Goal: Task Accomplishment & Management: Use online tool/utility

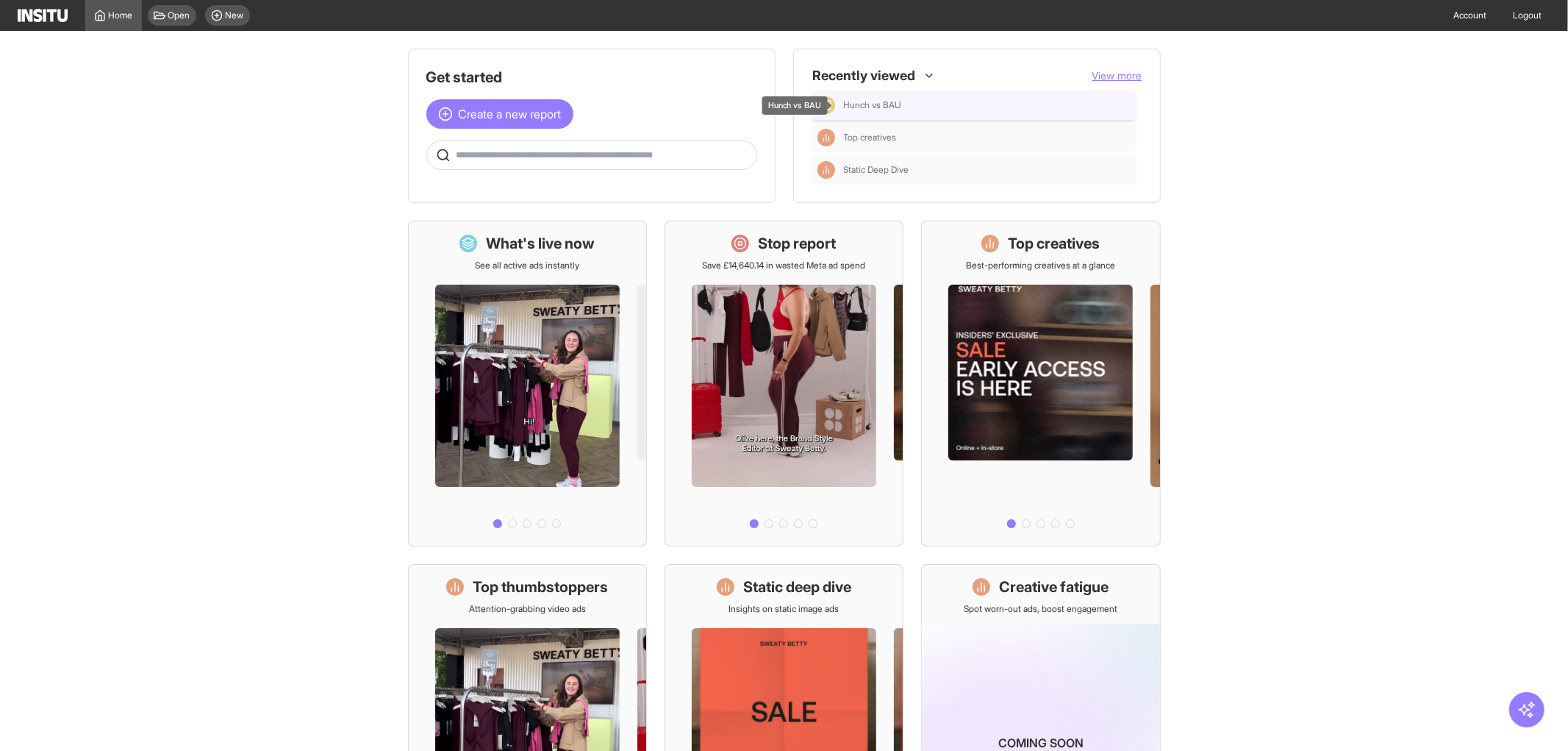
click at [910, 105] on div "Hunch vs BAU" at bounding box center [987, 105] width 287 height 12
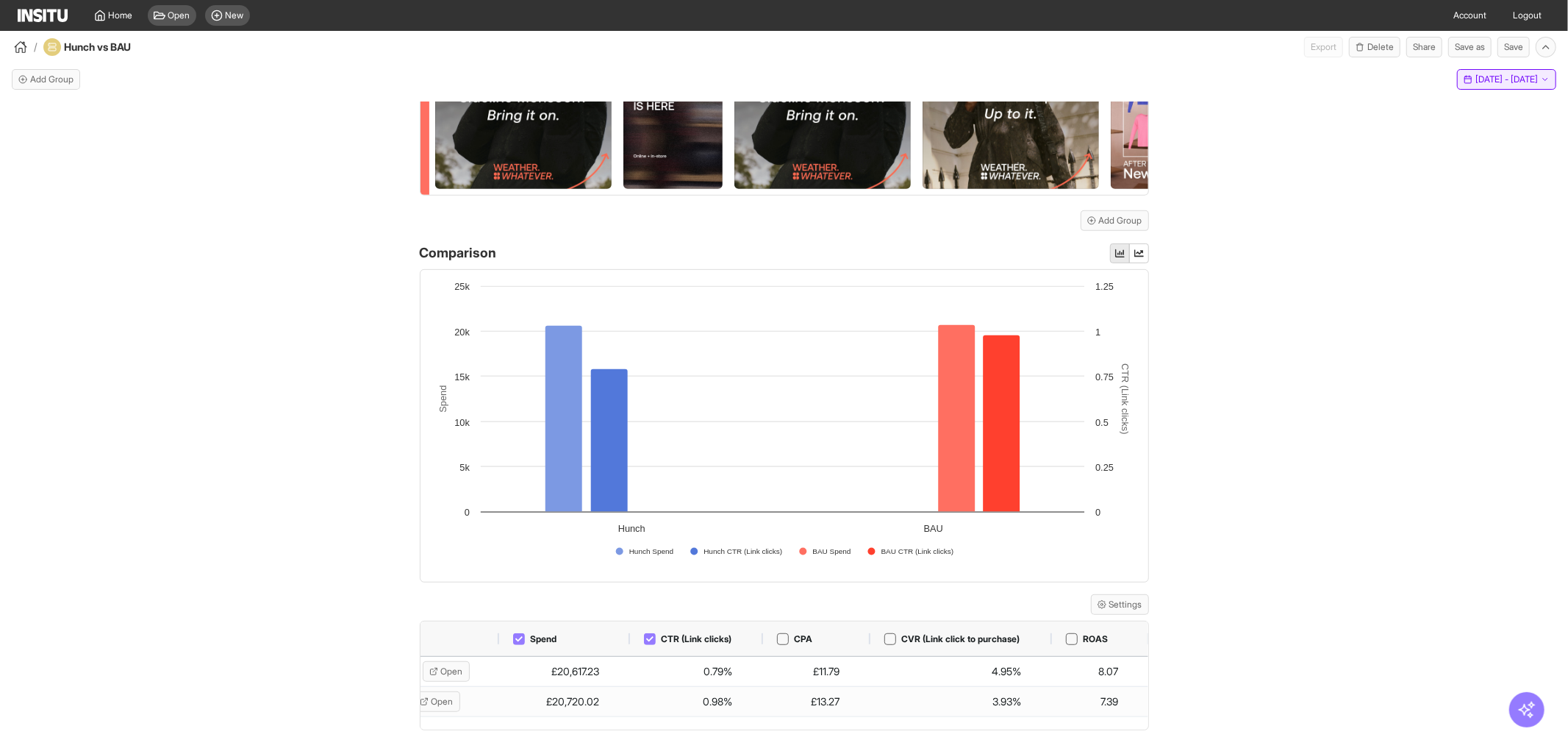
click at [1457, 87] on button "[DATE] - [DATE] [DATE] - [DATE]" at bounding box center [1507, 79] width 99 height 20
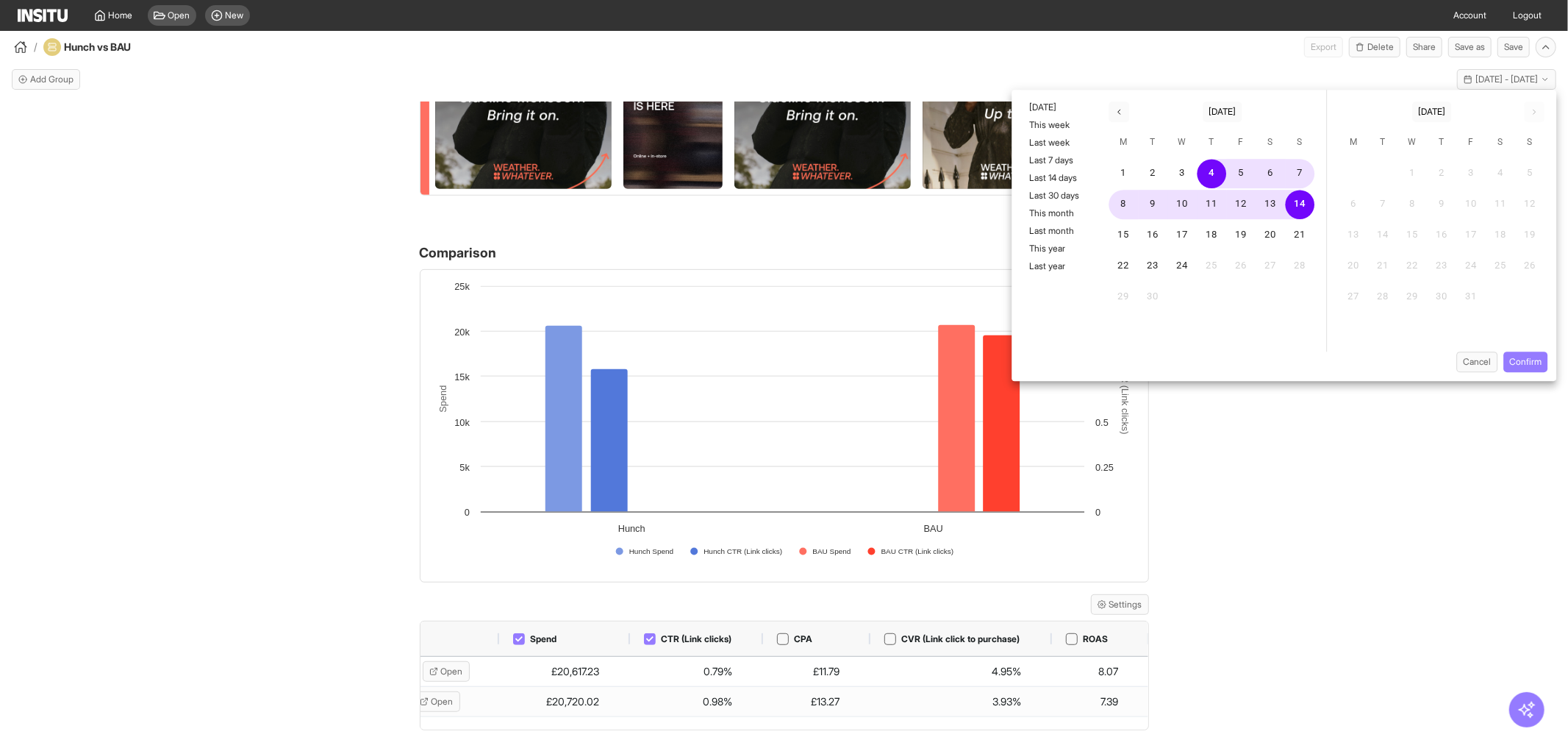
click at [1277, 516] on div "Hunch Meta UK - Sweaty [PERSON_NAME] Add filter Campaign name : Contains Hunch …" at bounding box center [784, 439] width 1568 height 675
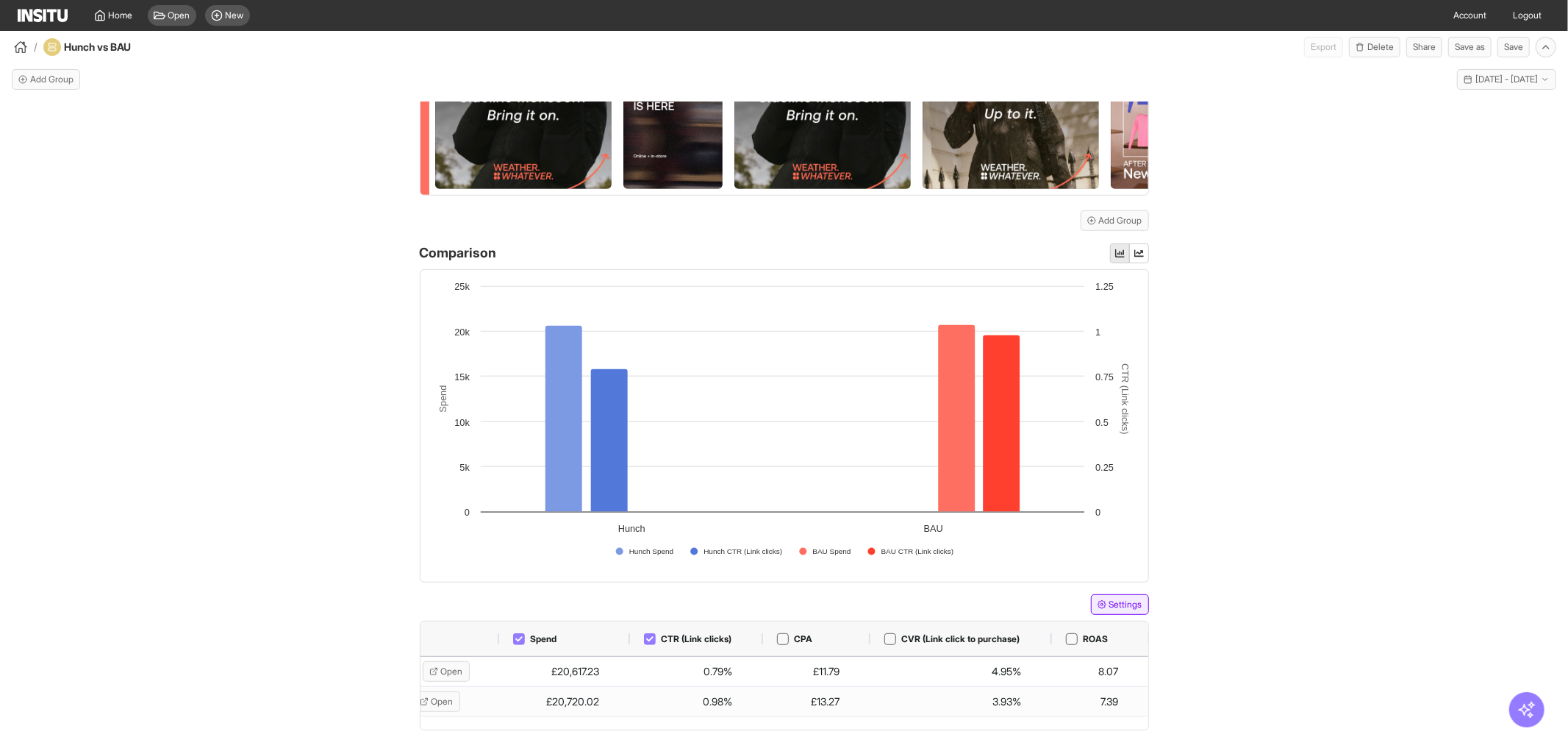
click at [1098, 607] on icon "button" at bounding box center [1102, 604] width 8 height 8
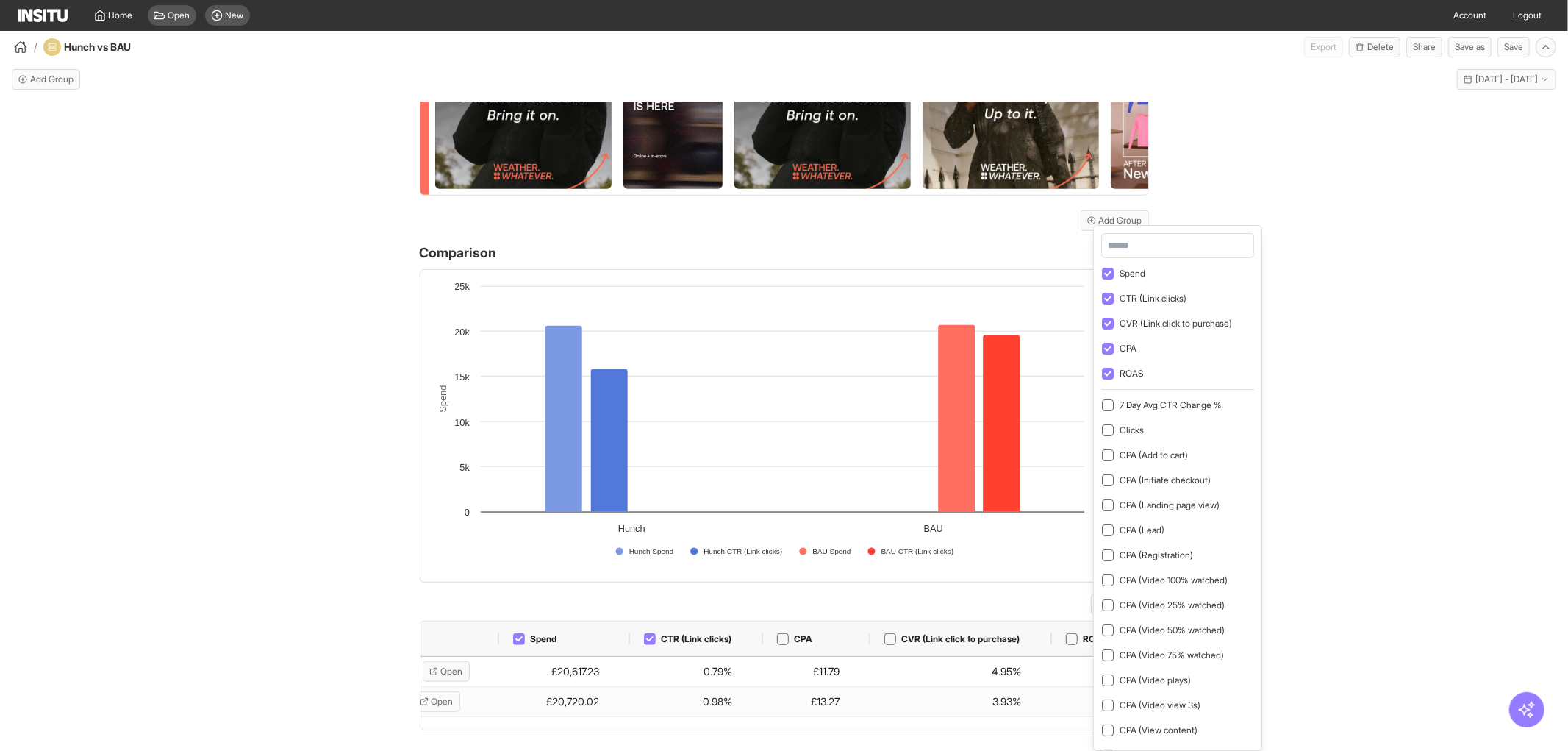
click at [1144, 251] on input "text" at bounding box center [1178, 245] width 153 height 25
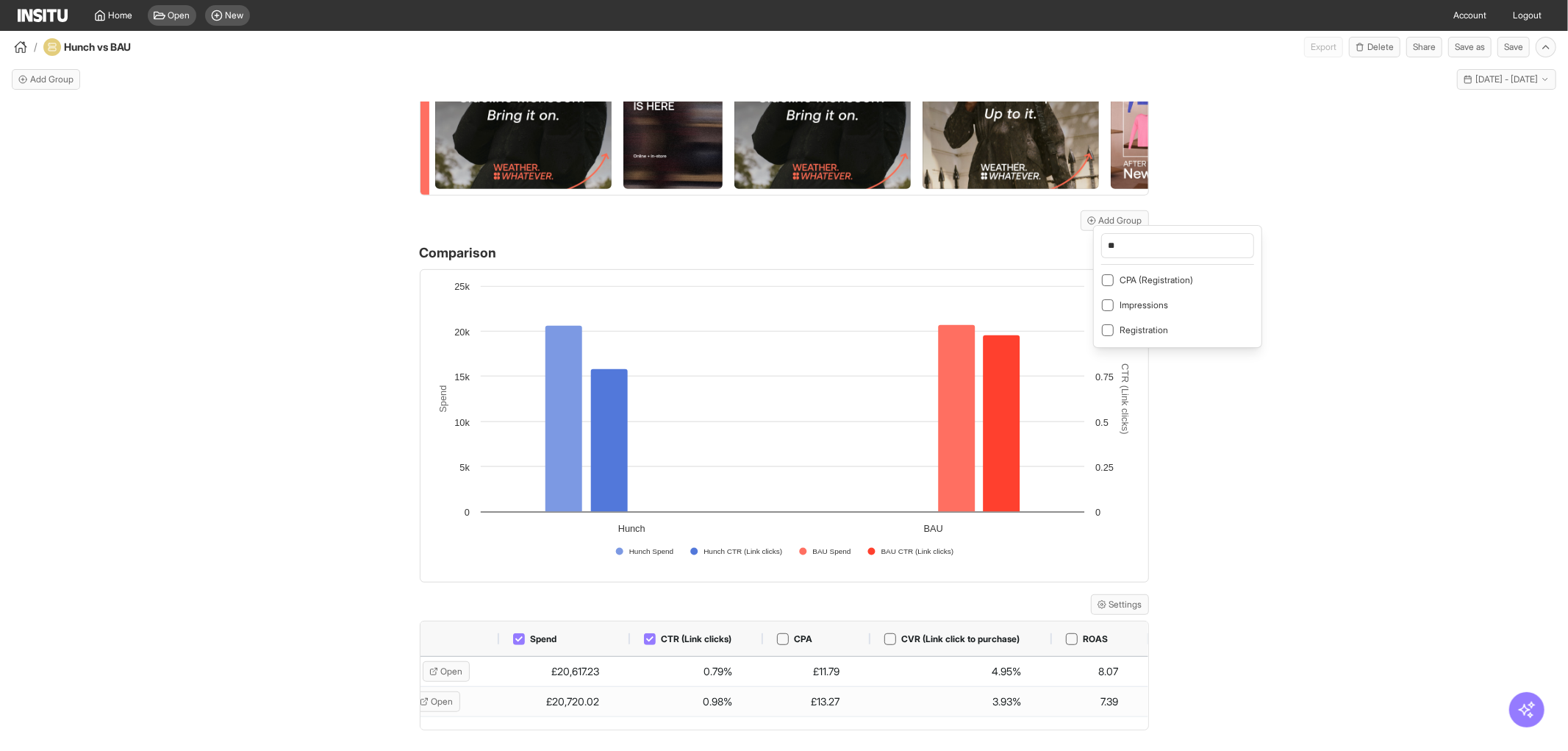
type input "*"
type input "***"
click at [1157, 285] on div "Purchase value" at bounding box center [1150, 280] width 60 height 12
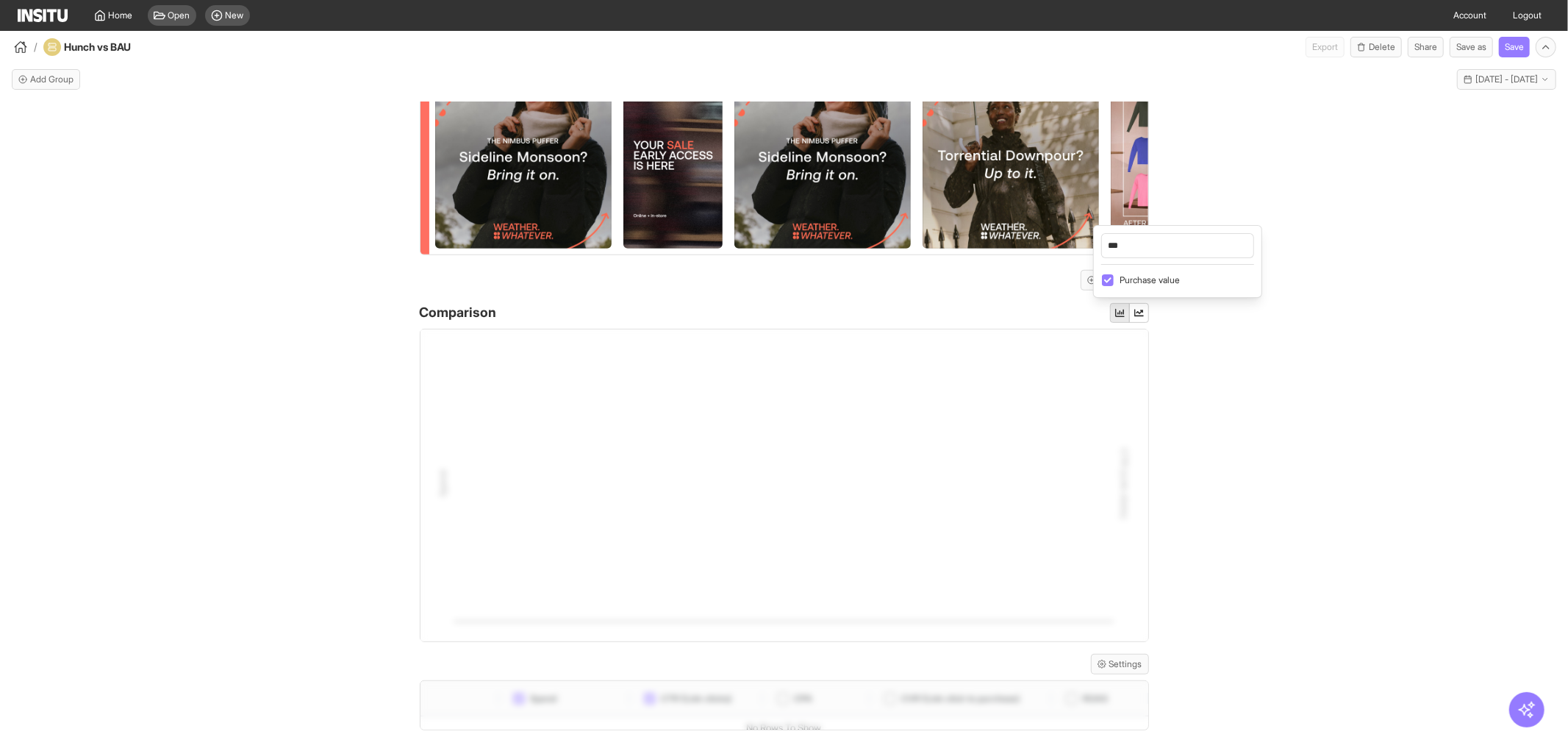
scroll to position [476, 0]
click at [1256, 479] on body "Home Open New Account Logout / Hunch vs BAU Export Delete Share Save as Save Ad…" at bounding box center [784, 376] width 1568 height 751
click at [1333, 467] on div "Hunch Meta UK - Sweaty [PERSON_NAME] Add filter Campaign name : Contains Hunch …" at bounding box center [784, 439] width 1568 height 675
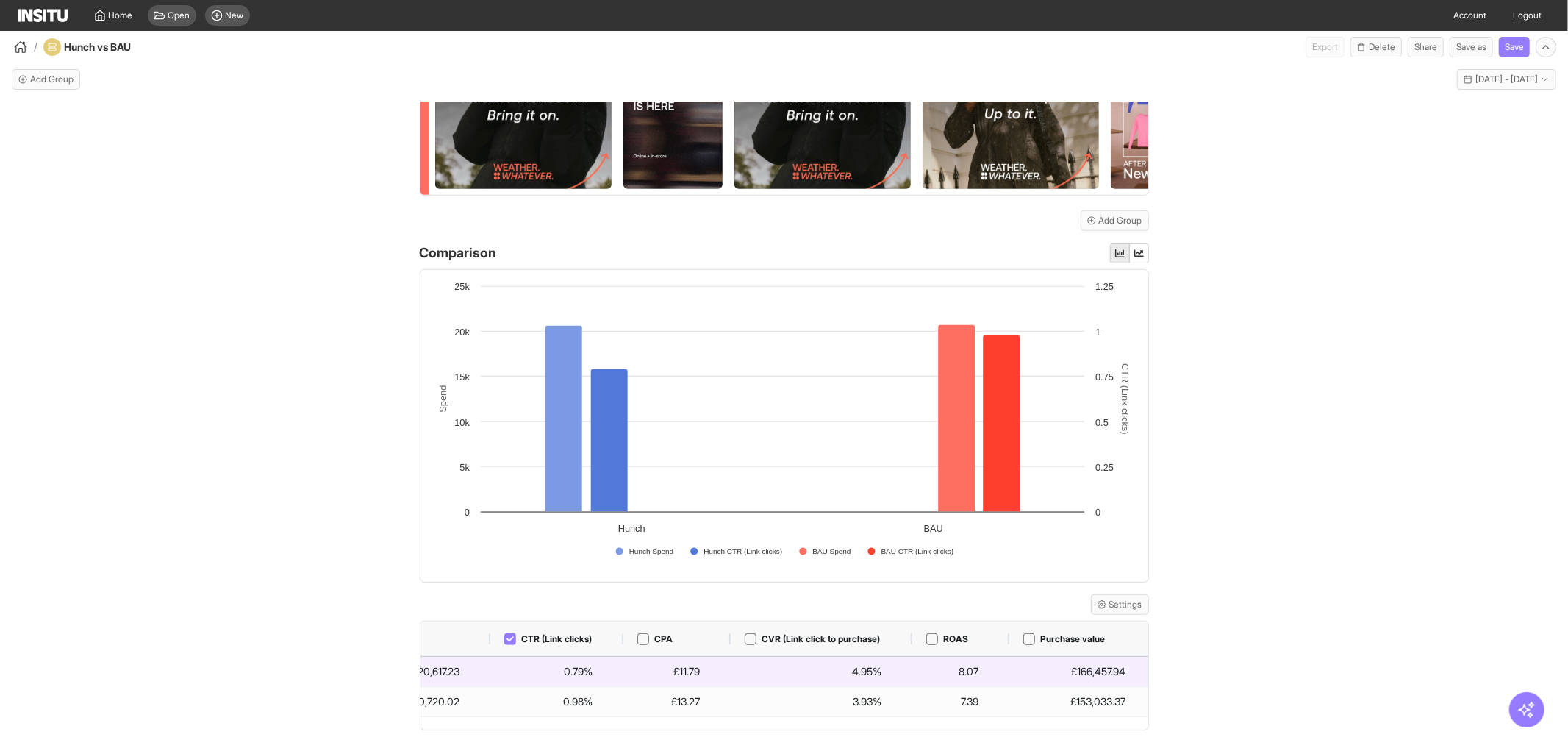
scroll to position [0, 217]
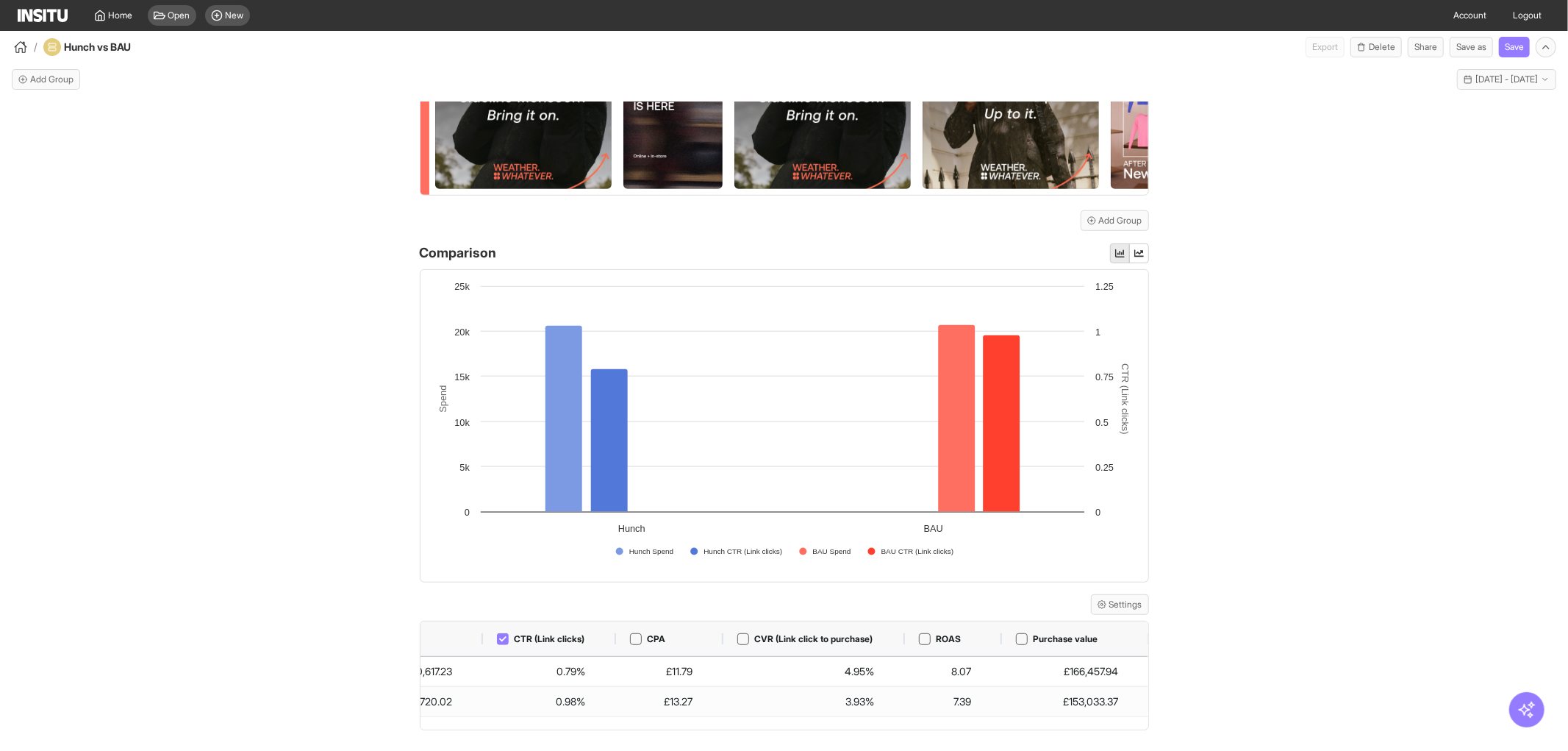
click at [273, 351] on div "Hunch Meta UK - Sweaty [PERSON_NAME] Add filter Campaign name : Contains Hunch …" at bounding box center [784, 439] width 1568 height 675
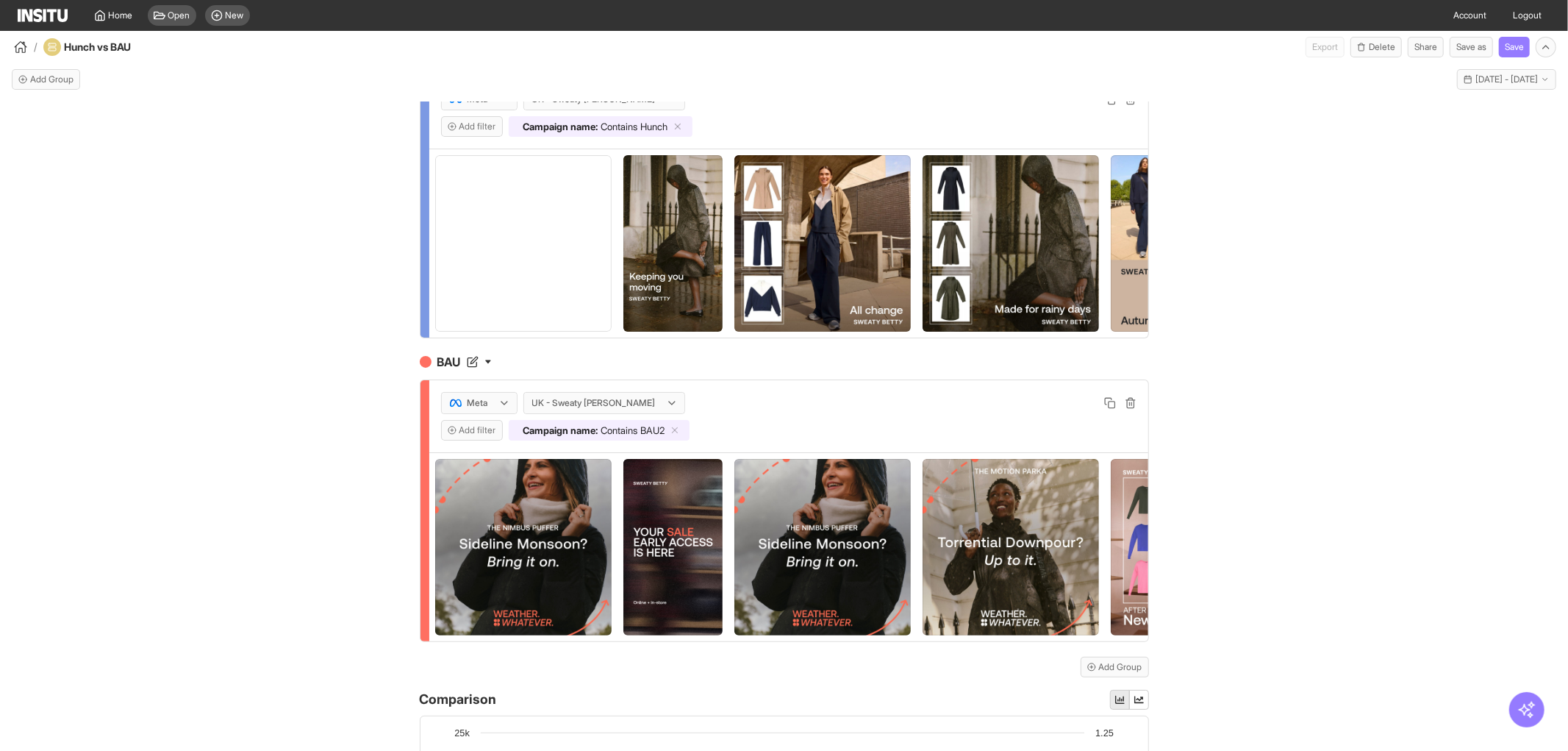
scroll to position [0, 0]
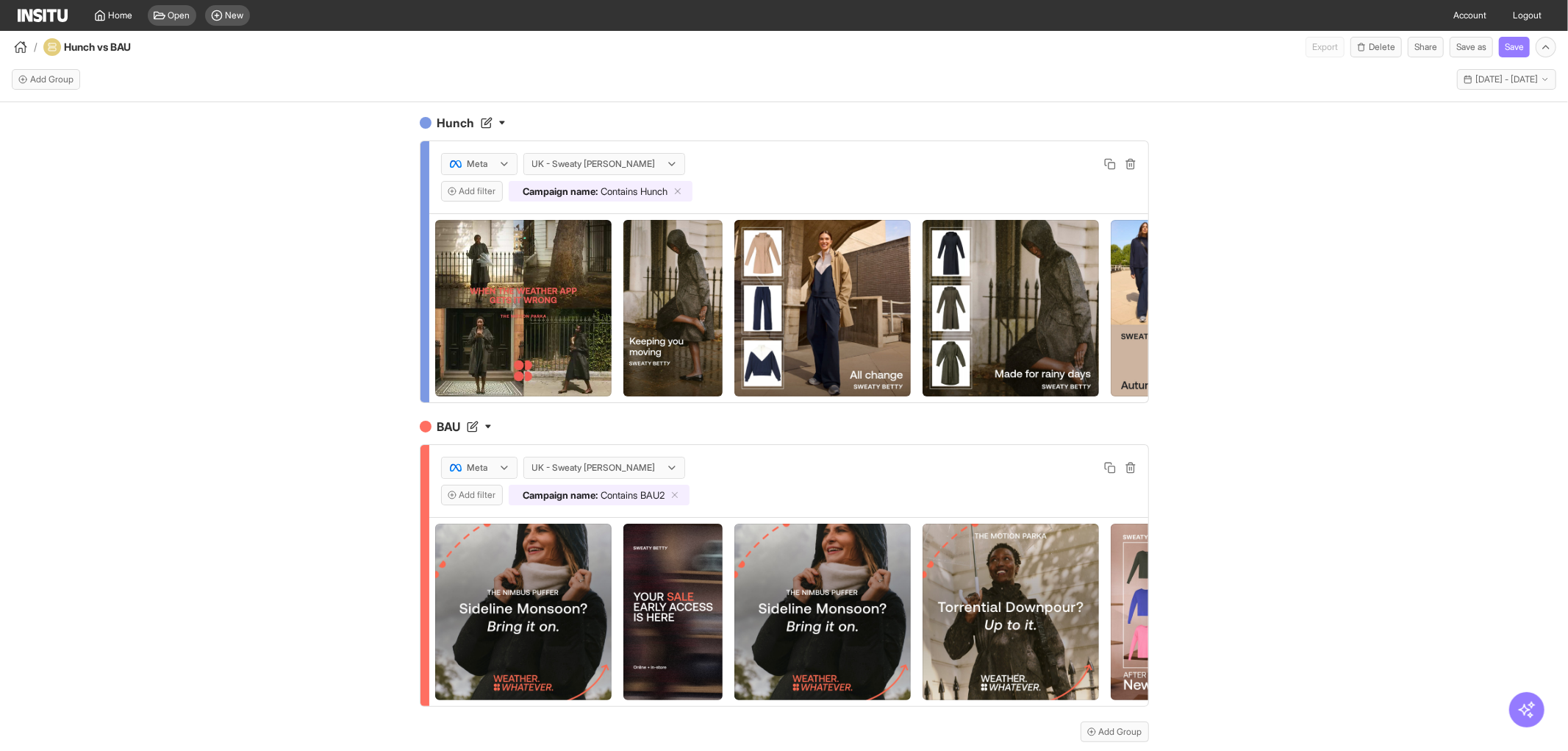
click at [874, 302] on img at bounding box center [822, 308] width 177 height 177
click at [870, 337] on img at bounding box center [822, 308] width 177 height 177
click at [796, 274] on img at bounding box center [822, 308] width 177 height 177
click at [1094, 164] on div "Meta UK - Sweaty [PERSON_NAME]" at bounding box center [789, 163] width 695 height 22
click at [1105, 164] on icon "button" at bounding box center [1111, 164] width 12 height 12
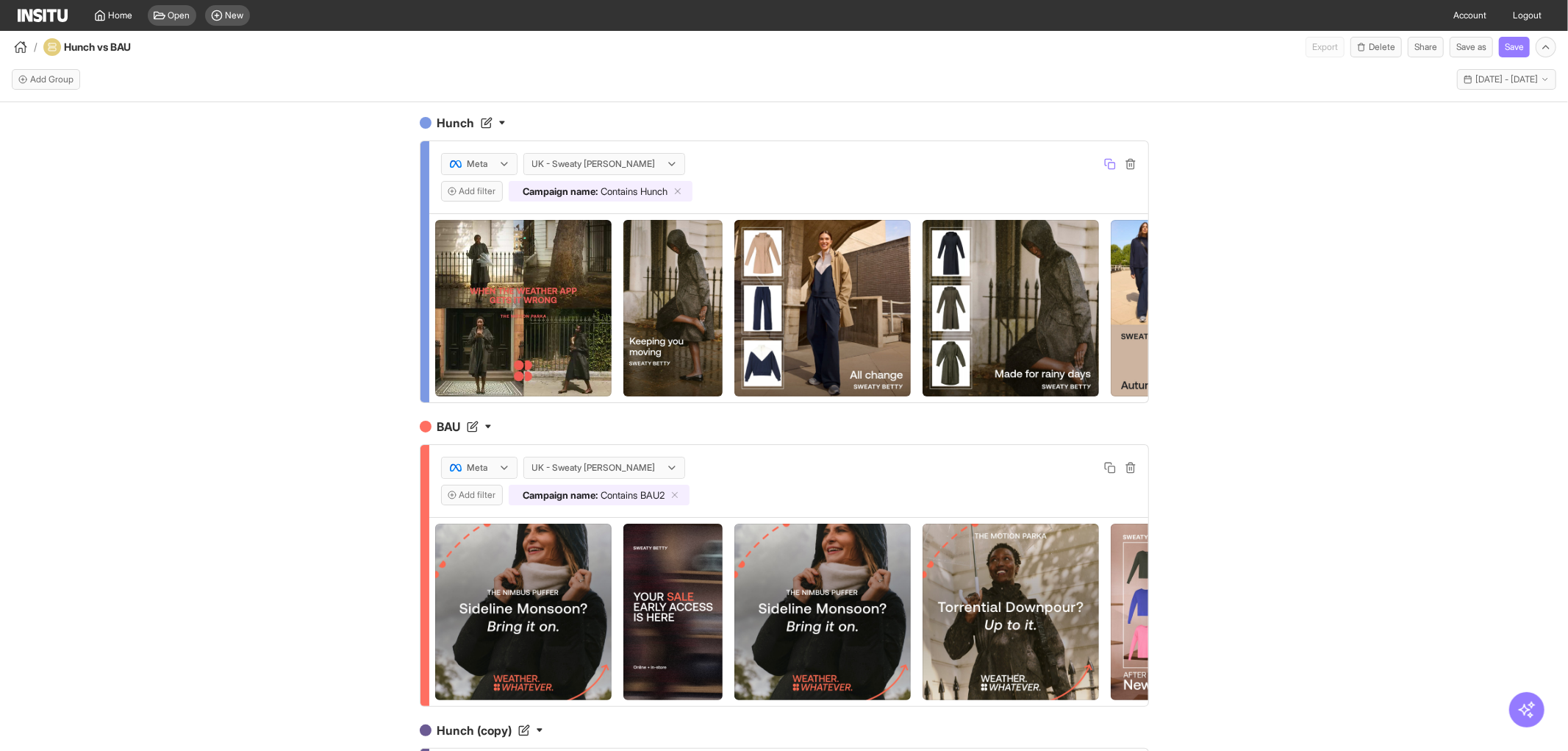
click at [1105, 166] on icon "button" at bounding box center [1111, 164] width 12 height 12
click at [1260, 268] on div "Hunch Meta UK - Sweaty [PERSON_NAME] Add filter Campaign name : Contains Hunch …" at bounding box center [784, 439] width 1568 height 675
click at [865, 329] on img at bounding box center [822, 308] width 177 height 177
click at [828, 328] on img at bounding box center [822, 308] width 177 height 177
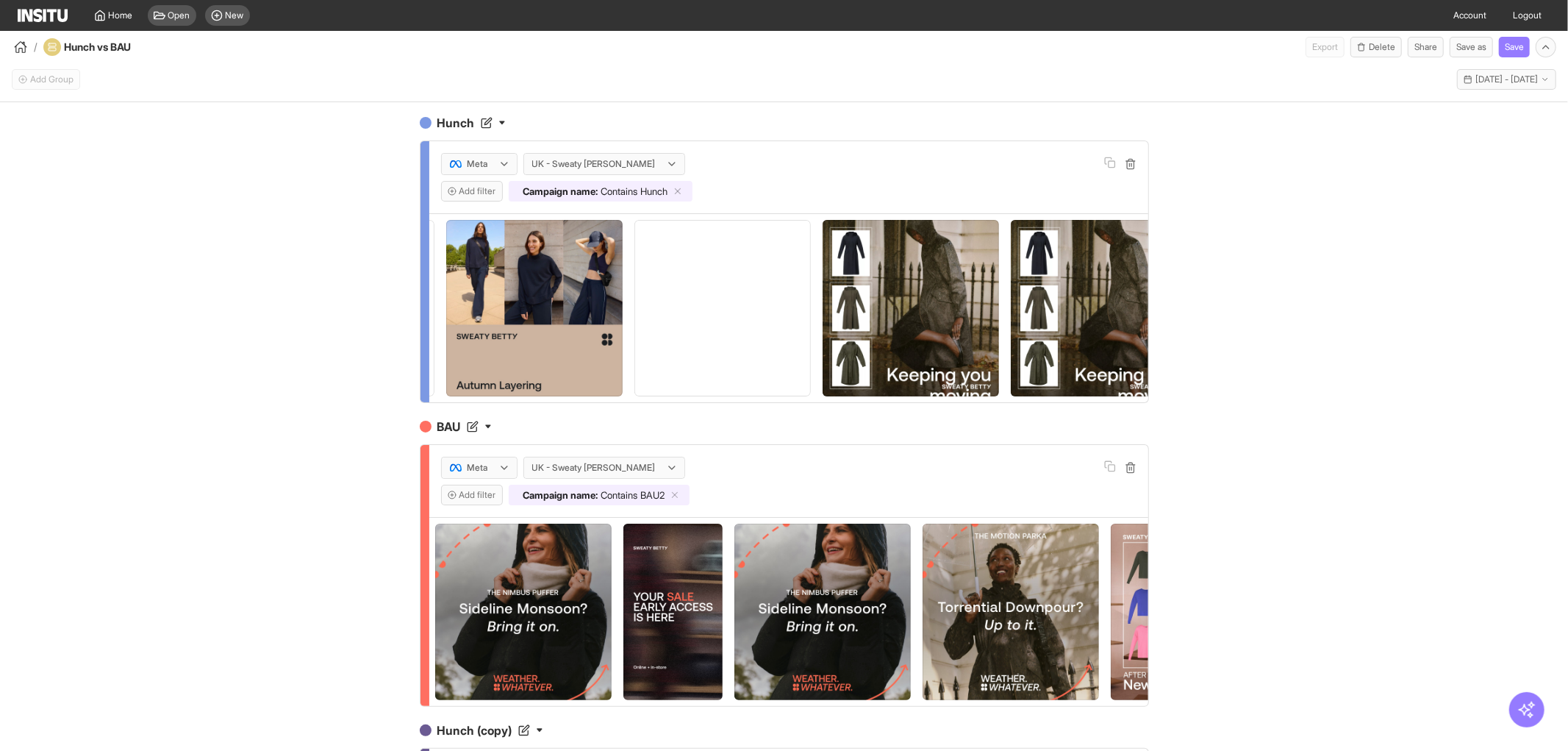
scroll to position [0, 4613]
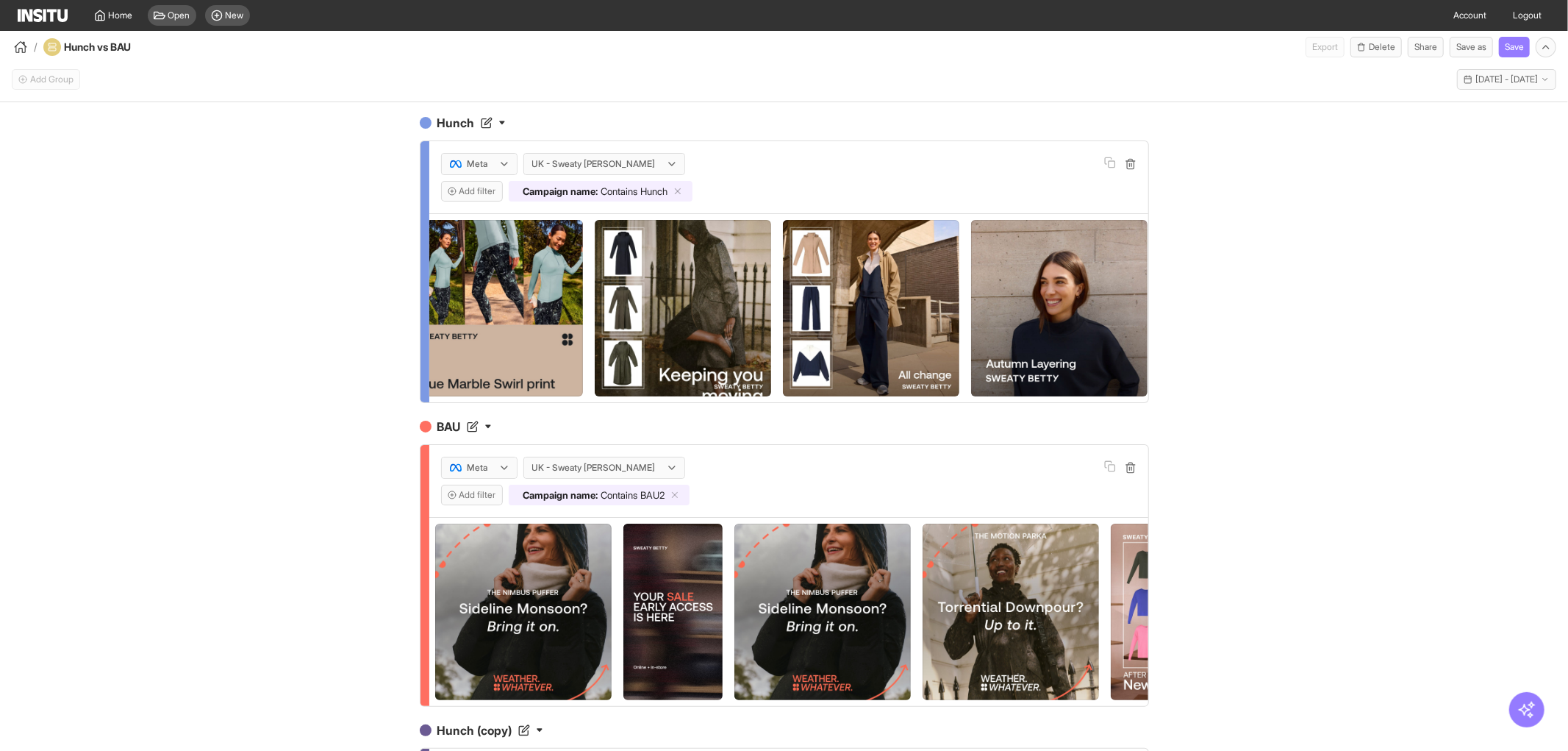
click at [693, 321] on img at bounding box center [682, 308] width 177 height 177
click at [1225, 327] on div "Hunch Meta UK - Sweaty [PERSON_NAME] Add filter Campaign name : Contains Hunch …" at bounding box center [784, 439] width 1568 height 675
click at [491, 277] on img at bounding box center [494, 308] width 177 height 177
click at [615, 281] on img at bounding box center [682, 308] width 177 height 177
click at [922, 366] on img at bounding box center [871, 308] width 177 height 177
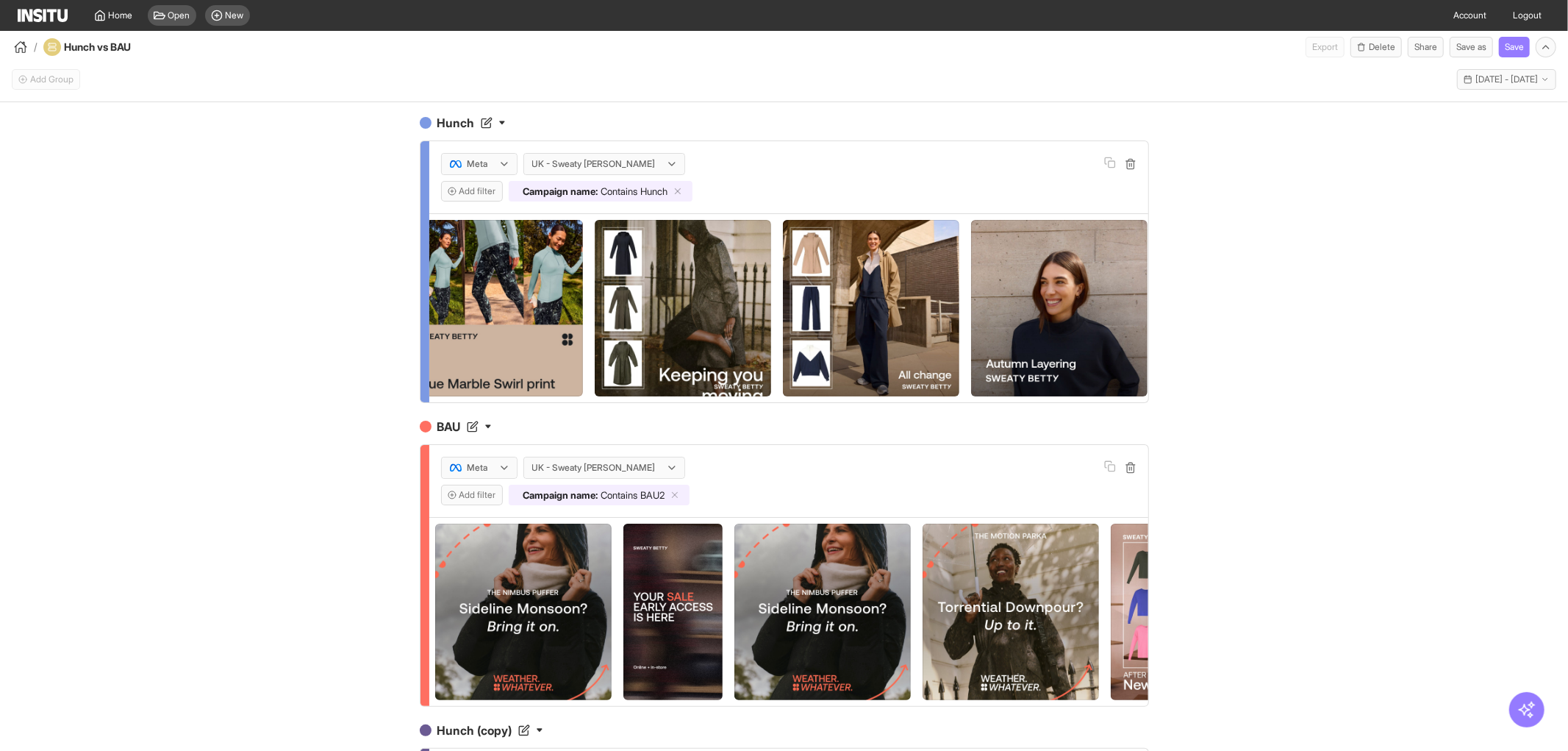
click at [710, 318] on img at bounding box center [682, 308] width 177 height 177
click at [711, 331] on img at bounding box center [682, 308] width 177 height 177
click at [710, 326] on img at bounding box center [682, 308] width 177 height 177
click at [704, 296] on img at bounding box center [682, 308] width 177 height 177
click at [119, 15] on span "Home" at bounding box center [121, 16] width 24 height 12
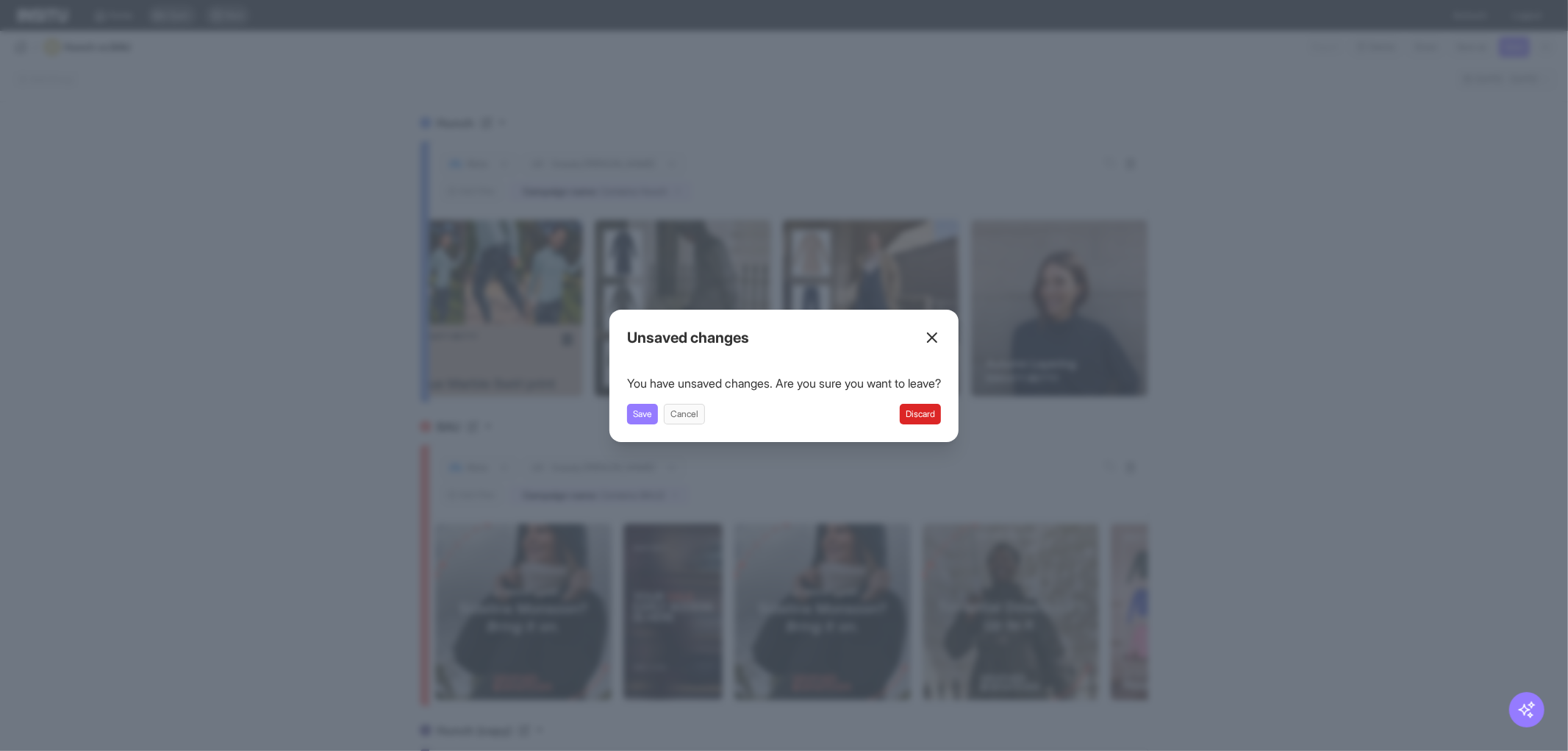
click at [938, 408] on button "Discard" at bounding box center [920, 413] width 41 height 20
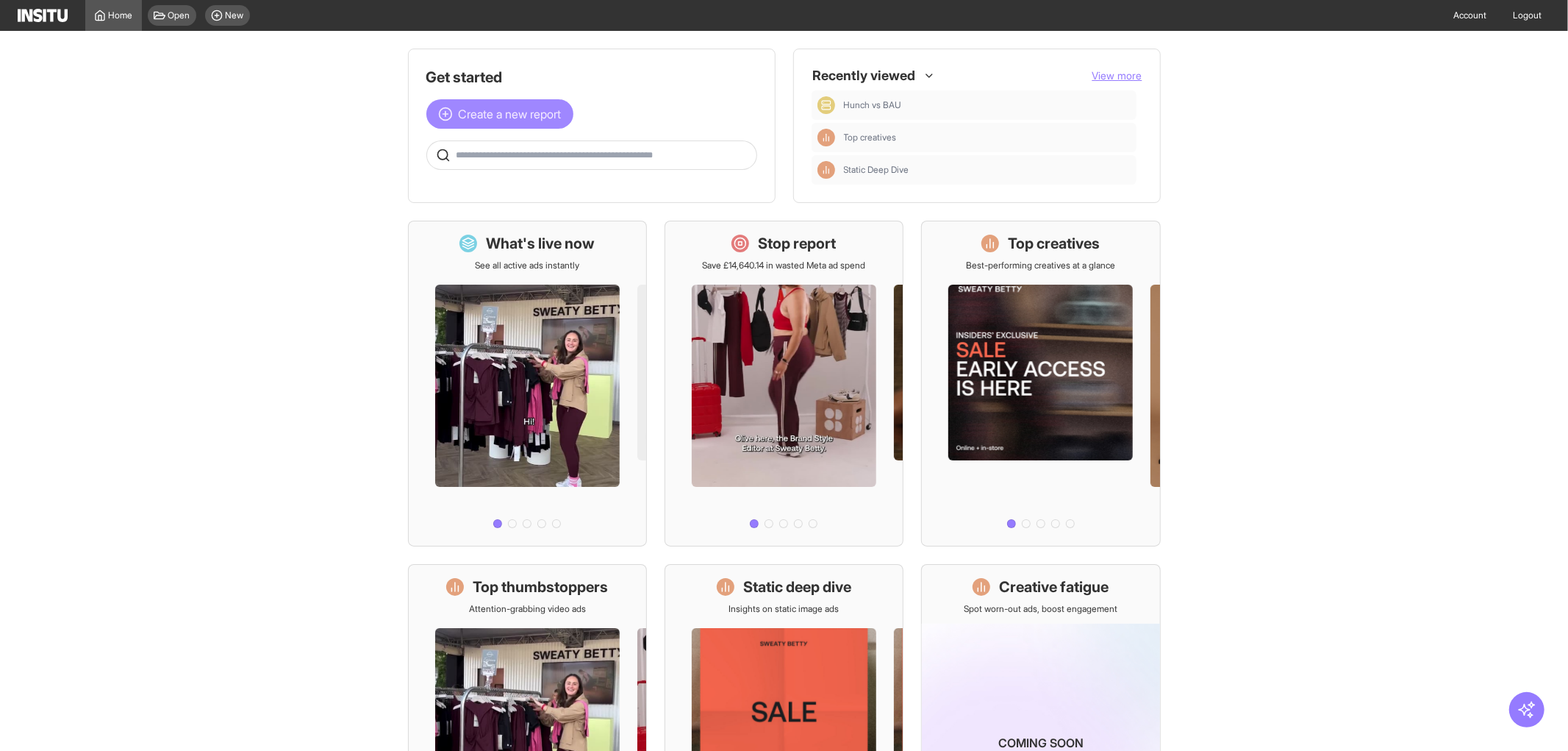
click at [539, 120] on span "Create a new report" at bounding box center [510, 114] width 103 height 17
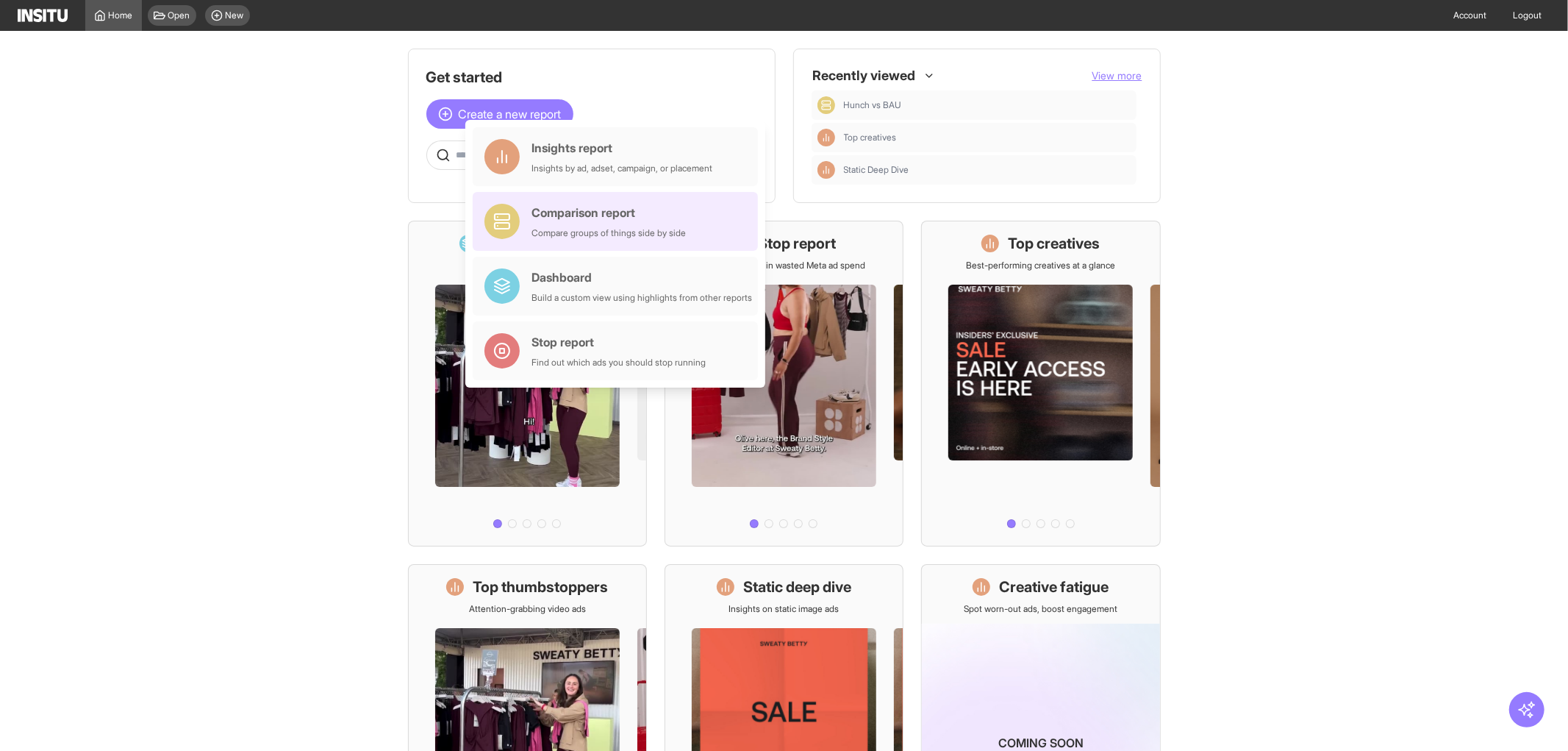
click at [569, 207] on div "Comparison report" at bounding box center [608, 212] width 154 height 17
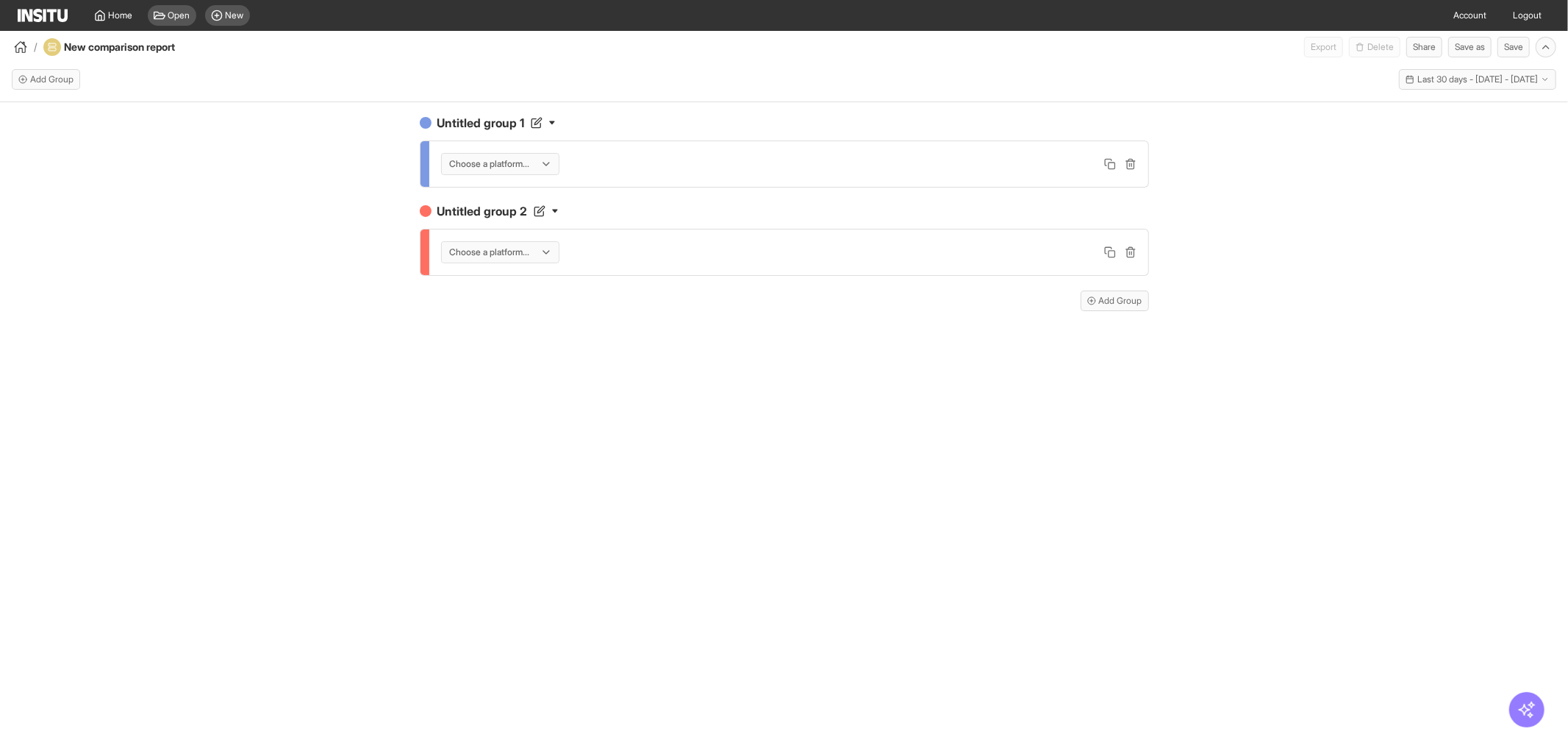
click at [537, 170] on div "Choose a platform..." at bounding box center [493, 164] width 89 height 15
click at [527, 133] on div "Untitled group 1 2 results available. Use Up and Down to choose options, press …" at bounding box center [784, 151] width 729 height 74
click at [527, 123] on h4 "Untitled group 1" at bounding box center [784, 122] width 729 height 17
drag, startPoint x: 527, startPoint y: 123, endPoint x: 419, endPoint y: 120, distance: 108.0
click at [420, 120] on div "**********" at bounding box center [784, 122] width 729 height 17
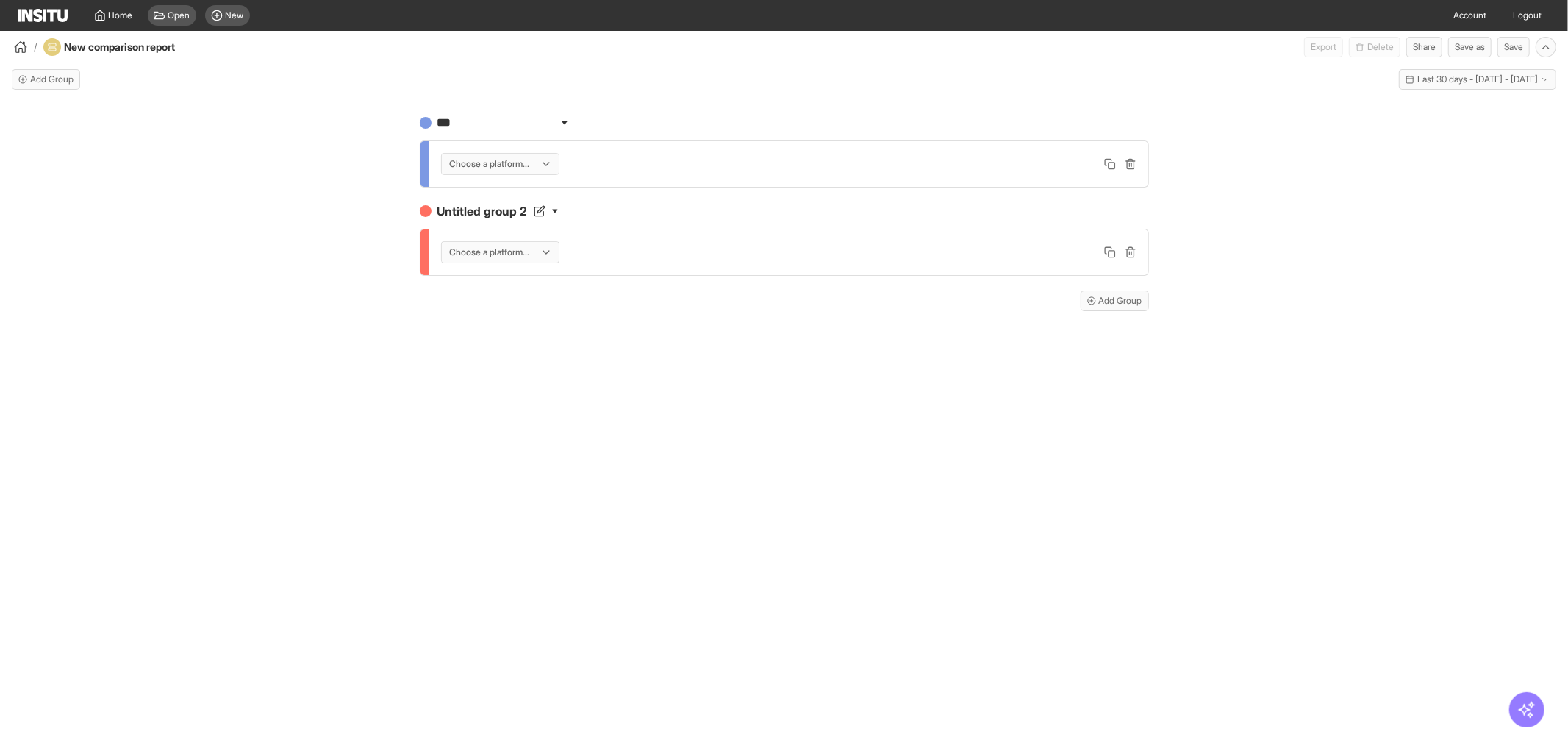
type input "****"
click at [239, 242] on div "**** Choose a platform... Untitled group 2 Choose a platform... Add Group" at bounding box center [784, 439] width 1568 height 675
click at [755, 193] on div "2025 Choose a platform... Untitled group 2 Choose a platform... Add Group" at bounding box center [784, 212] width 729 height 197
click at [755, 163] on div "Choose a platform..." at bounding box center [789, 163] width 695 height 22
click at [518, 163] on div at bounding box center [490, 164] width 83 height 15
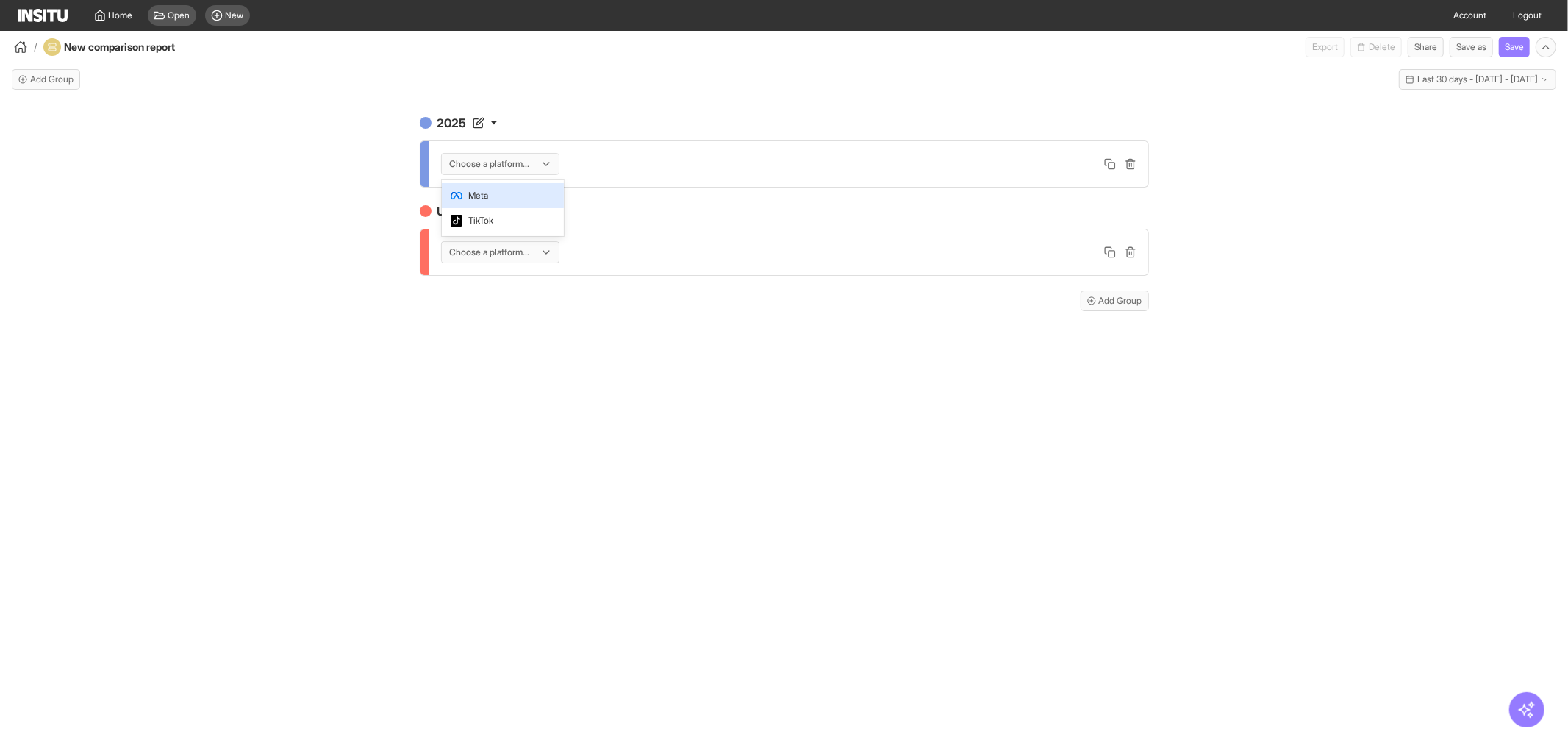
click at [516, 190] on span "Meta" at bounding box center [503, 196] width 105 height 14
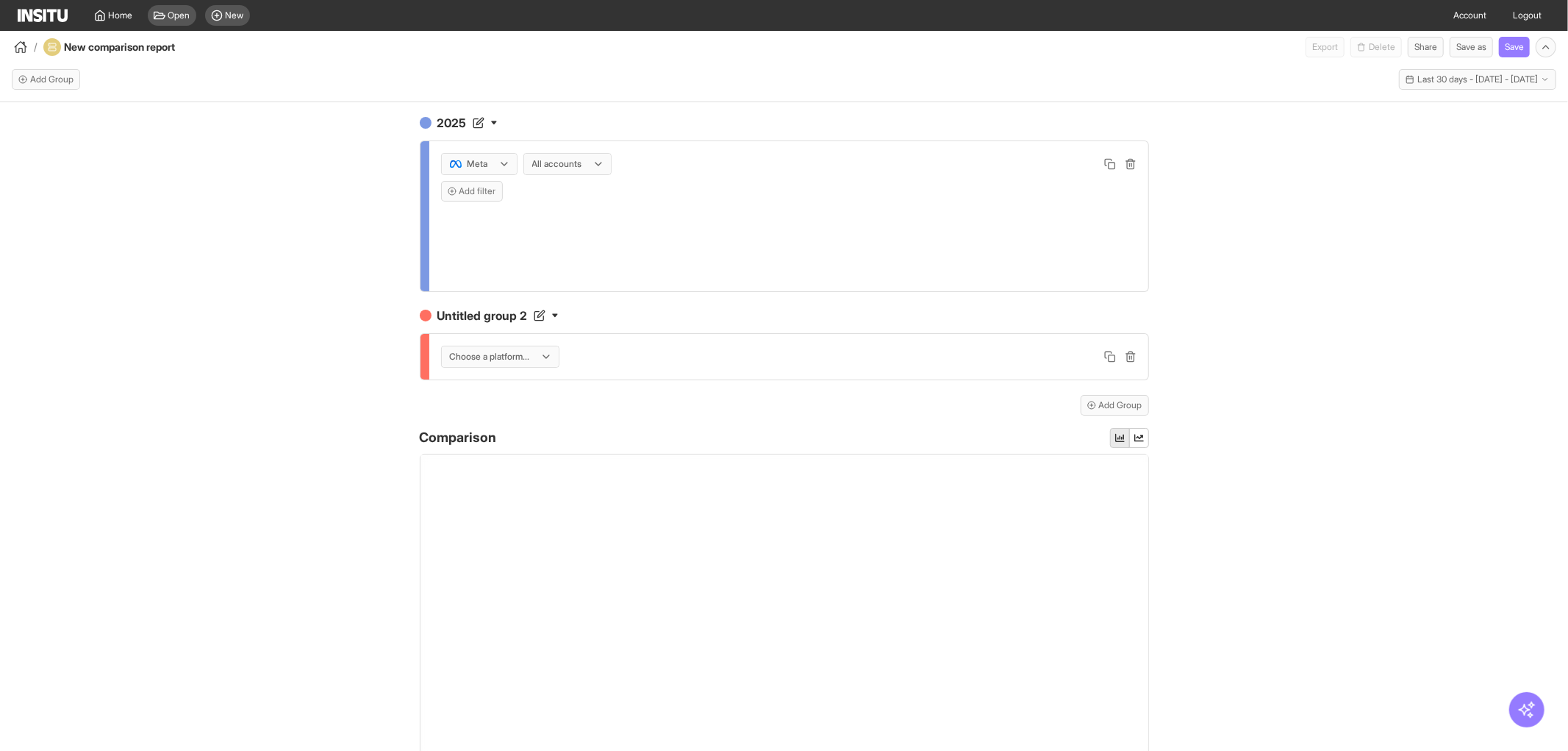
click at [369, 191] on div "2025 Meta All accounts Add filter Untitled group 2 Choose a platform... Add Gro…" at bounding box center [784, 439] width 1568 height 675
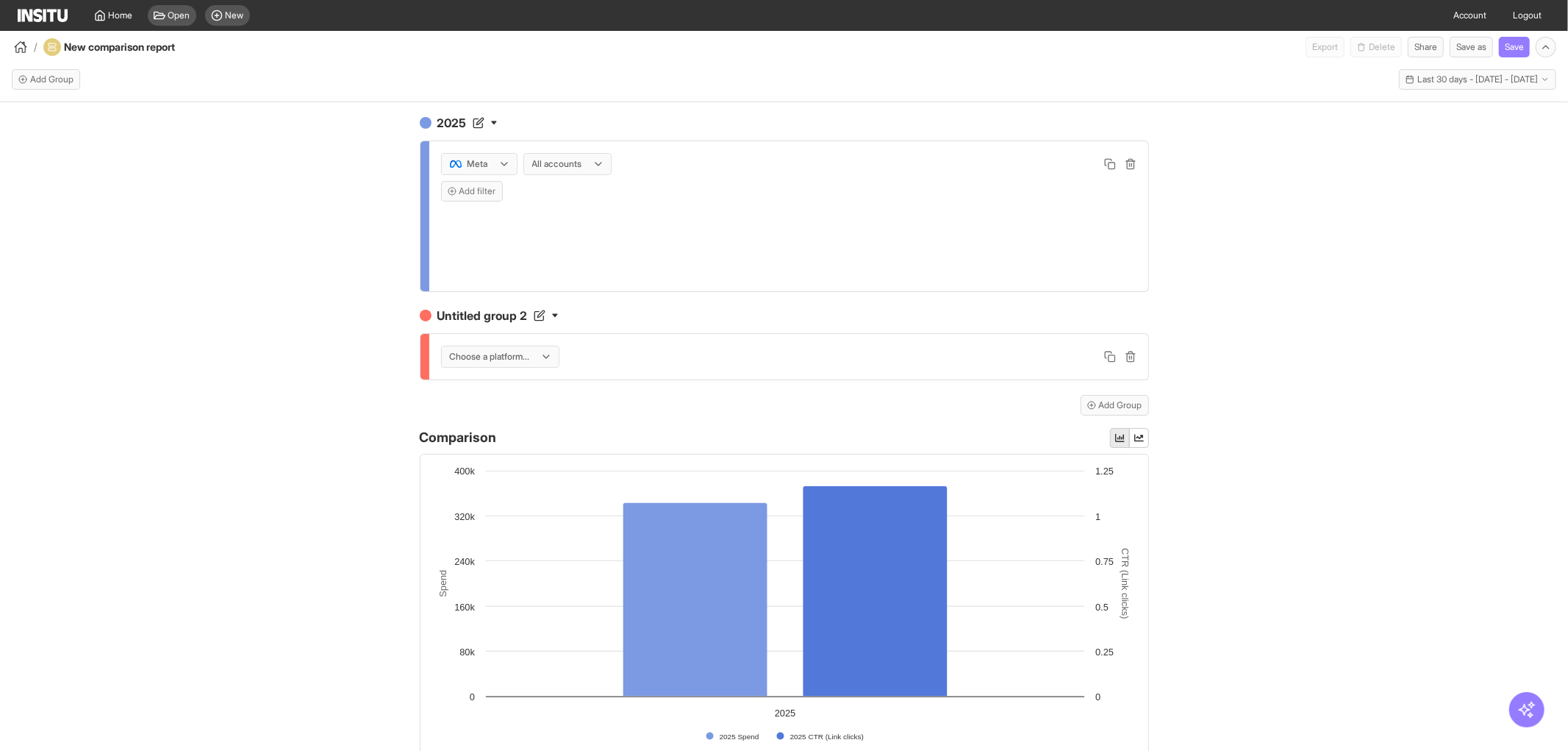
click at [520, 348] on div "Choose a platform..." at bounding box center [500, 356] width 117 height 20
click at [511, 386] on span "Meta" at bounding box center [497, 389] width 105 height 14
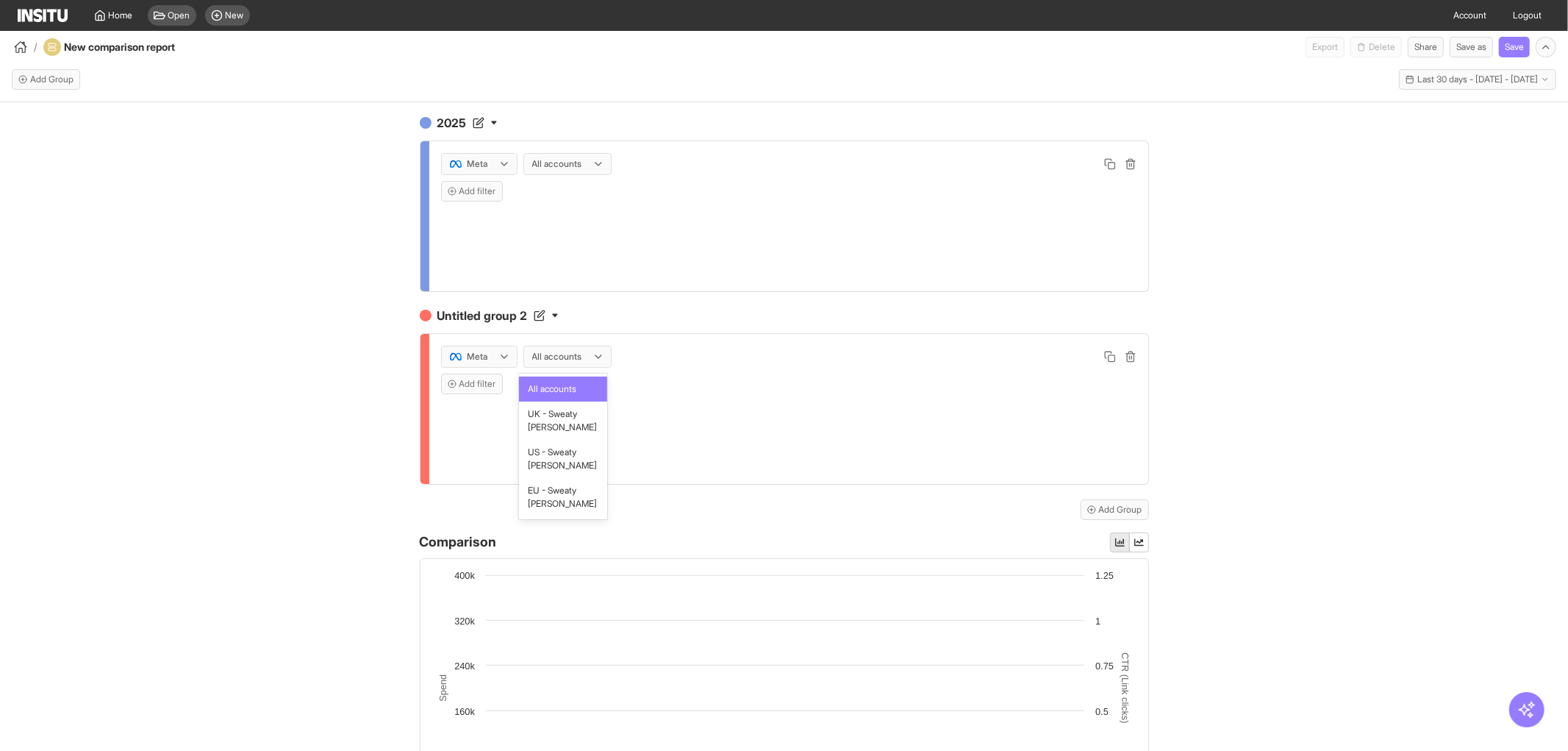
click at [576, 353] on div at bounding box center [557, 357] width 53 height 15
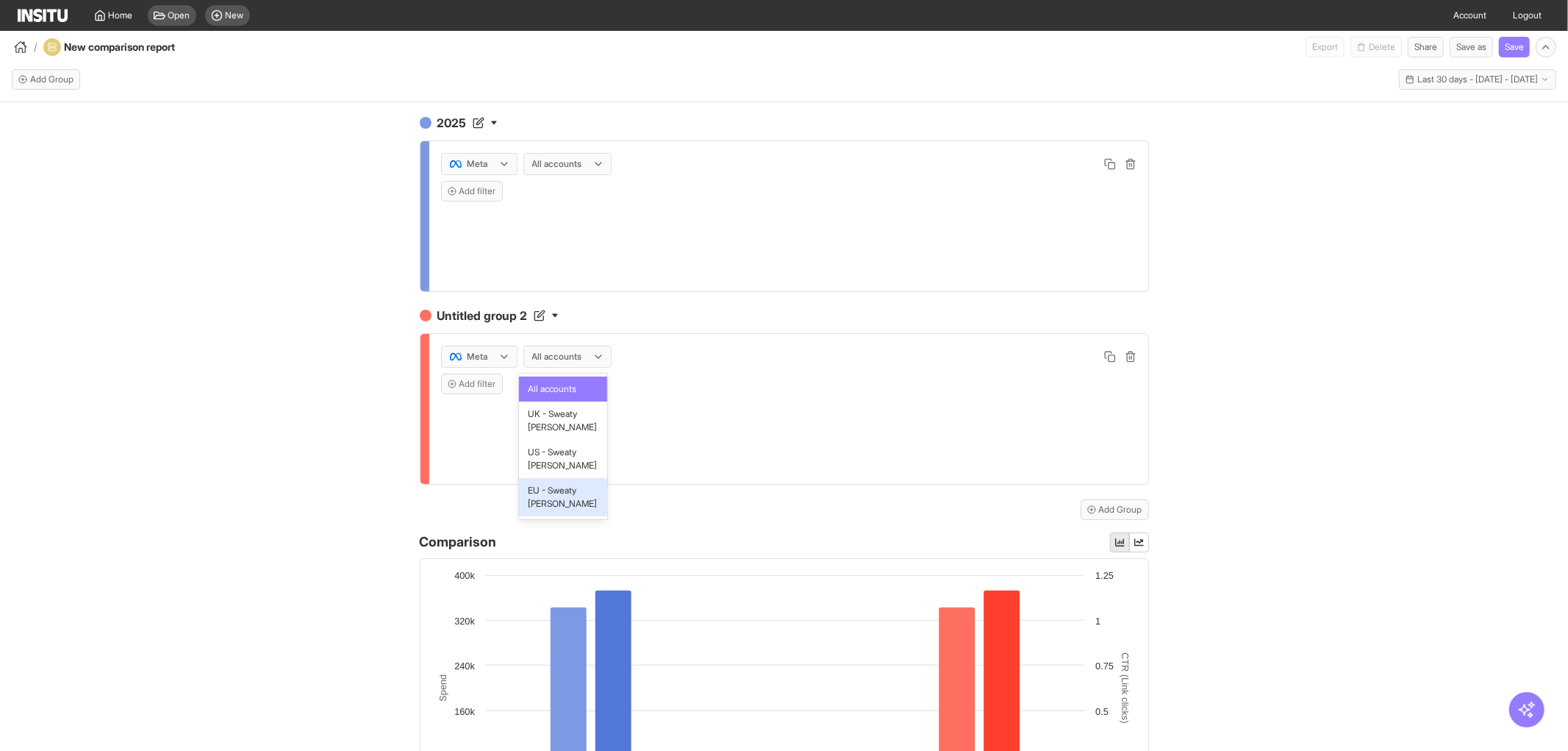
click at [561, 494] on span "EU - Sweaty [PERSON_NAME]" at bounding box center [564, 497] width 71 height 26
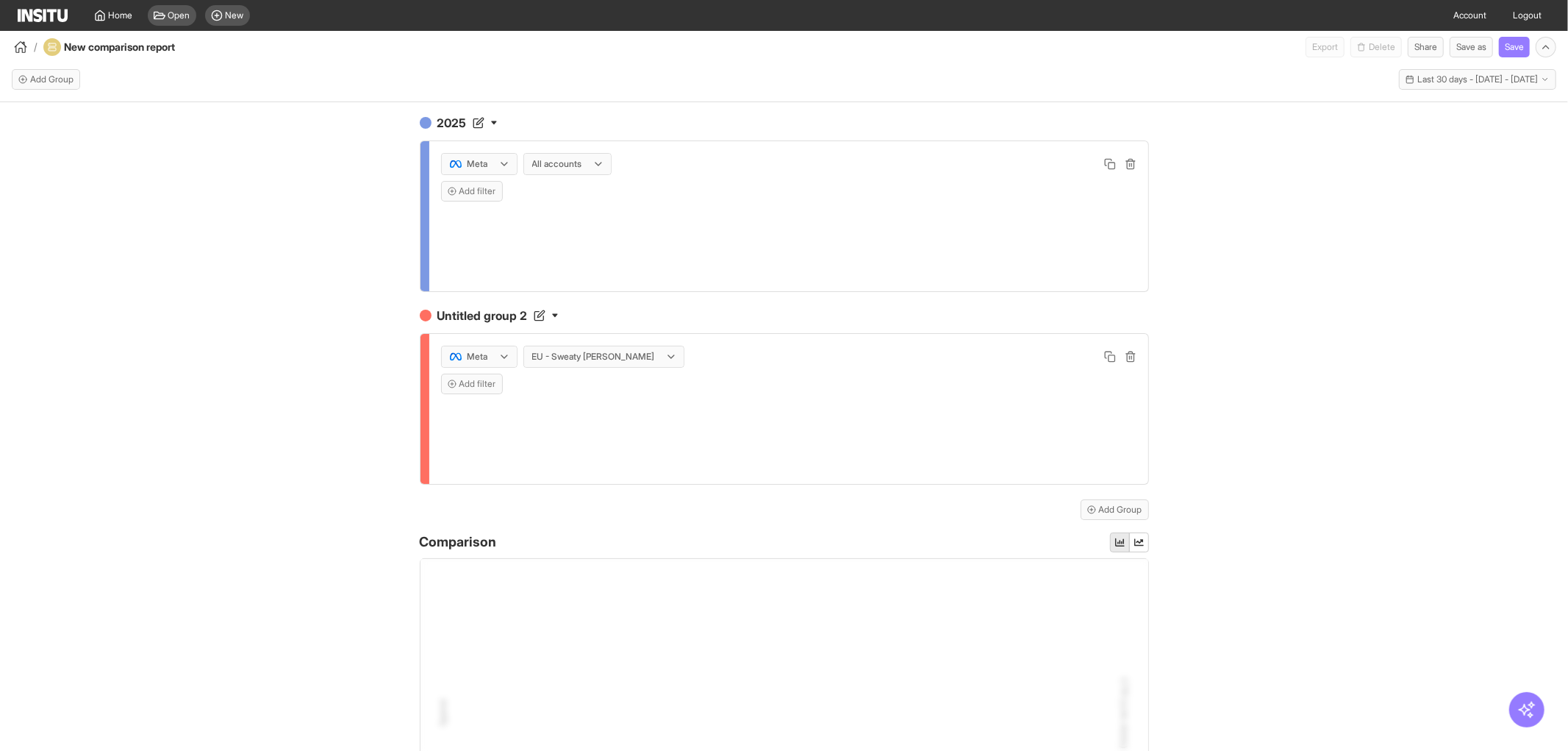
click at [378, 255] on div "2025 Meta All accounts Add filter Untitled group 2 Meta EU - Sweaty [PERSON_NAM…" at bounding box center [784, 439] width 1568 height 675
click at [563, 169] on div at bounding box center [557, 164] width 53 height 15
click at [559, 296] on span "EU - Sweaty [PERSON_NAME]" at bounding box center [564, 303] width 71 height 26
click at [339, 302] on div "2025 Meta option EU - Sweaty [PERSON_NAME], selected. EU - Sweaty [PERSON_NAME]…" at bounding box center [784, 439] width 1568 height 675
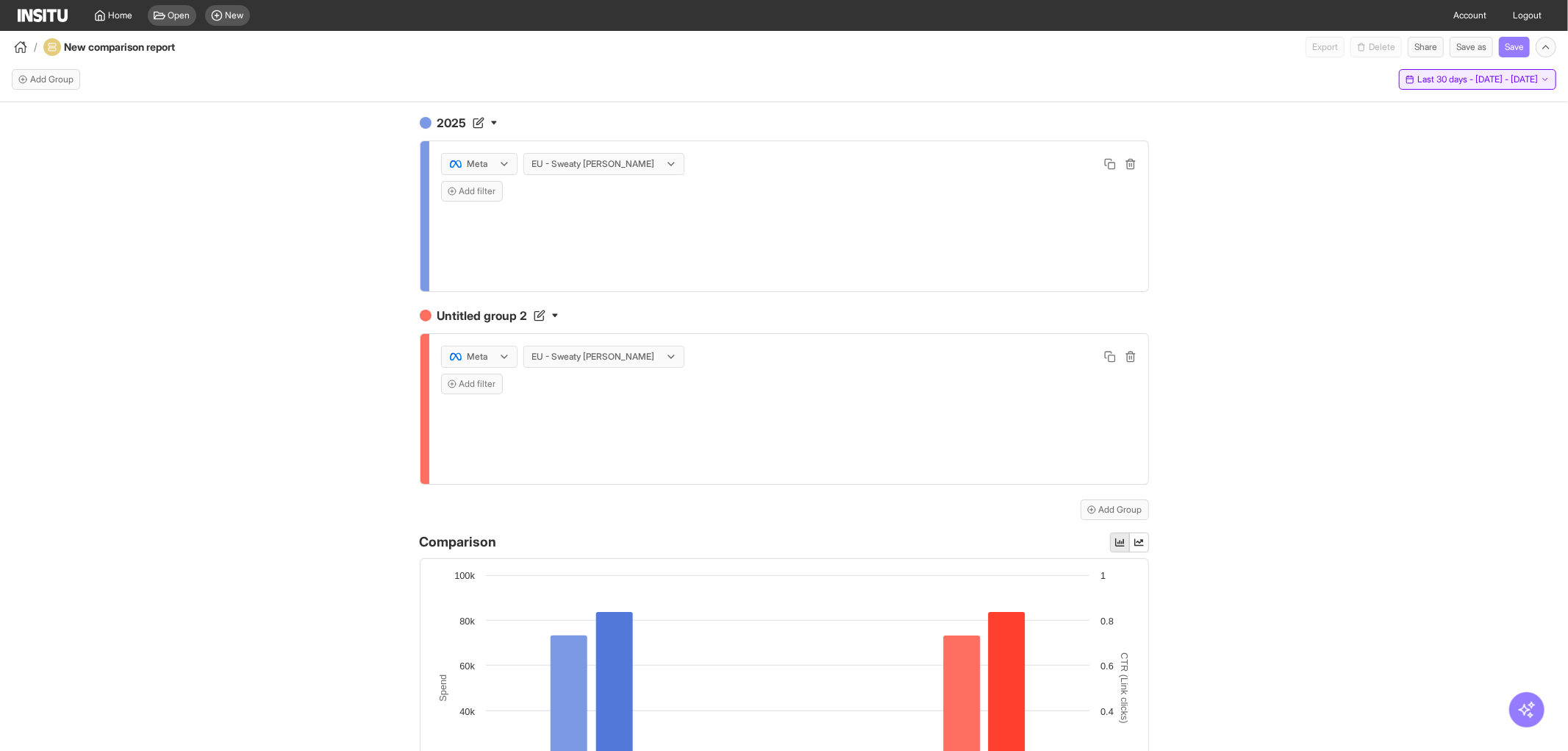
click at [1418, 83] on span "Last 30 days - [DATE] - [DATE]" at bounding box center [1478, 80] width 120 height 12
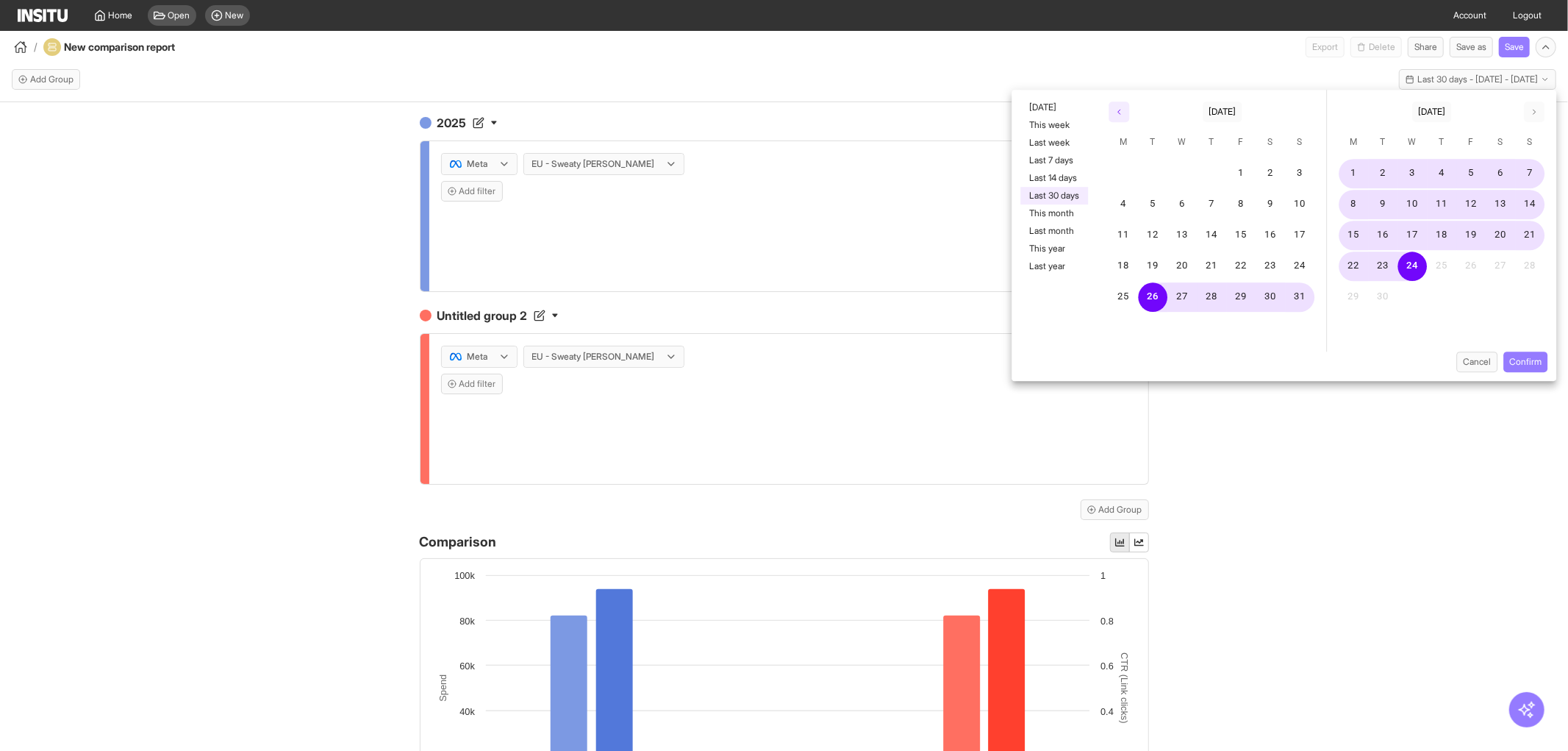
click at [1116, 118] on button "button" at bounding box center [1119, 111] width 20 height 20
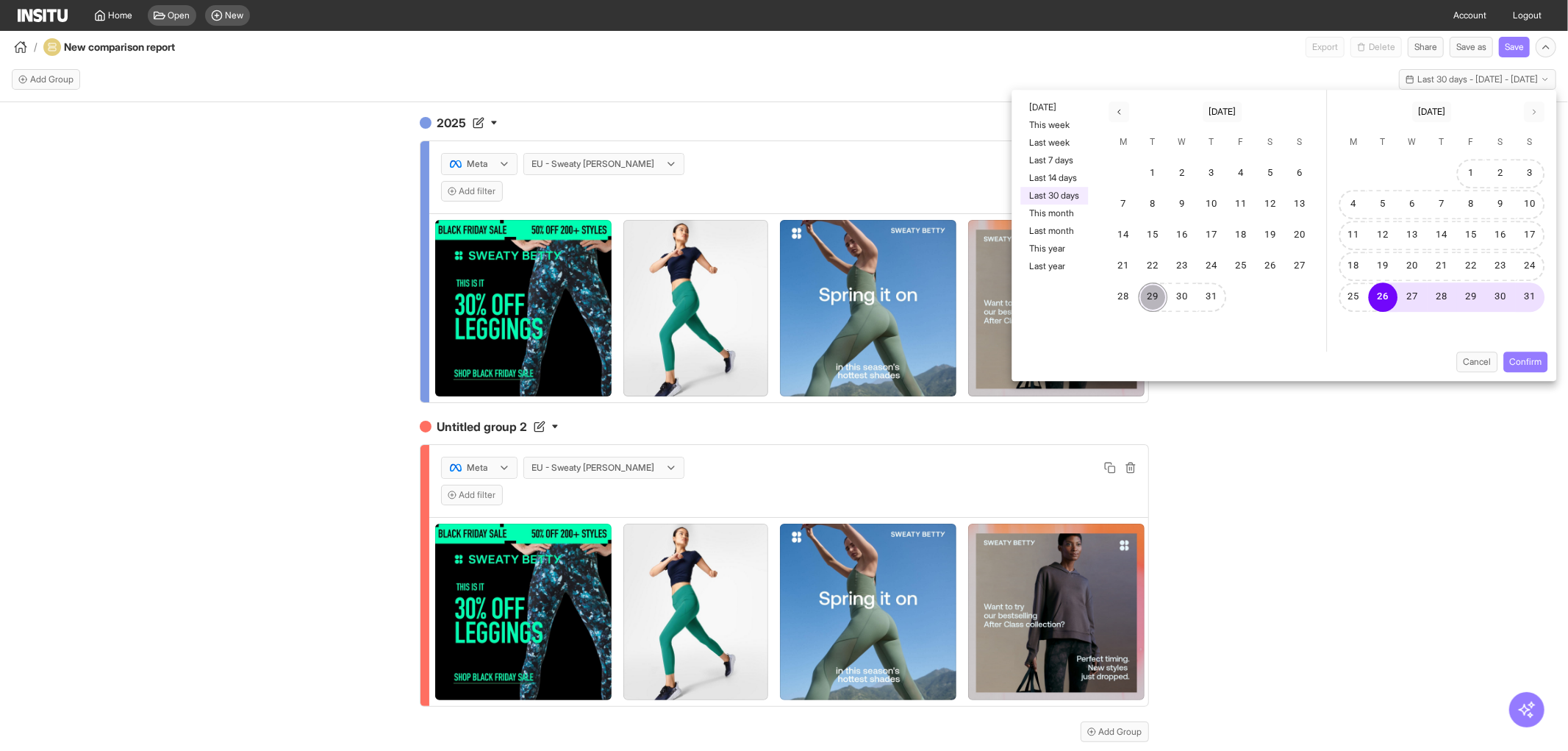
click at [1149, 284] on button "29" at bounding box center [1153, 296] width 29 height 29
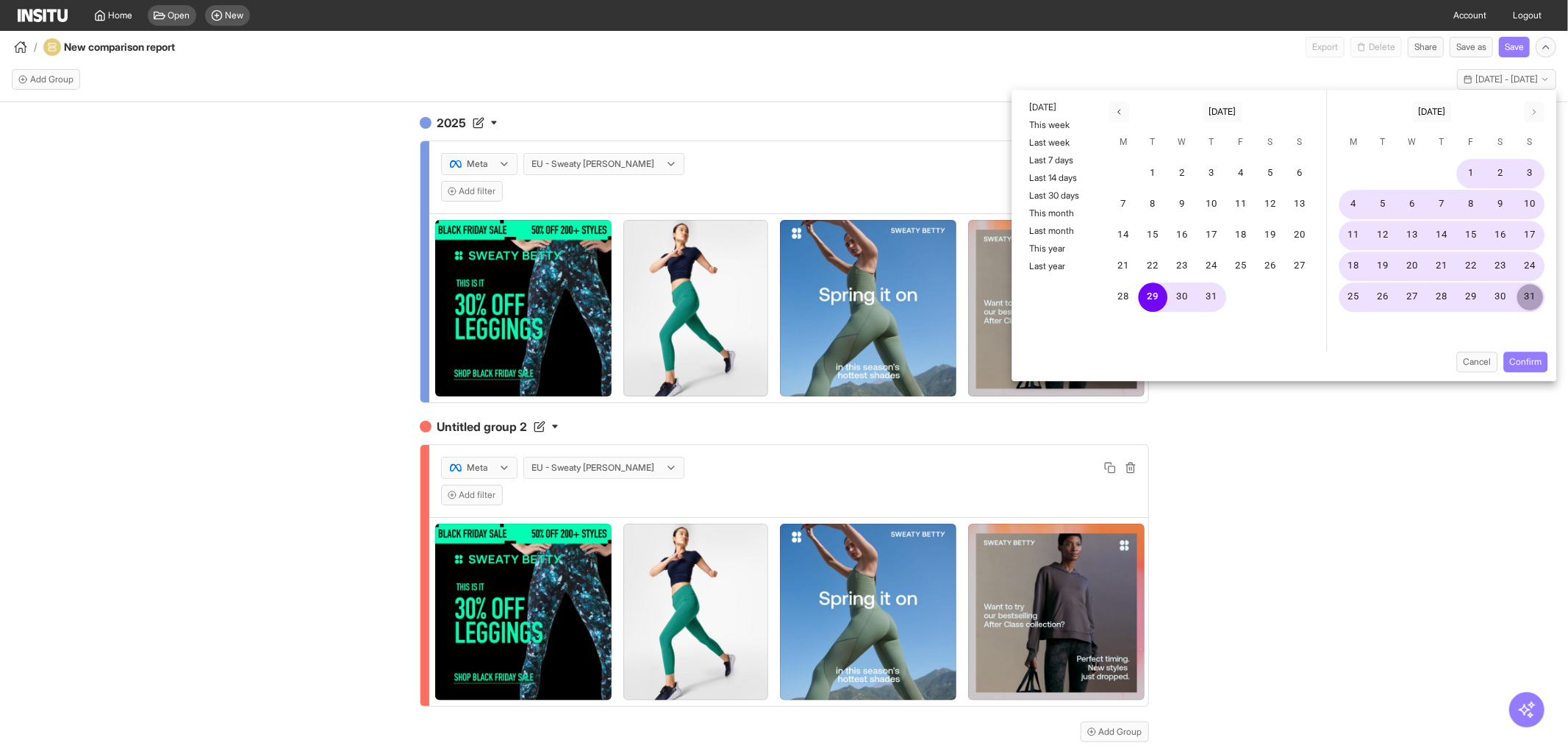
click at [1516, 290] on button "31" at bounding box center [1530, 296] width 29 height 29
click at [1530, 364] on button "Confirm" at bounding box center [1525, 361] width 44 height 20
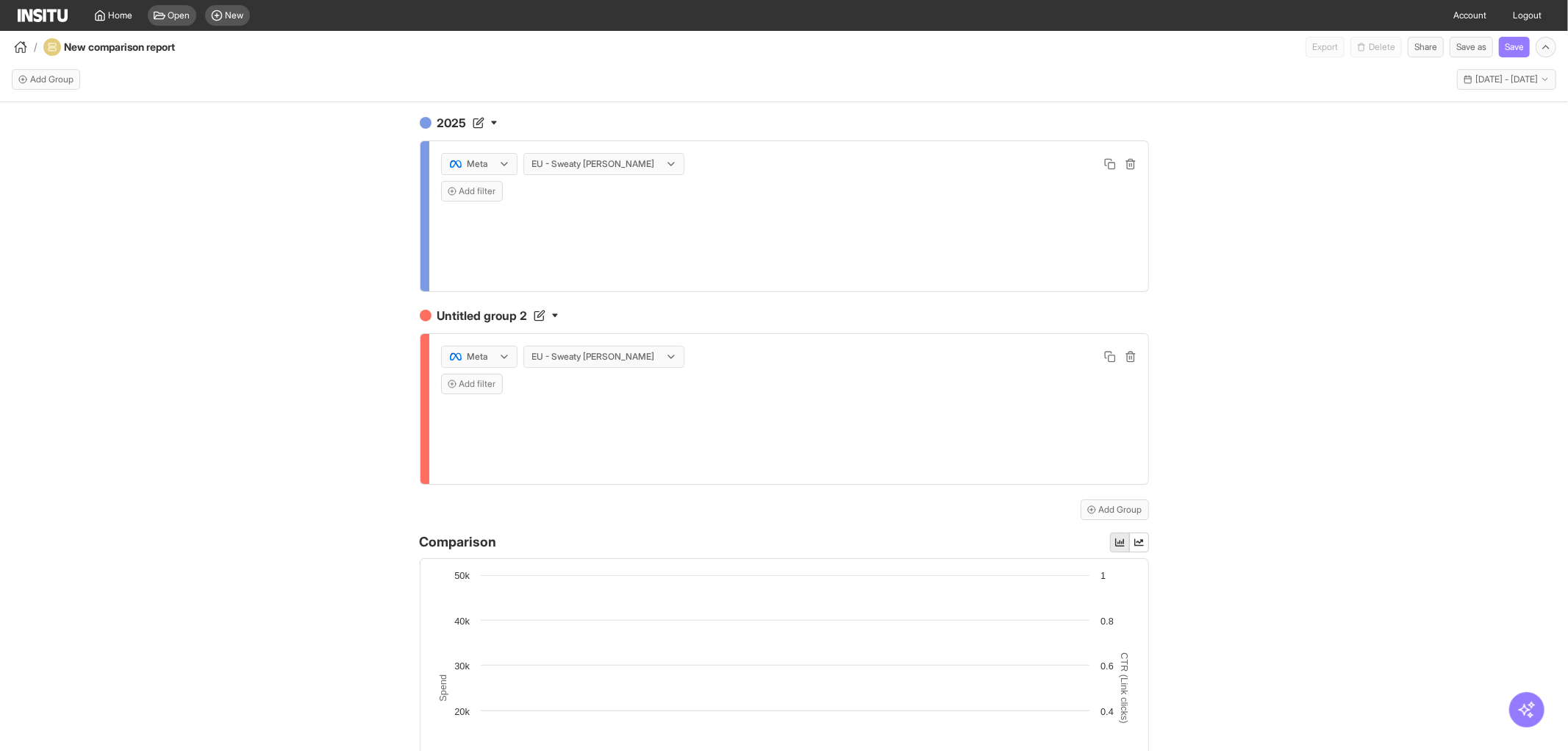
click at [1506, 369] on div "2025 Meta EU - Sweaty [PERSON_NAME] Add filter Untitled group 2 Meta EU - Sweat…" at bounding box center [784, 439] width 1568 height 675
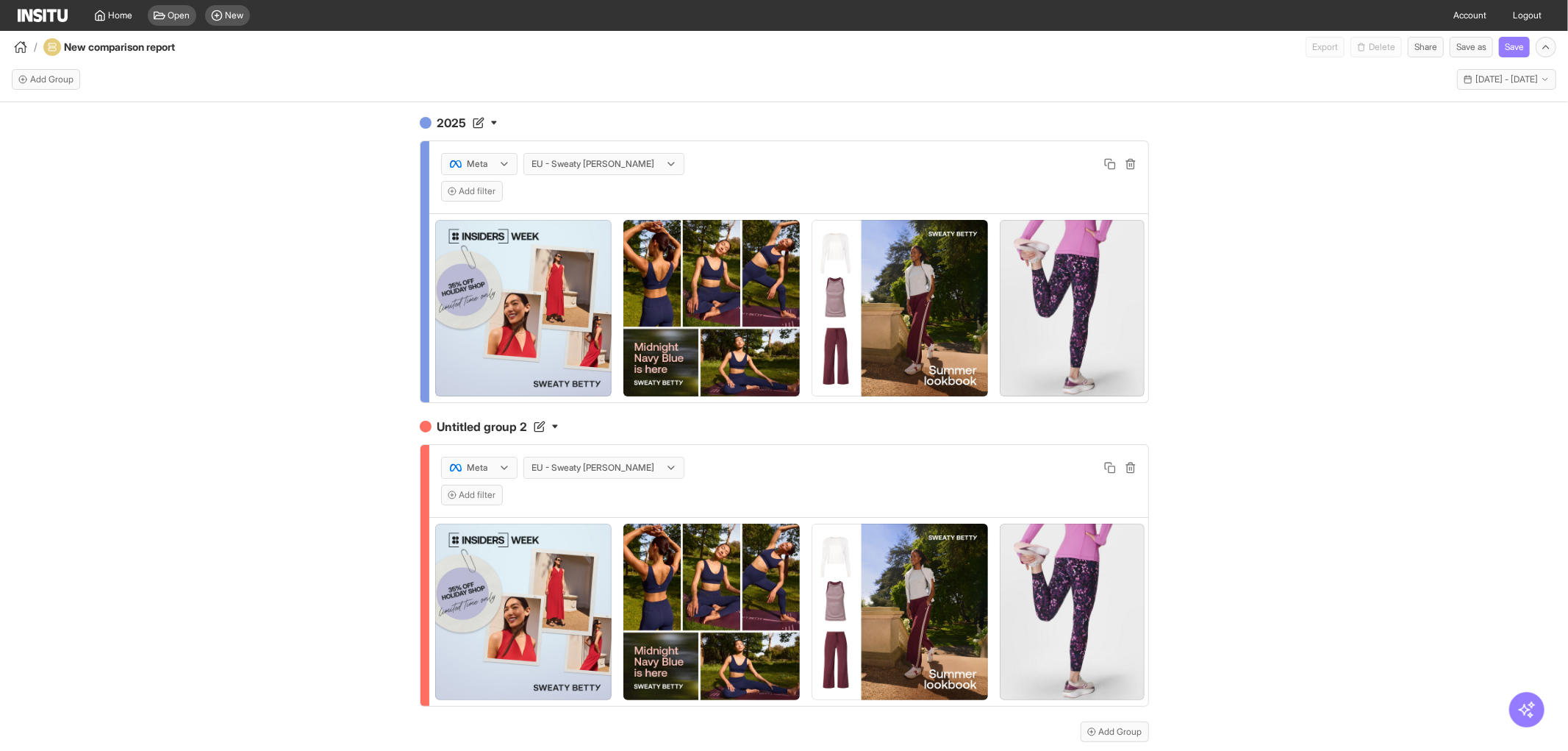
click at [723, 505] on div "Add filter" at bounding box center [789, 494] width 695 height 20
click at [702, 493] on div "Meta EU - Sweaty [PERSON_NAME] Add filter" at bounding box center [789, 481] width 719 height 72
click at [1096, 479] on div "Meta EU - Sweaty [PERSON_NAME]" at bounding box center [789, 467] width 695 height 22
click at [520, 435] on h4 "Untitled group 2" at bounding box center [784, 426] width 729 height 17
drag, startPoint x: 520, startPoint y: 445, endPoint x: 295, endPoint y: 430, distance: 225.5
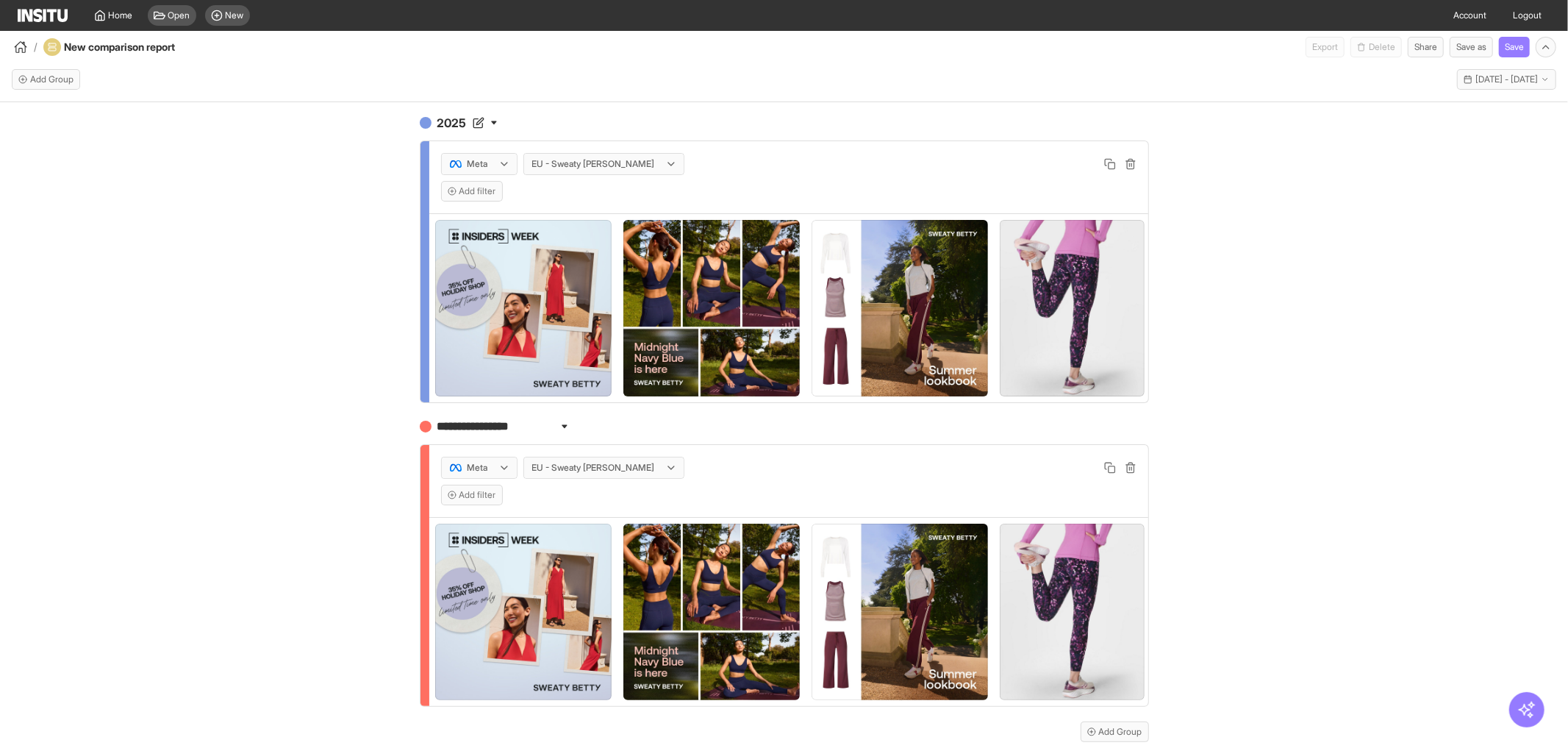
click at [295, 430] on div "**********" at bounding box center [784, 439] width 1568 height 675
type input "****"
click at [295, 430] on div "2025 Meta EU - Sweaty [PERSON_NAME] Add filter 2024 Meta EU - Sweaty [PERSON_NA…" at bounding box center [784, 439] width 1568 height 675
click at [1457, 85] on button "[DATE] - [DATE] [DATE] - [DATE]" at bounding box center [1507, 79] width 99 height 20
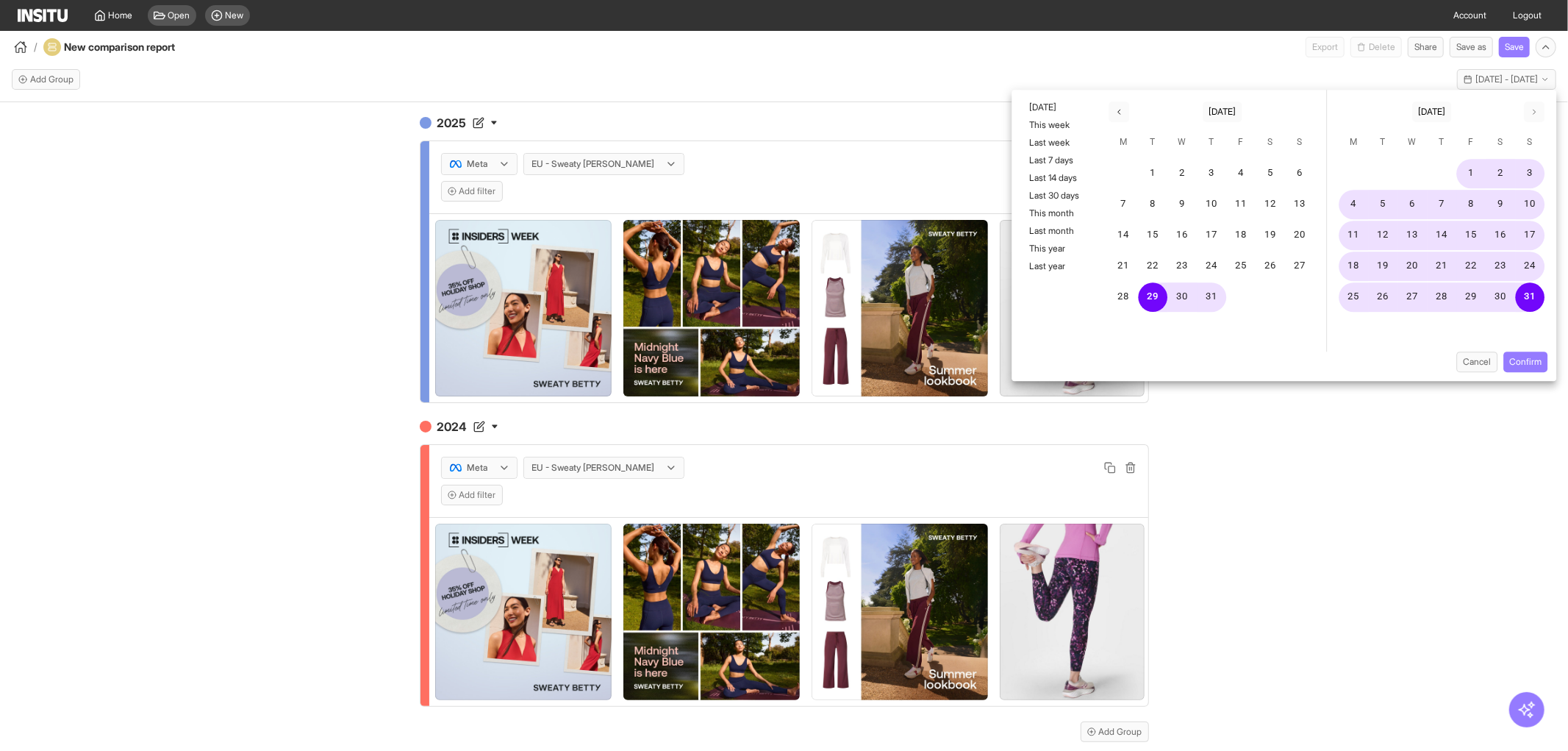
click at [1357, 442] on div "2025 Meta EU - Sweaty [PERSON_NAME] Add filter 2024 Meta EU - Sweaty [PERSON_NA…" at bounding box center [784, 439] width 1568 height 675
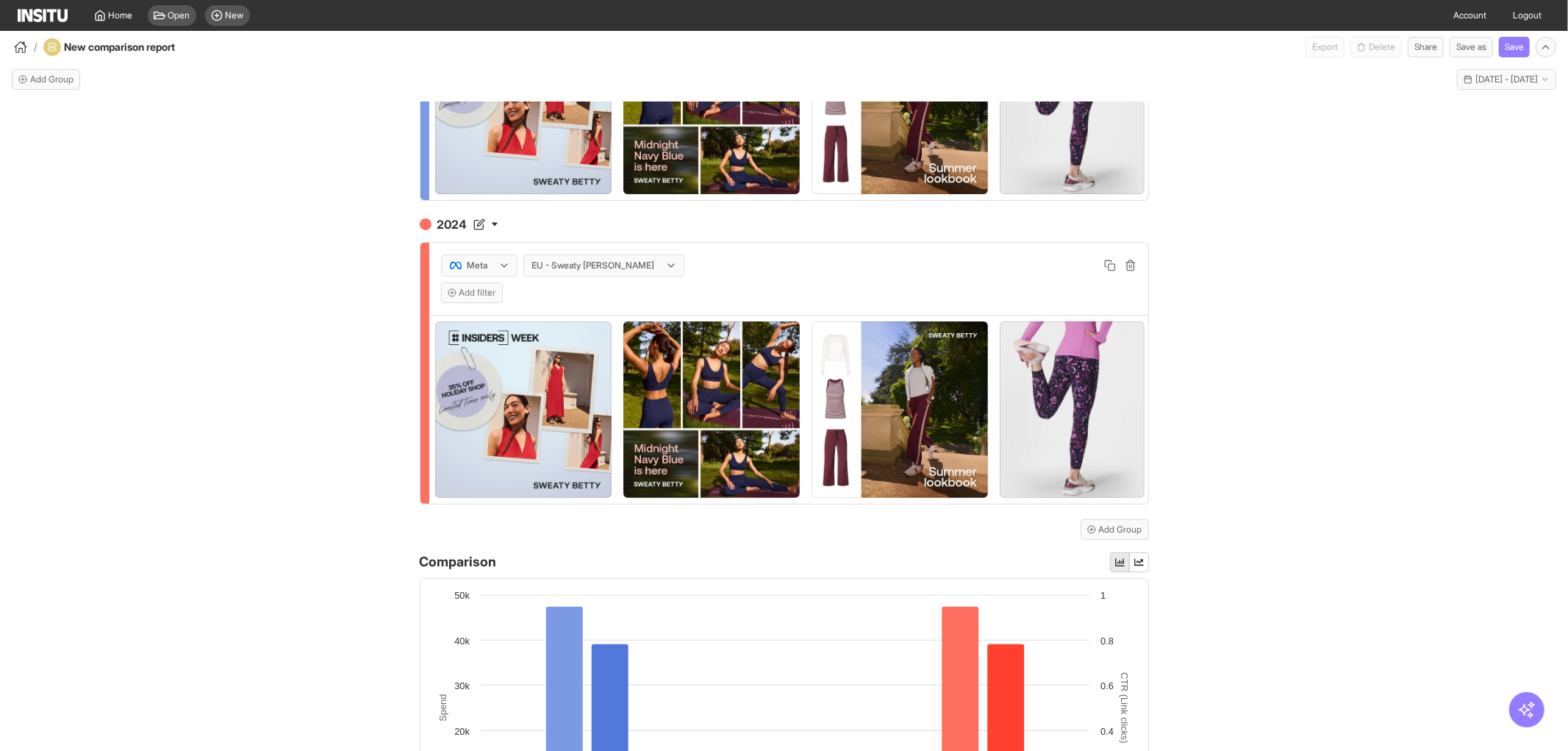
scroll to position [128, 0]
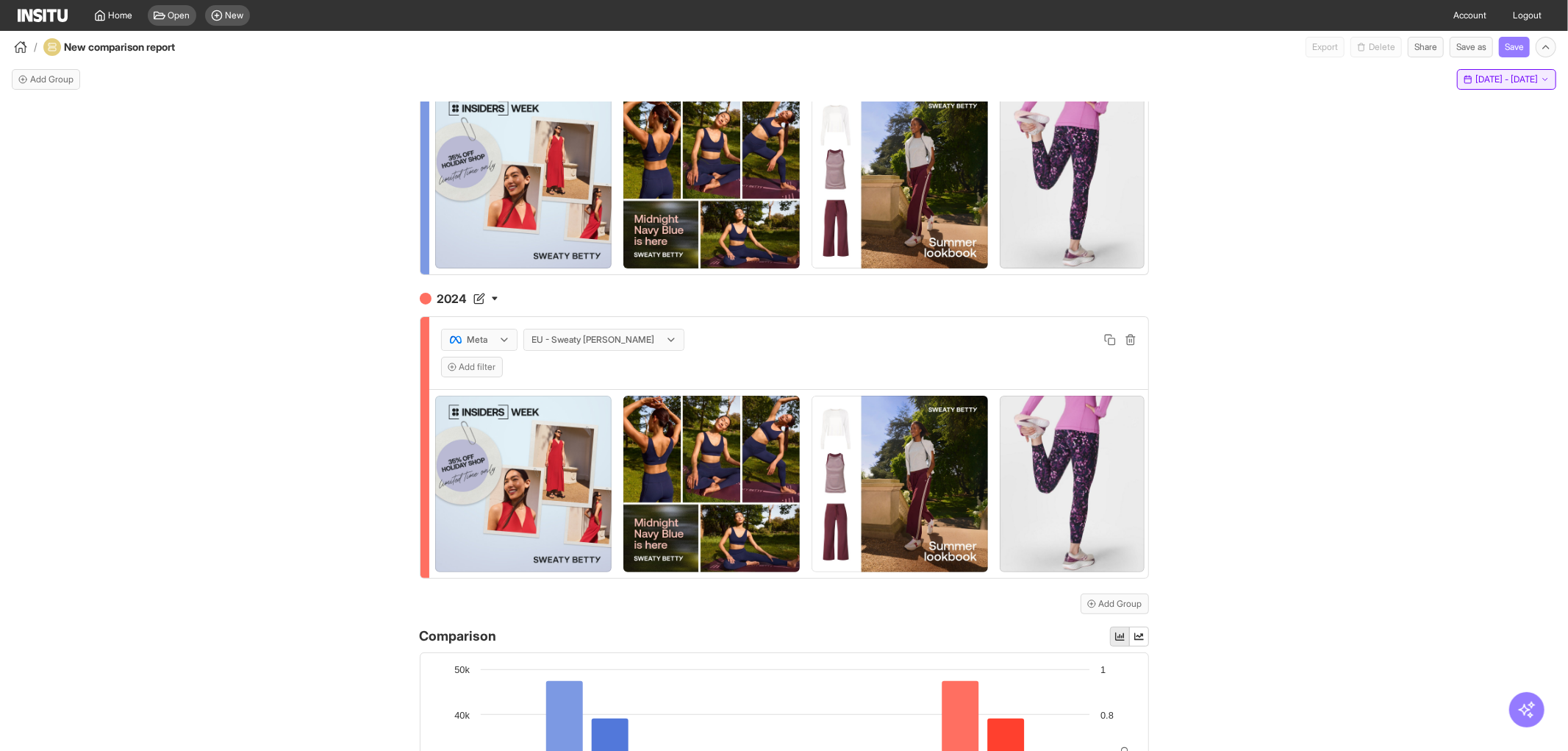
click at [1475, 74] on span "[DATE] - [DATE]" at bounding box center [1506, 80] width 62 height 12
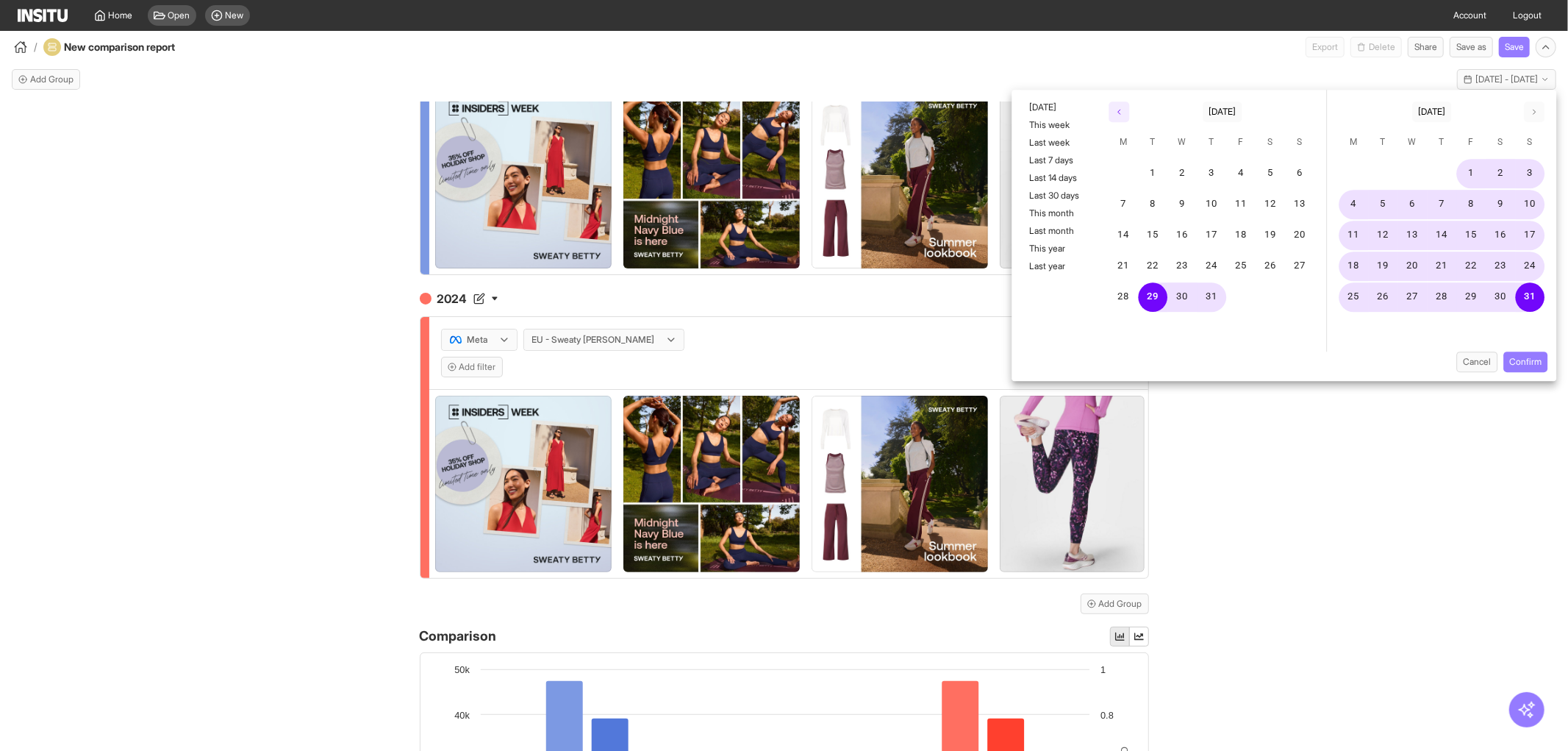
click at [1126, 115] on button "button" at bounding box center [1119, 111] width 20 height 20
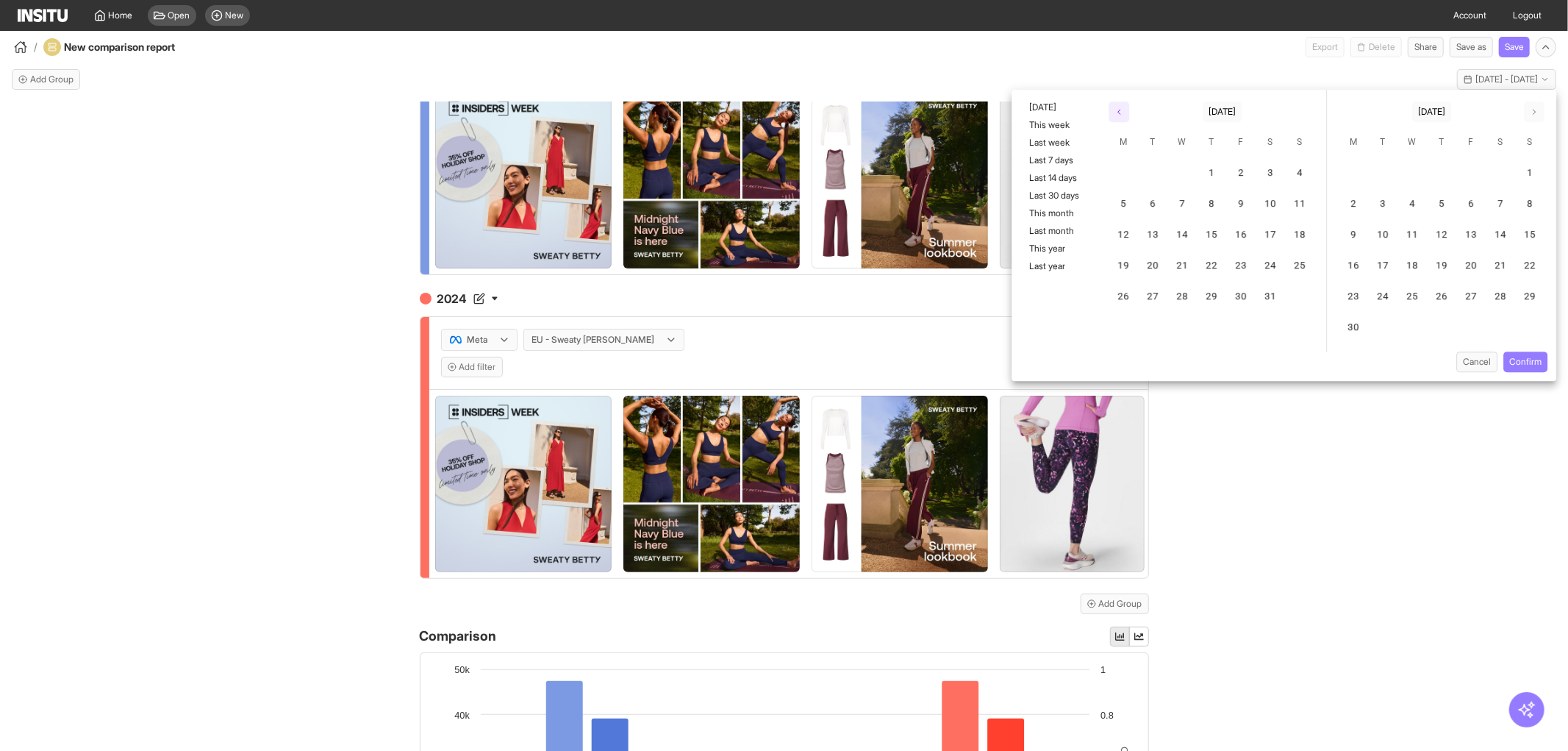
click at [1126, 115] on button "button" at bounding box center [1119, 111] width 20 height 20
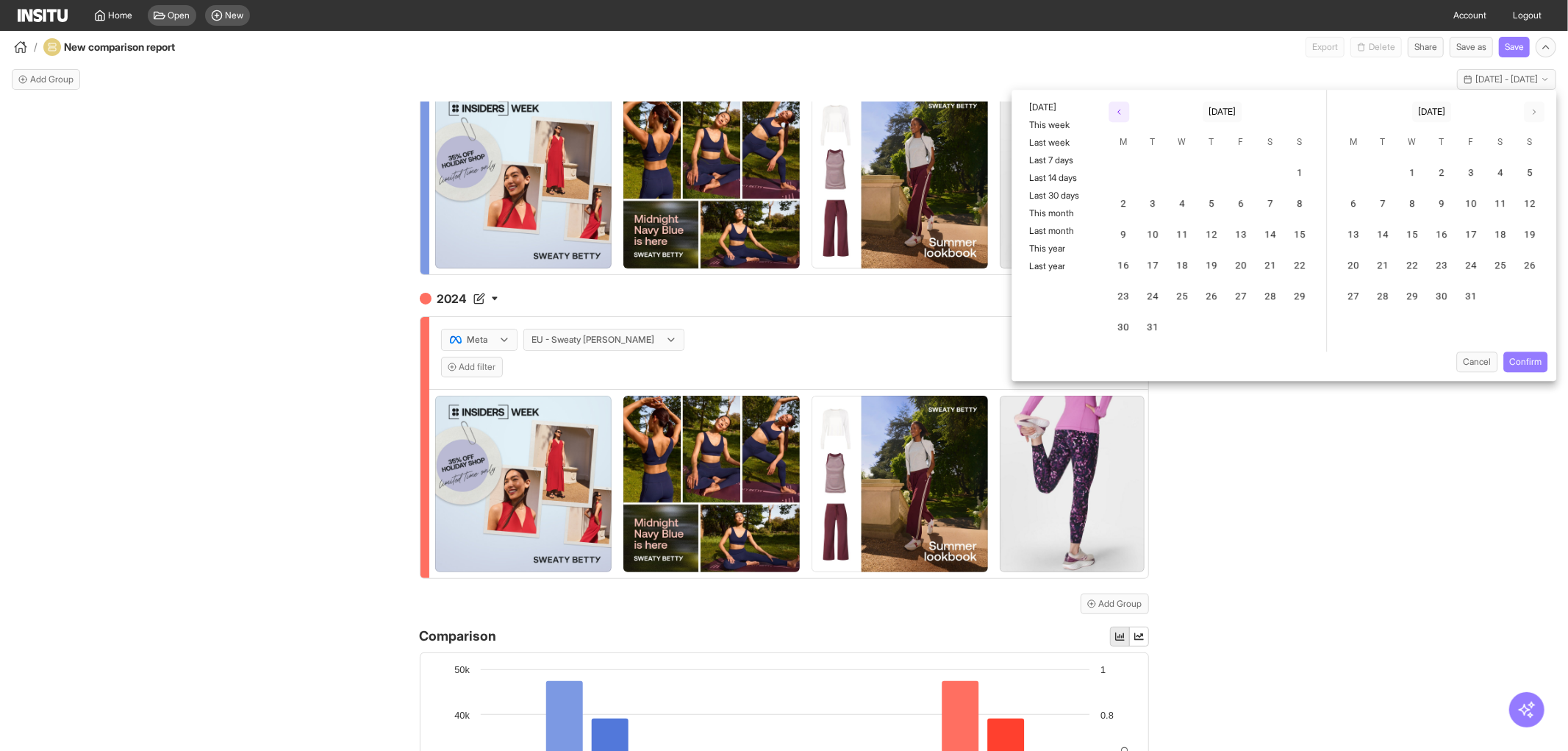
click at [1126, 115] on button "button" at bounding box center [1119, 111] width 20 height 20
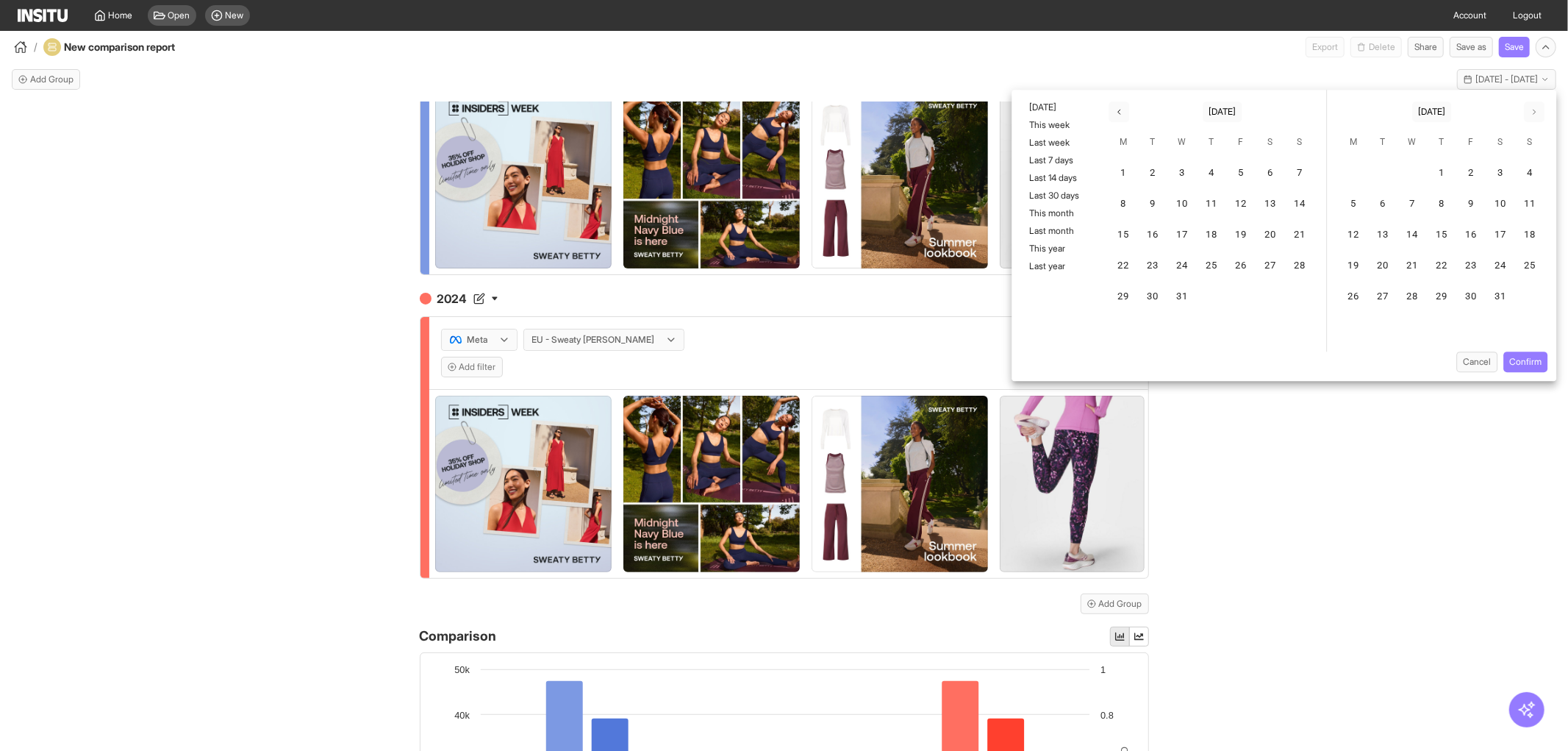
click at [1100, 106] on div "[DATE] [DATE]" at bounding box center [1211, 108] width 229 height 38
click at [1123, 120] on button "button" at bounding box center [1119, 111] width 20 height 20
click at [1302, 294] on button "30" at bounding box center [1300, 296] width 29 height 29
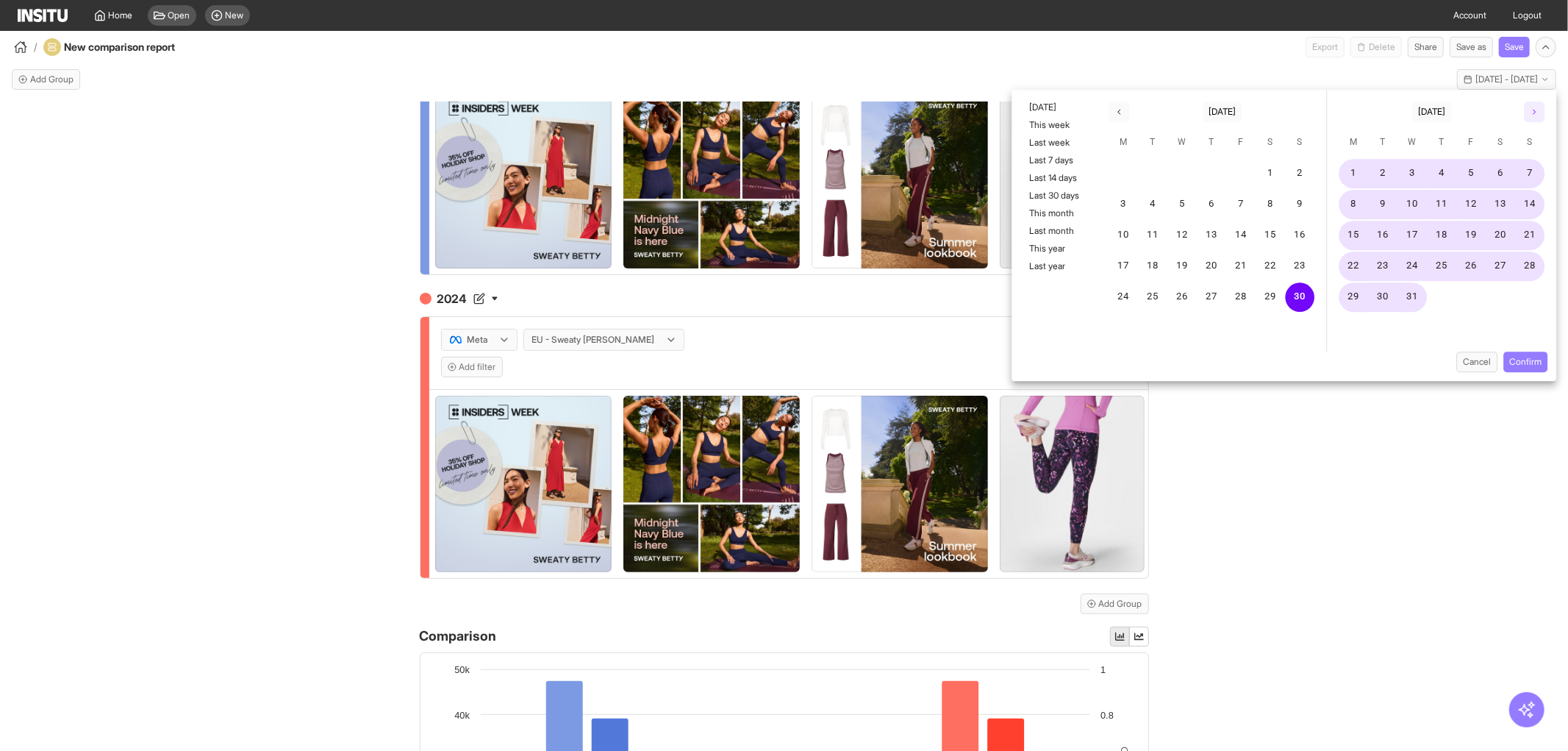
click at [1541, 113] on button "button" at bounding box center [1534, 111] width 20 height 20
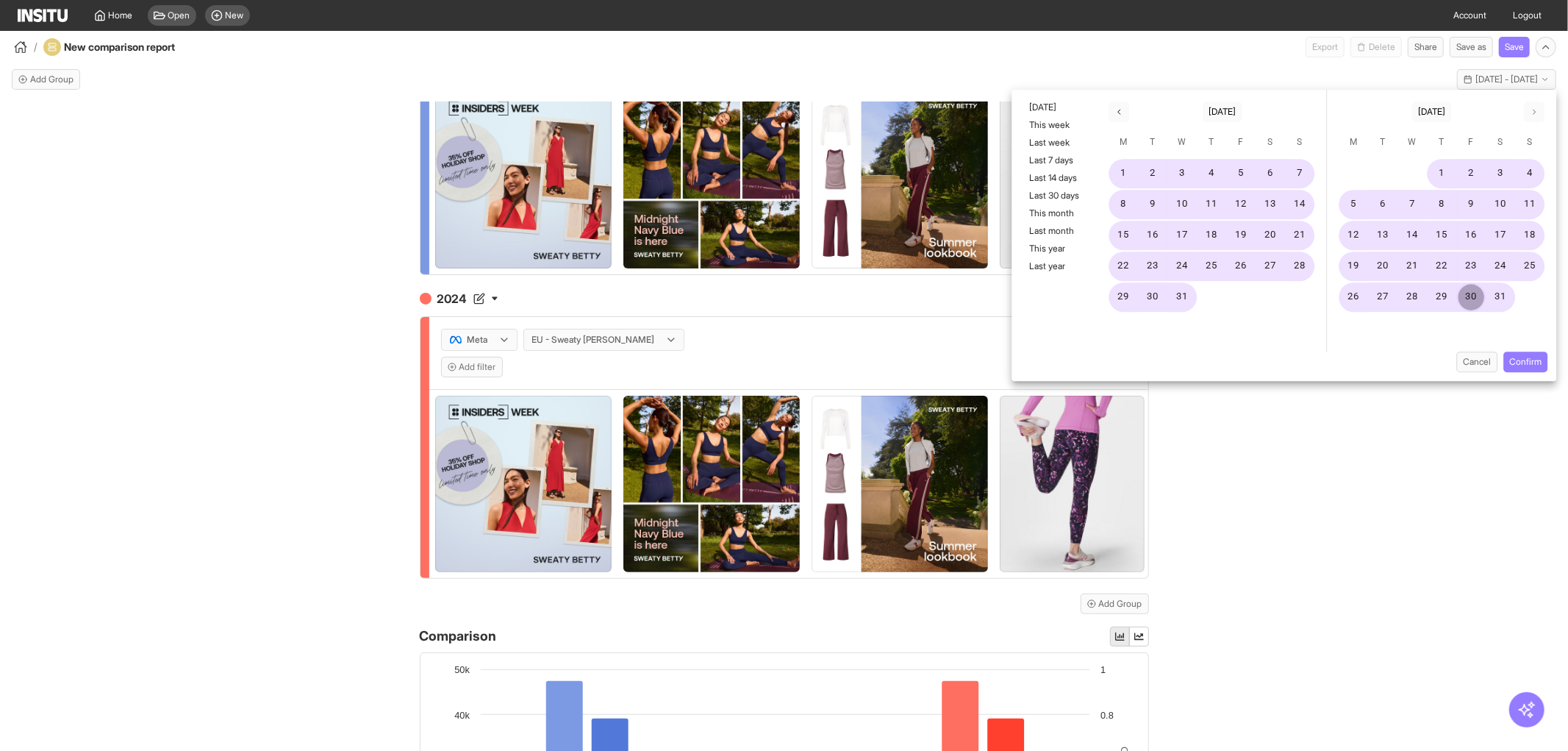
click at [1481, 284] on button "30" at bounding box center [1472, 296] width 29 height 29
click at [1505, 358] on button "Confirm" at bounding box center [1525, 361] width 44 height 20
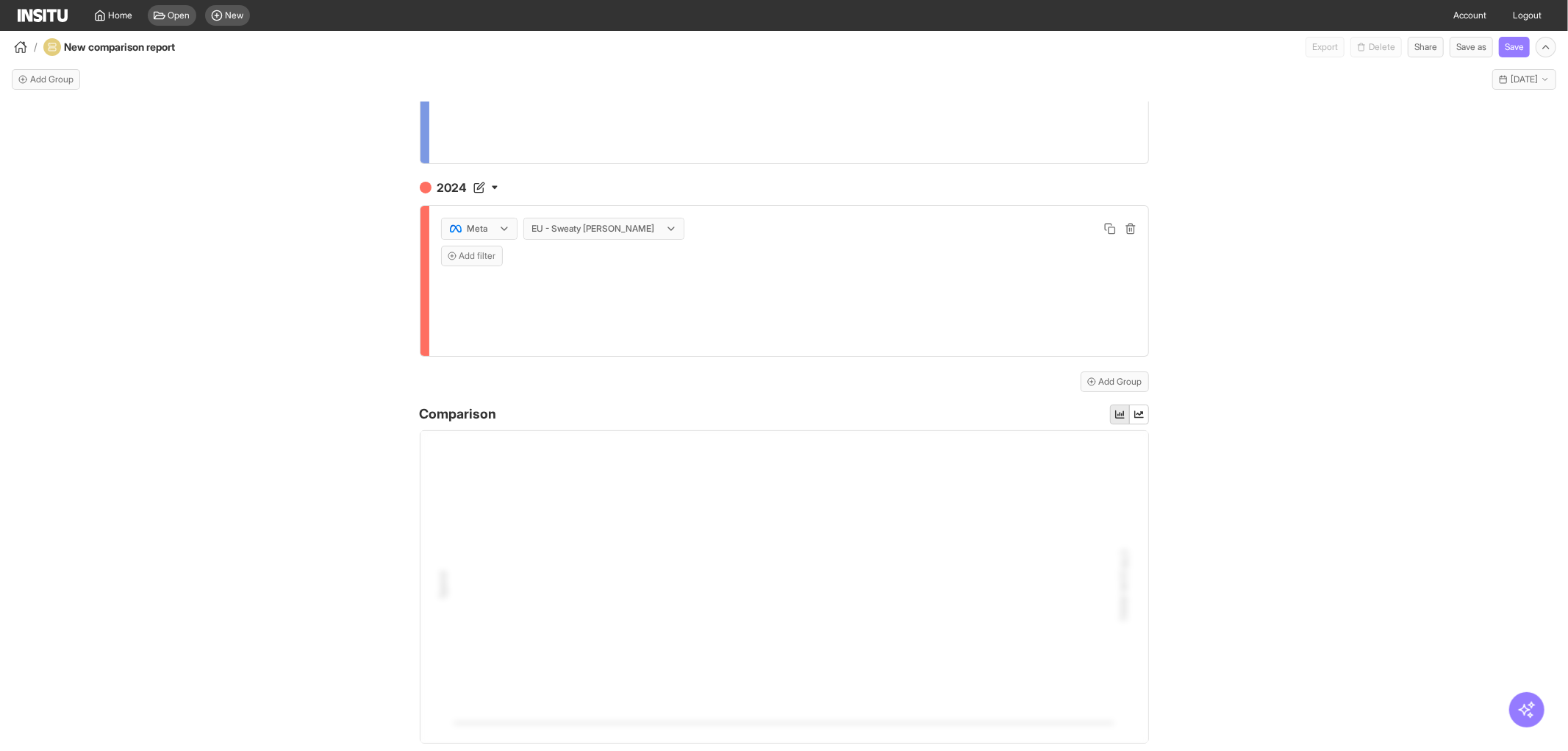
click at [1472, 360] on div "2025 Meta EU - Sweaty [PERSON_NAME] Add filter 2024 Meta EU - Sweaty [PERSON_NA…" at bounding box center [784, 439] width 1568 height 675
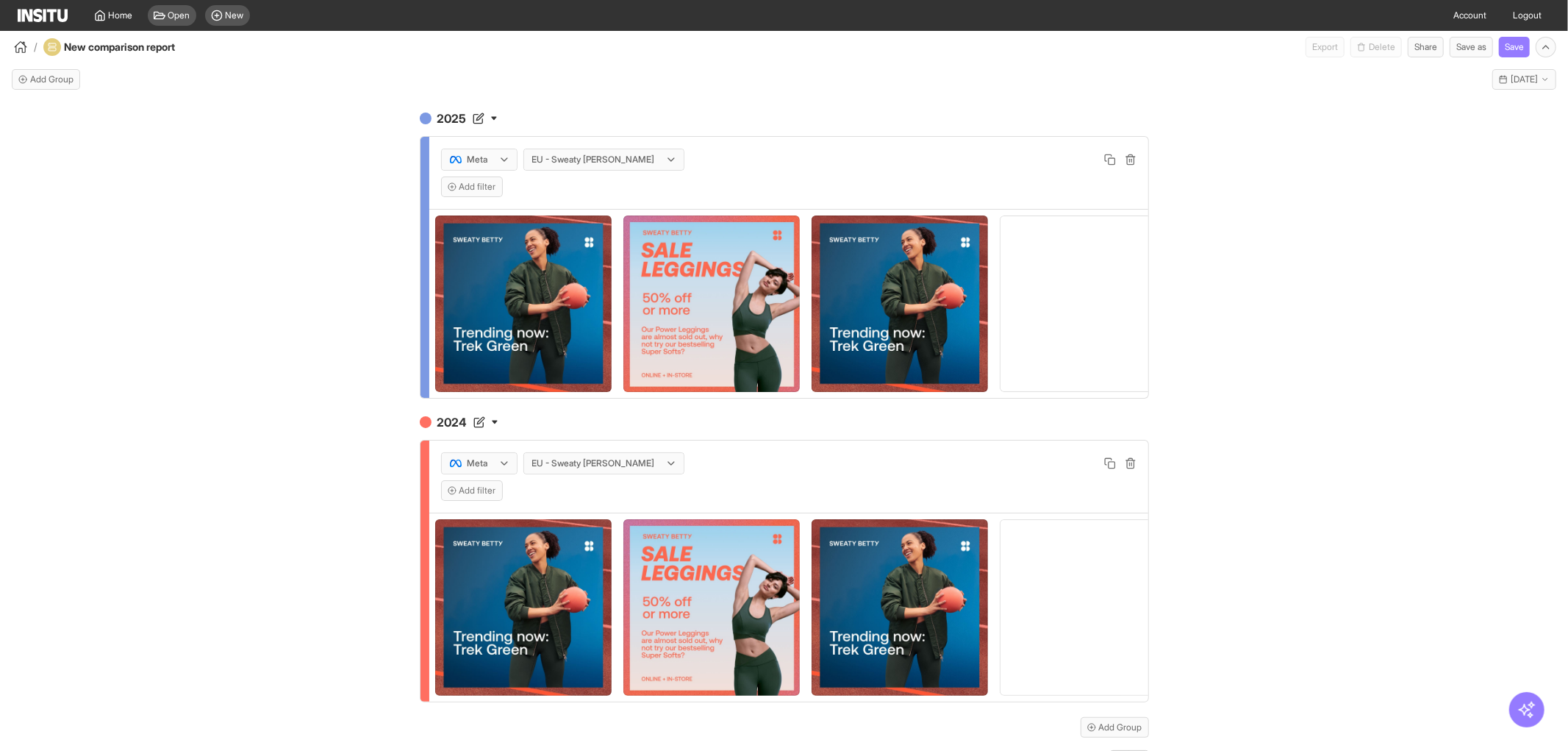
scroll to position [0, 0]
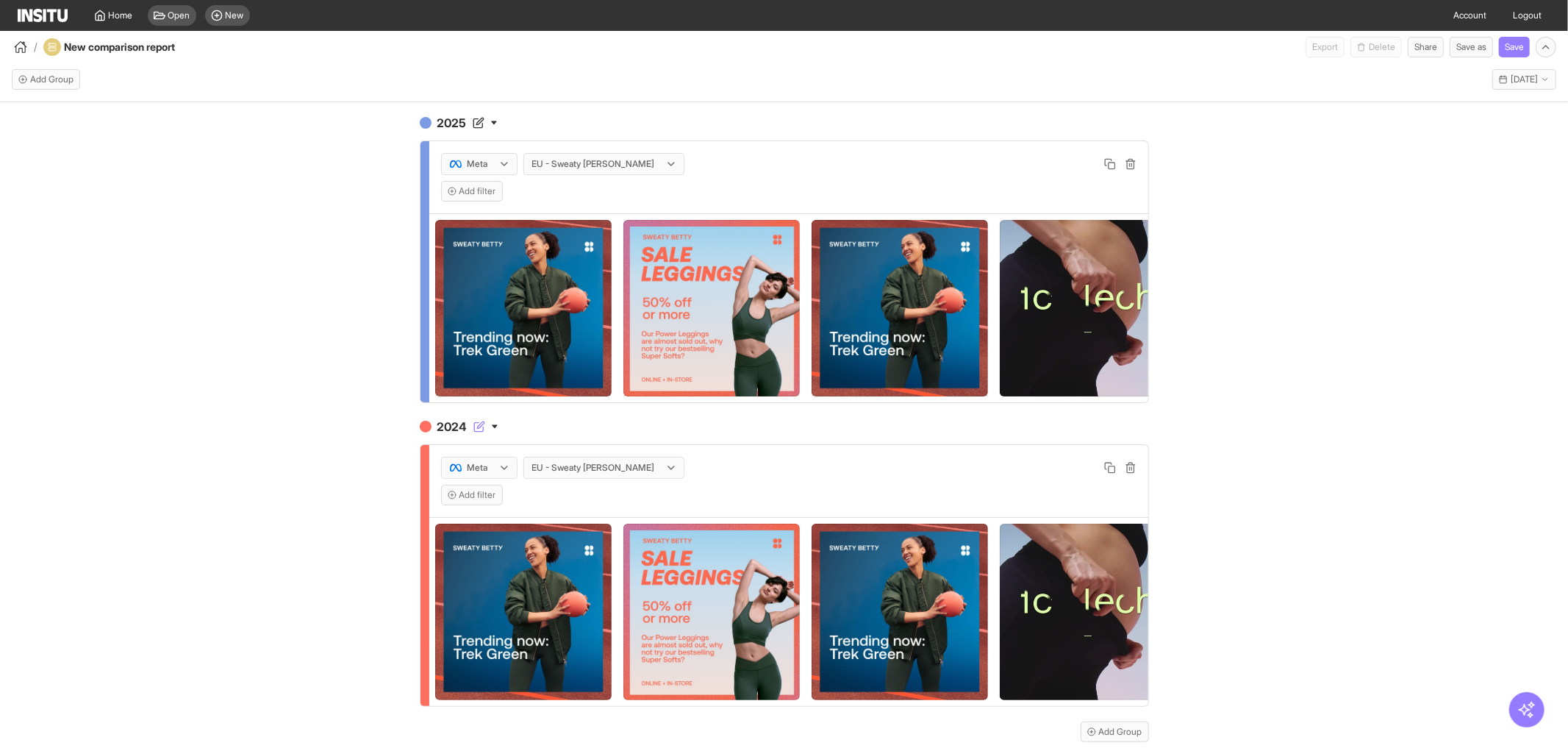
click at [492, 429] on icon "button" at bounding box center [494, 427] width 5 height 4
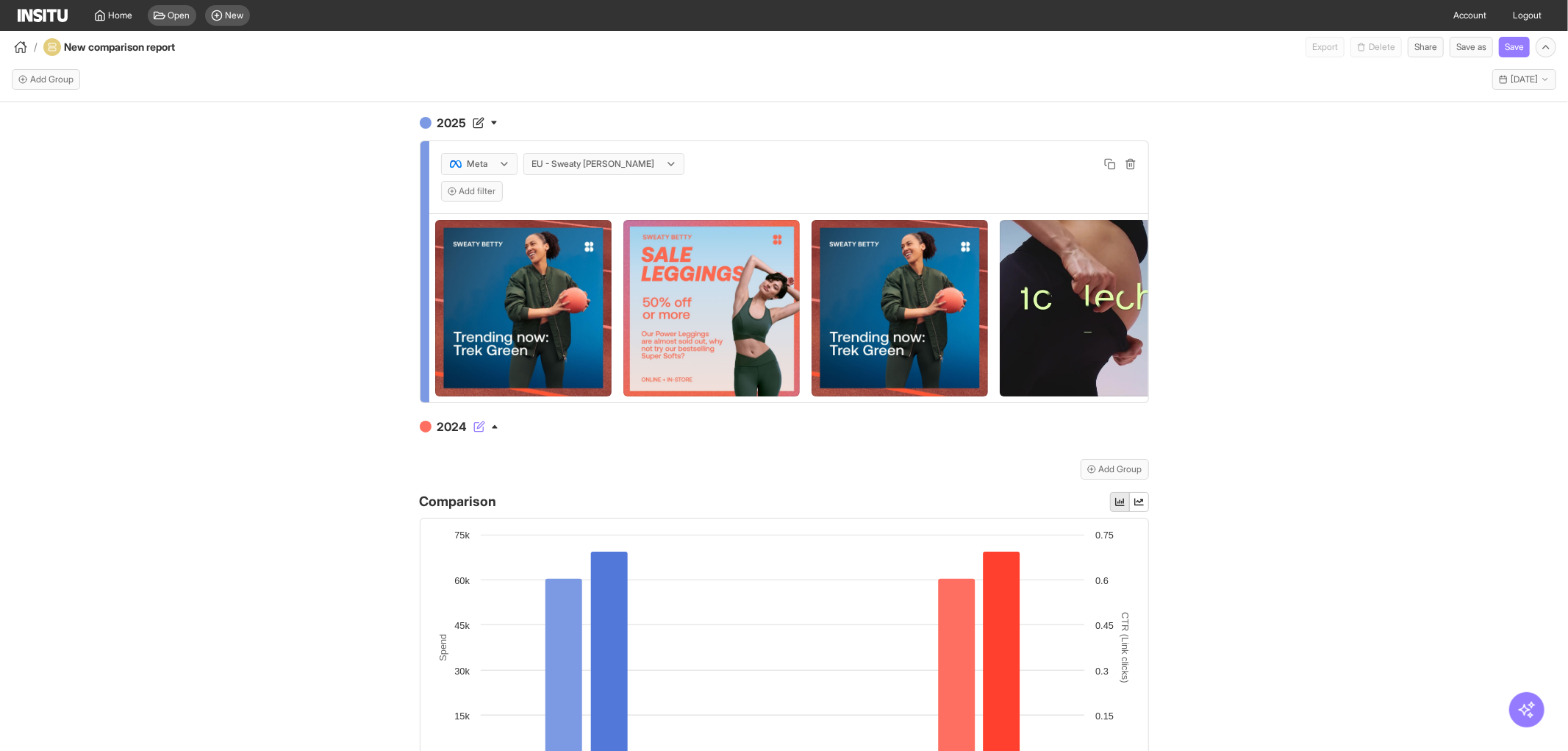
click at [491, 430] on icon "button" at bounding box center [495, 427] width 8 height 8
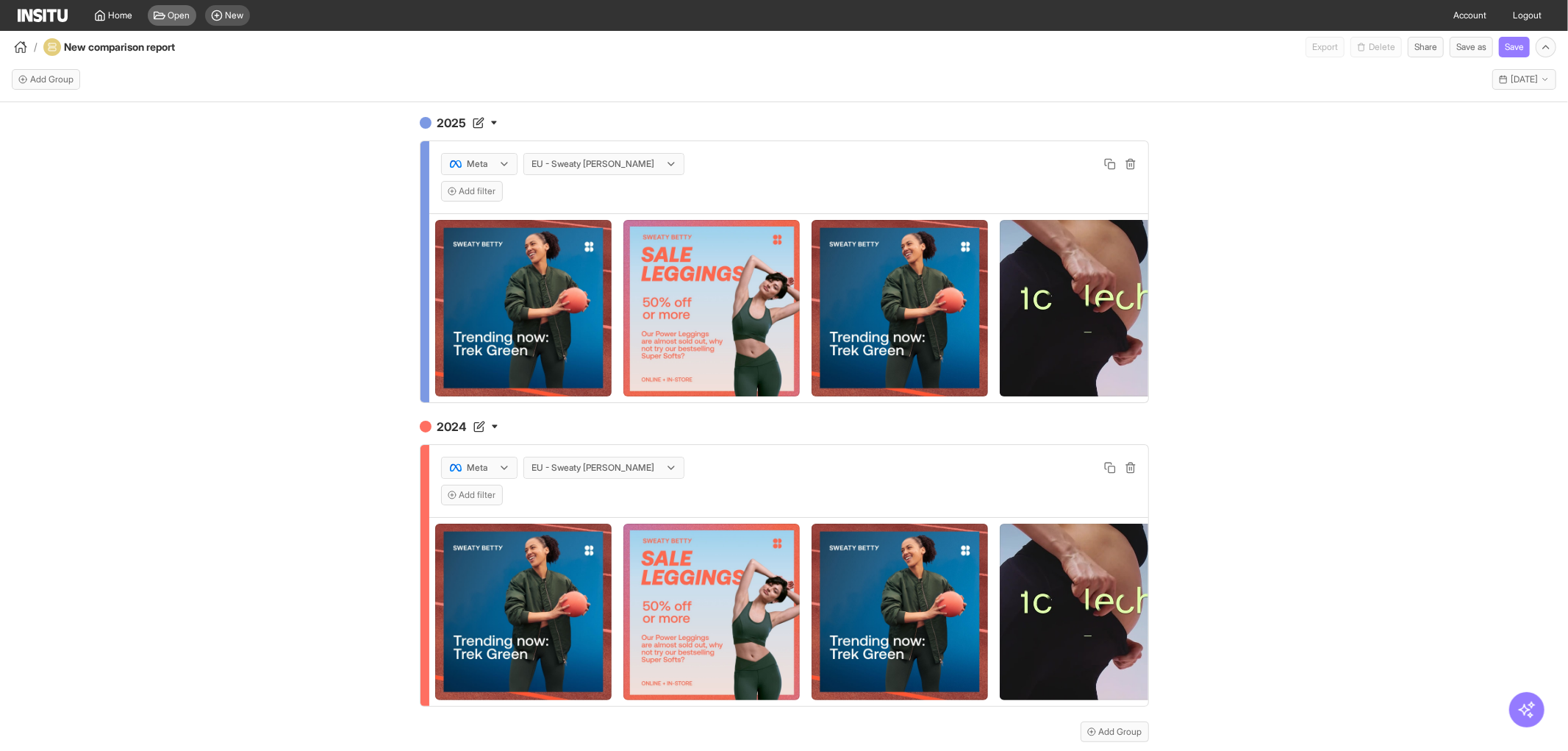
click at [179, 20] on span "Open" at bounding box center [179, 16] width 22 height 12
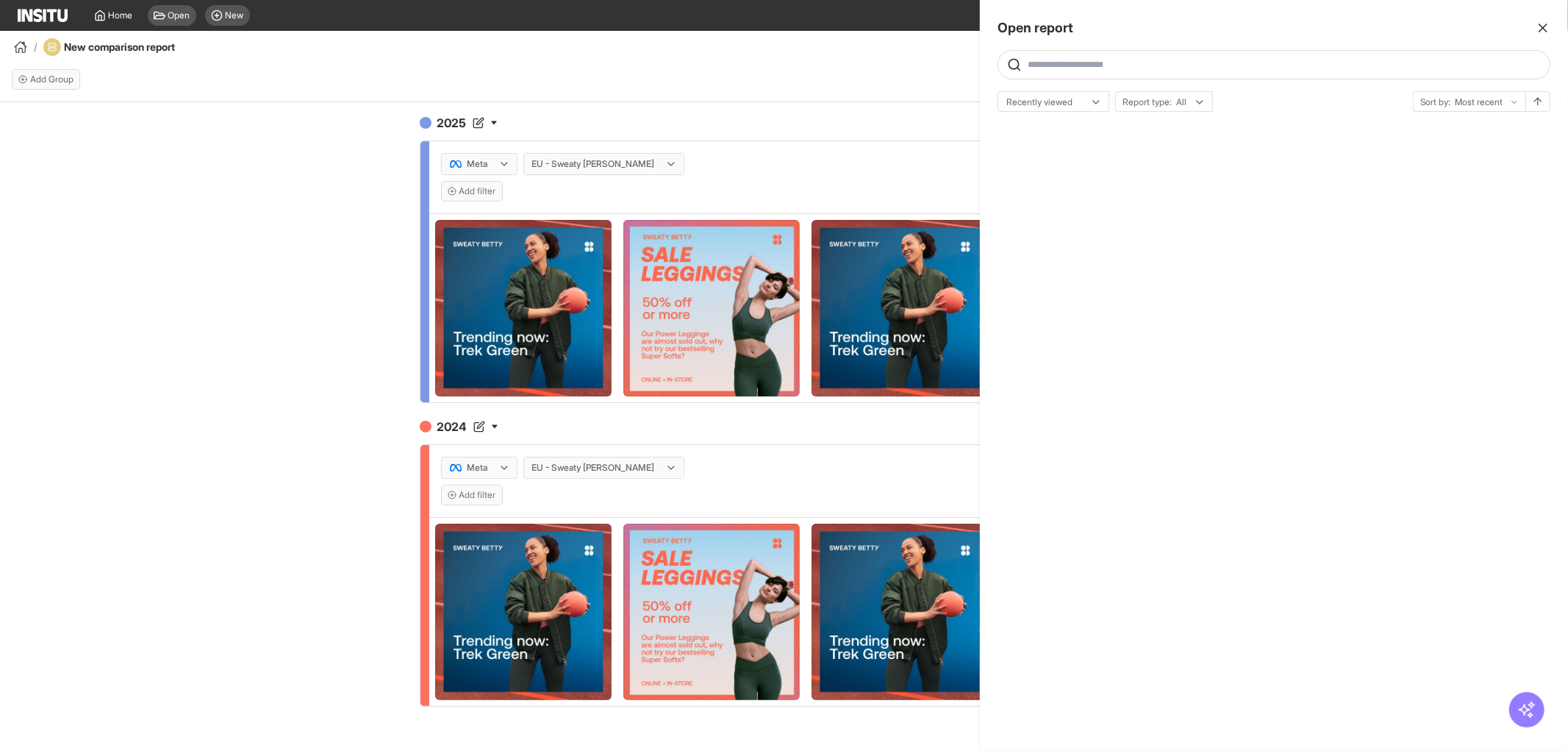
click at [111, 17] on div at bounding box center [784, 376] width 1568 height 751
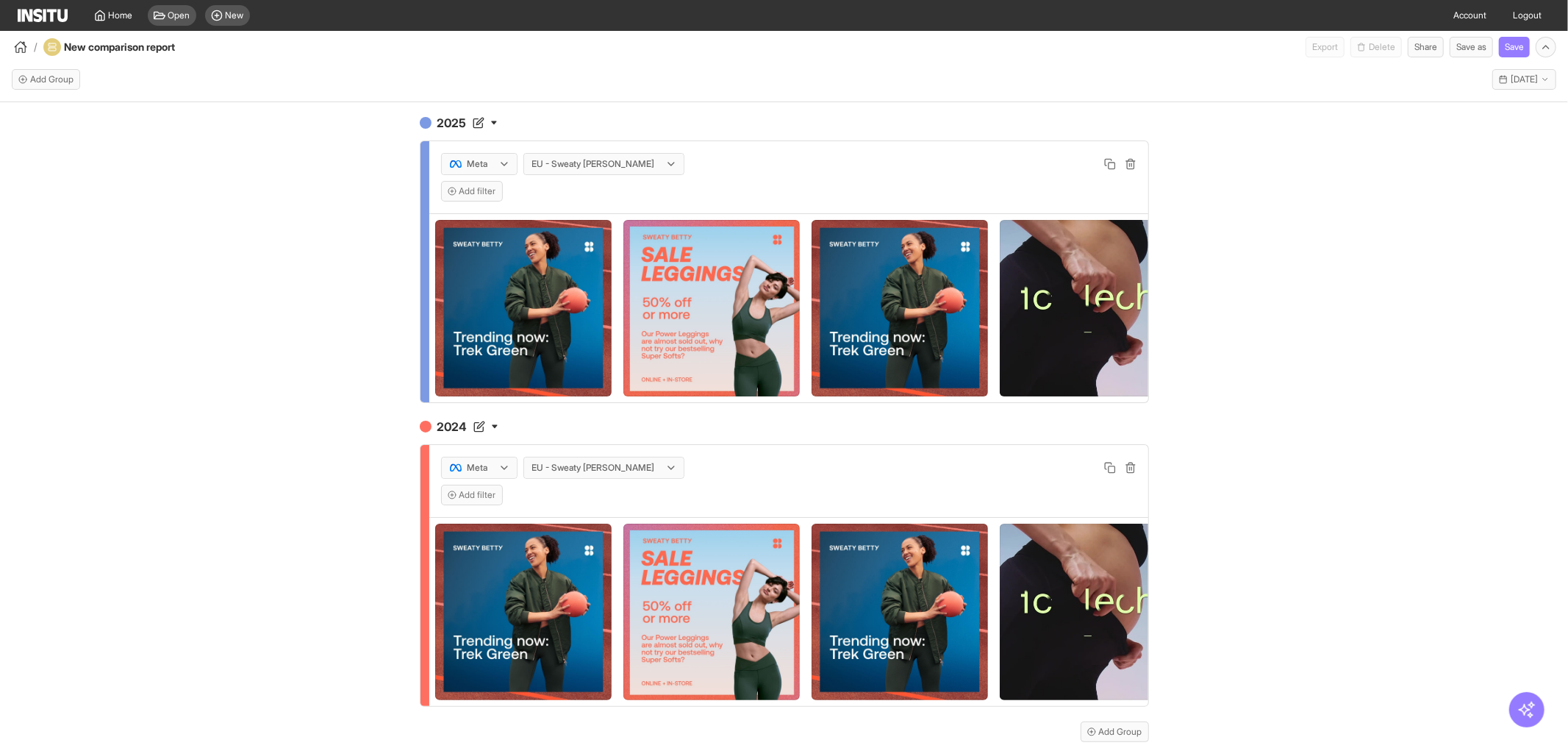
click at [111, 17] on span "Home" at bounding box center [121, 16] width 24 height 12
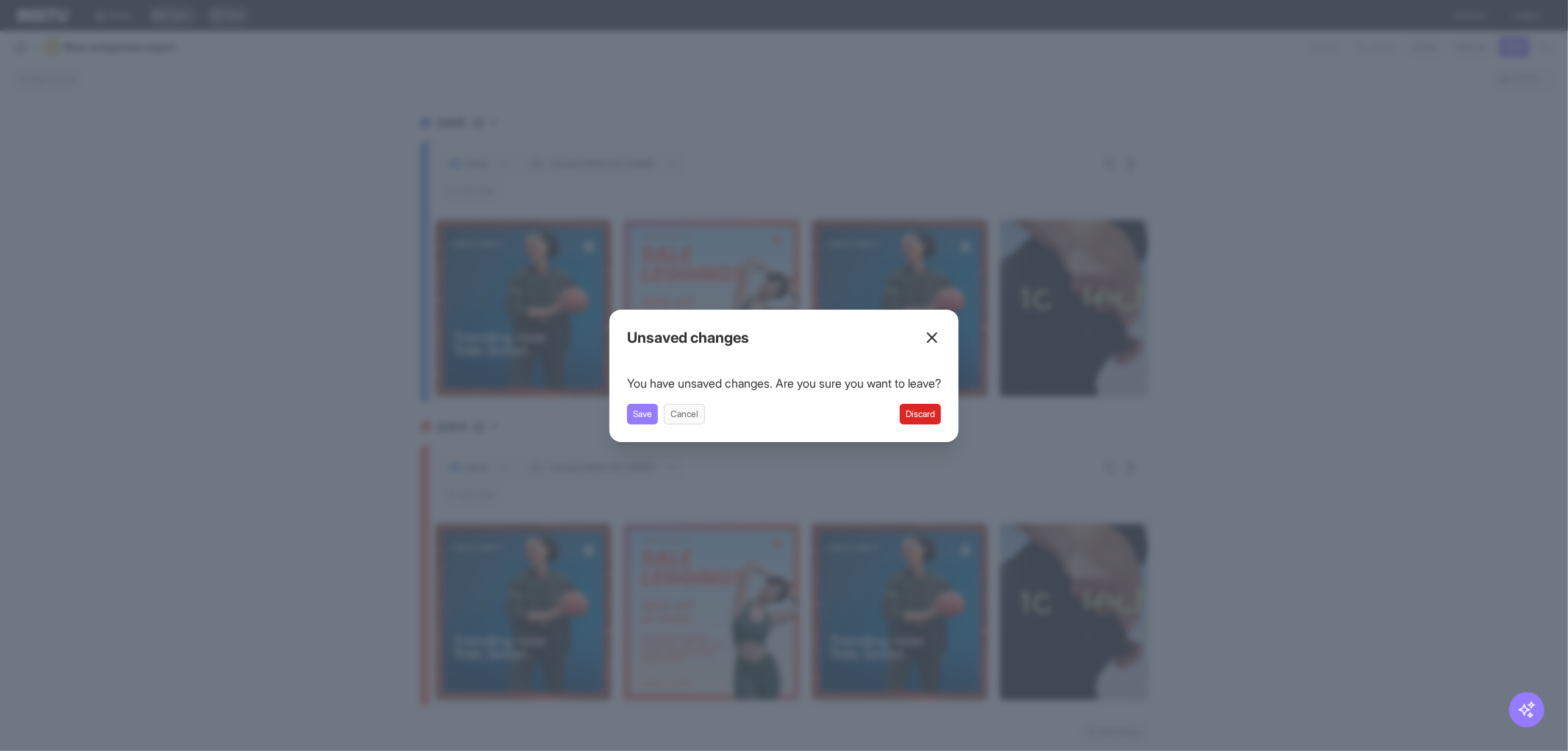
click at [941, 416] on button "Discard" at bounding box center [920, 413] width 41 height 20
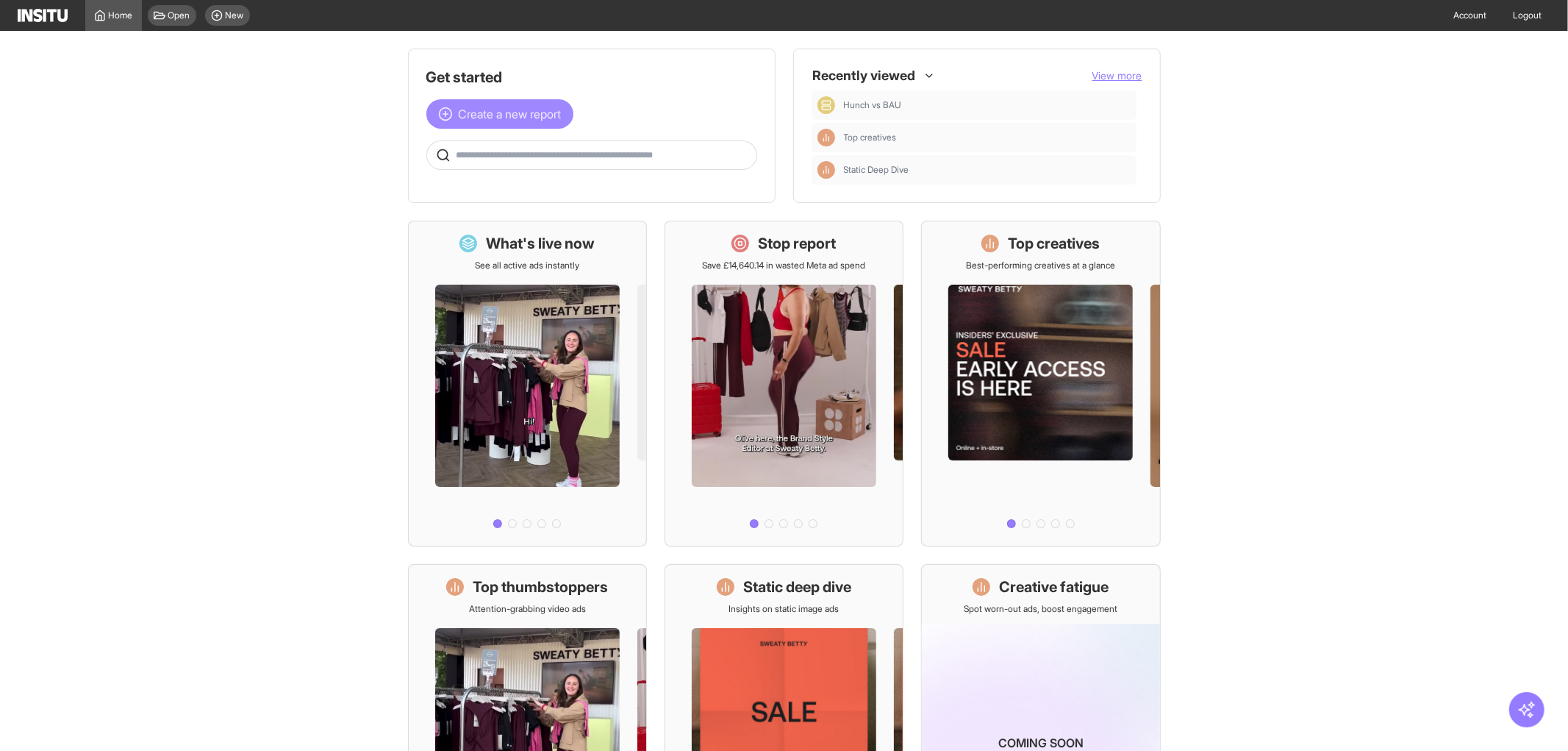
click at [526, 115] on span "Create a new report" at bounding box center [510, 114] width 103 height 17
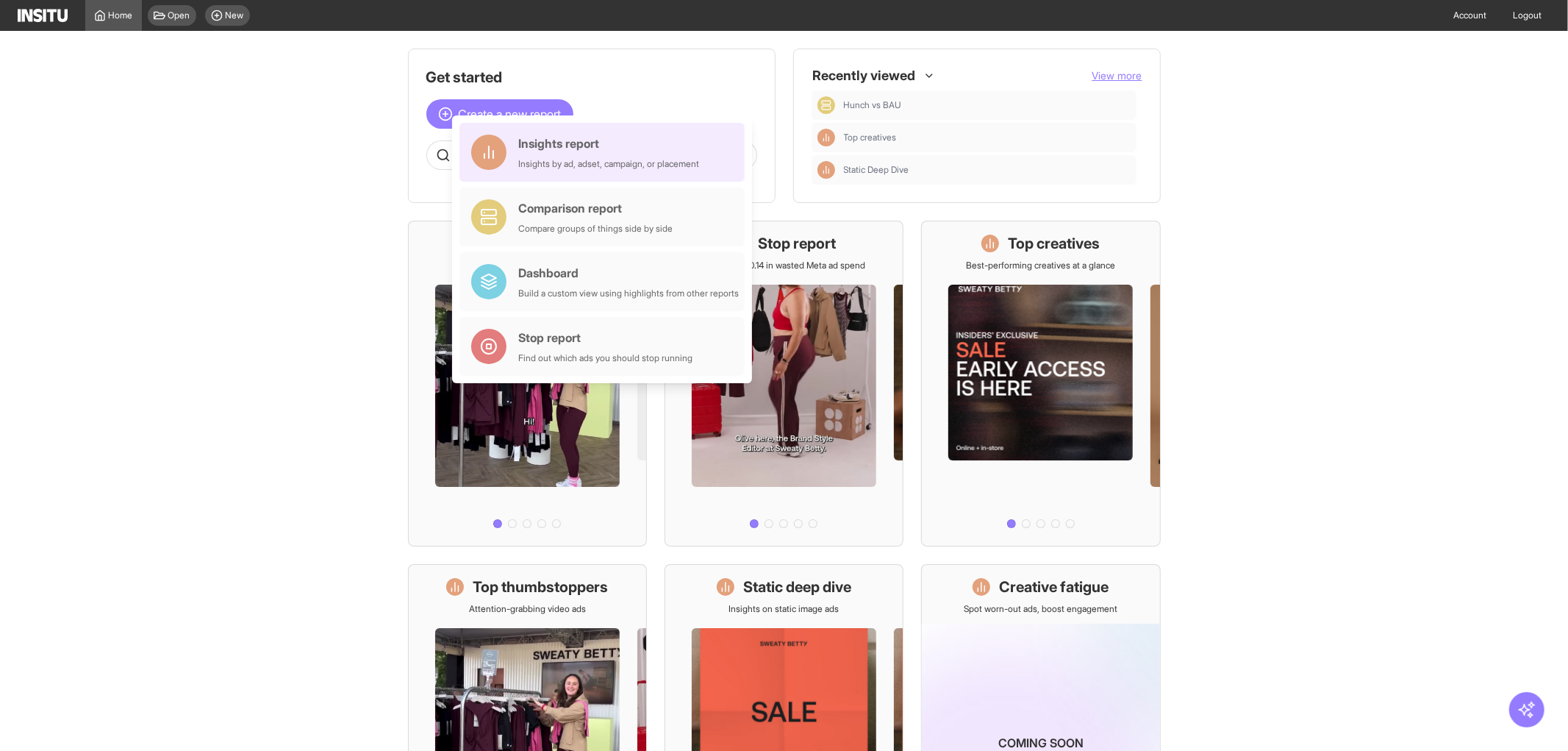
click at [533, 145] on div "Insights report" at bounding box center [609, 143] width 181 height 17
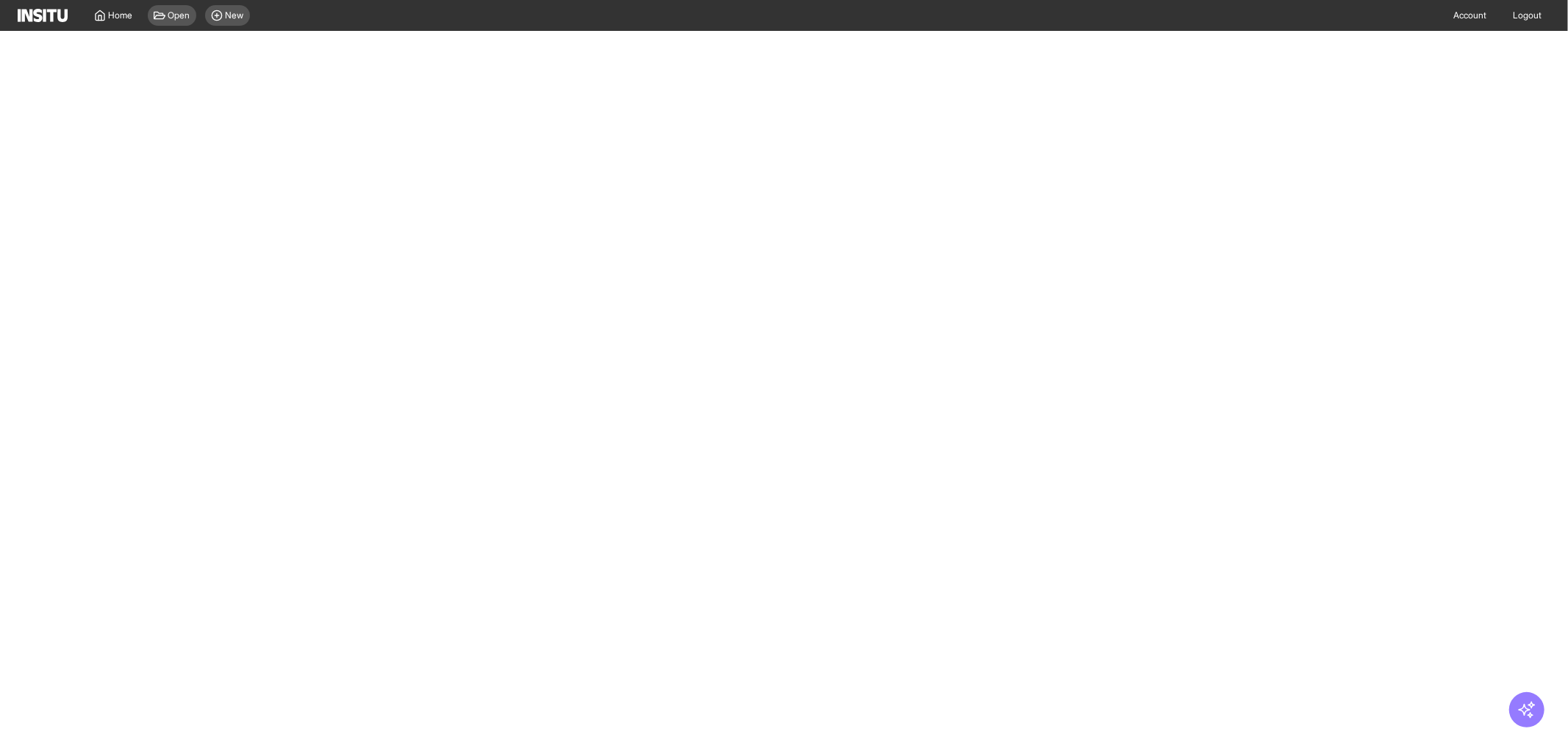
select select "**"
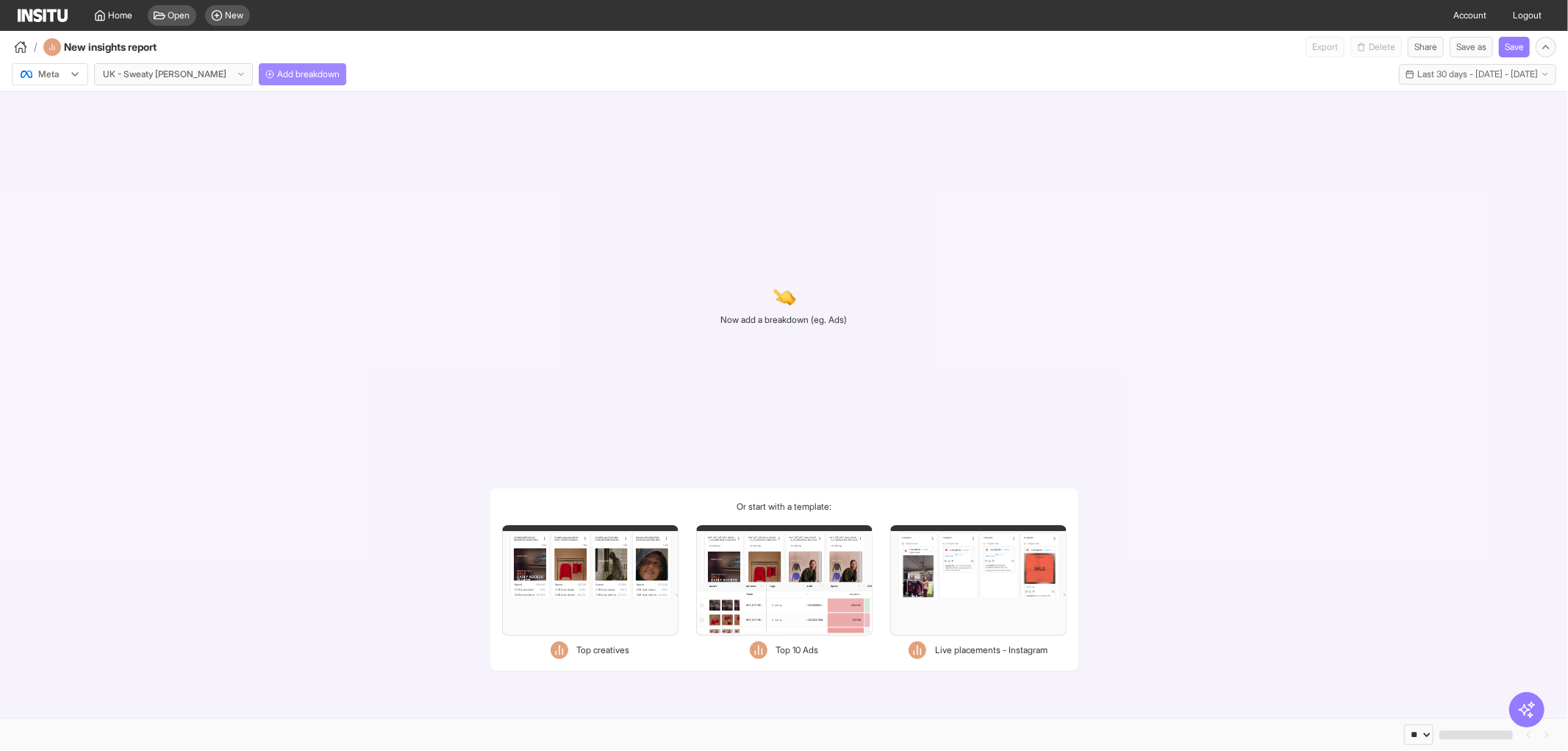
click at [284, 78] on span "Add breakdown" at bounding box center [308, 74] width 62 height 12
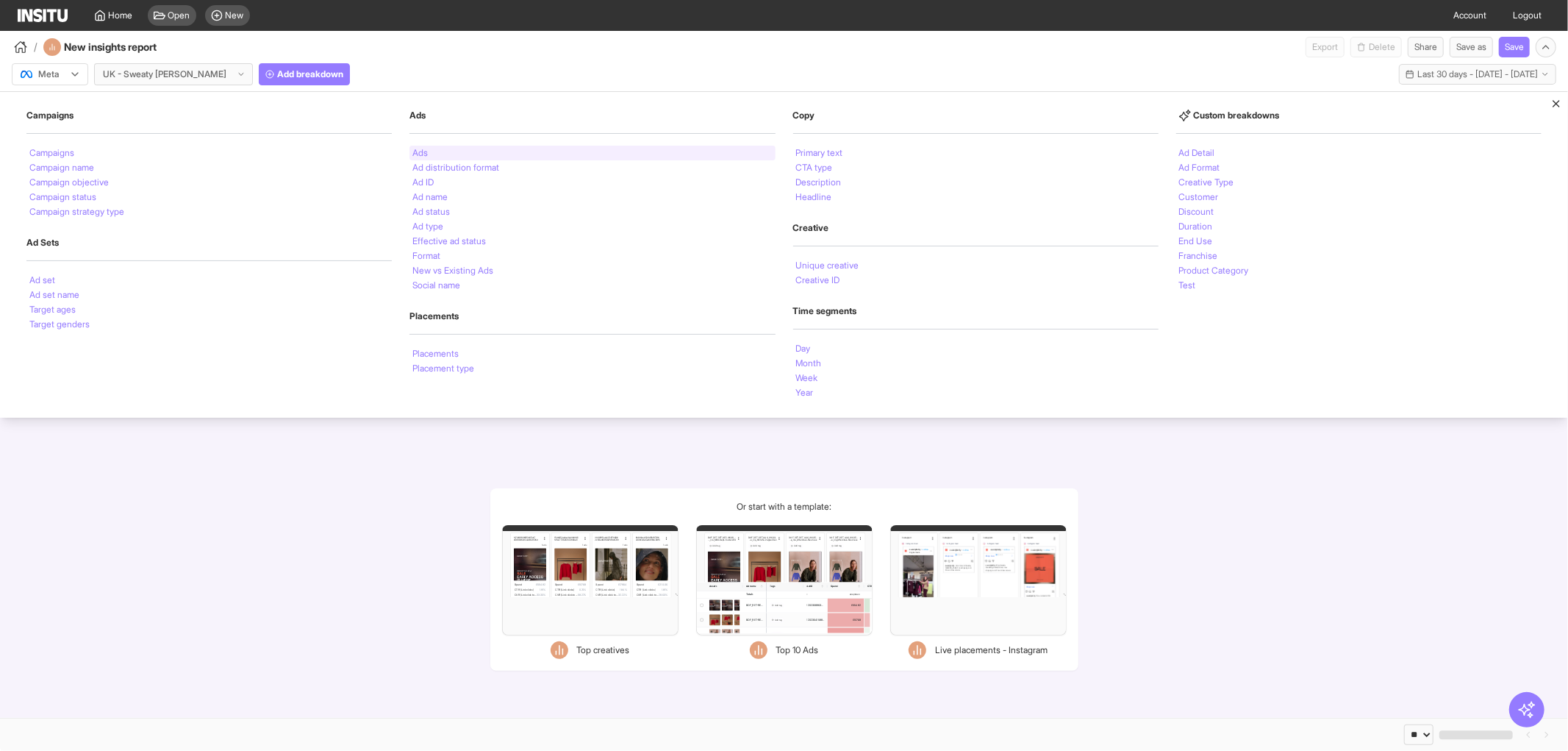
click at [430, 151] on div "Ads" at bounding box center [592, 153] width 366 height 15
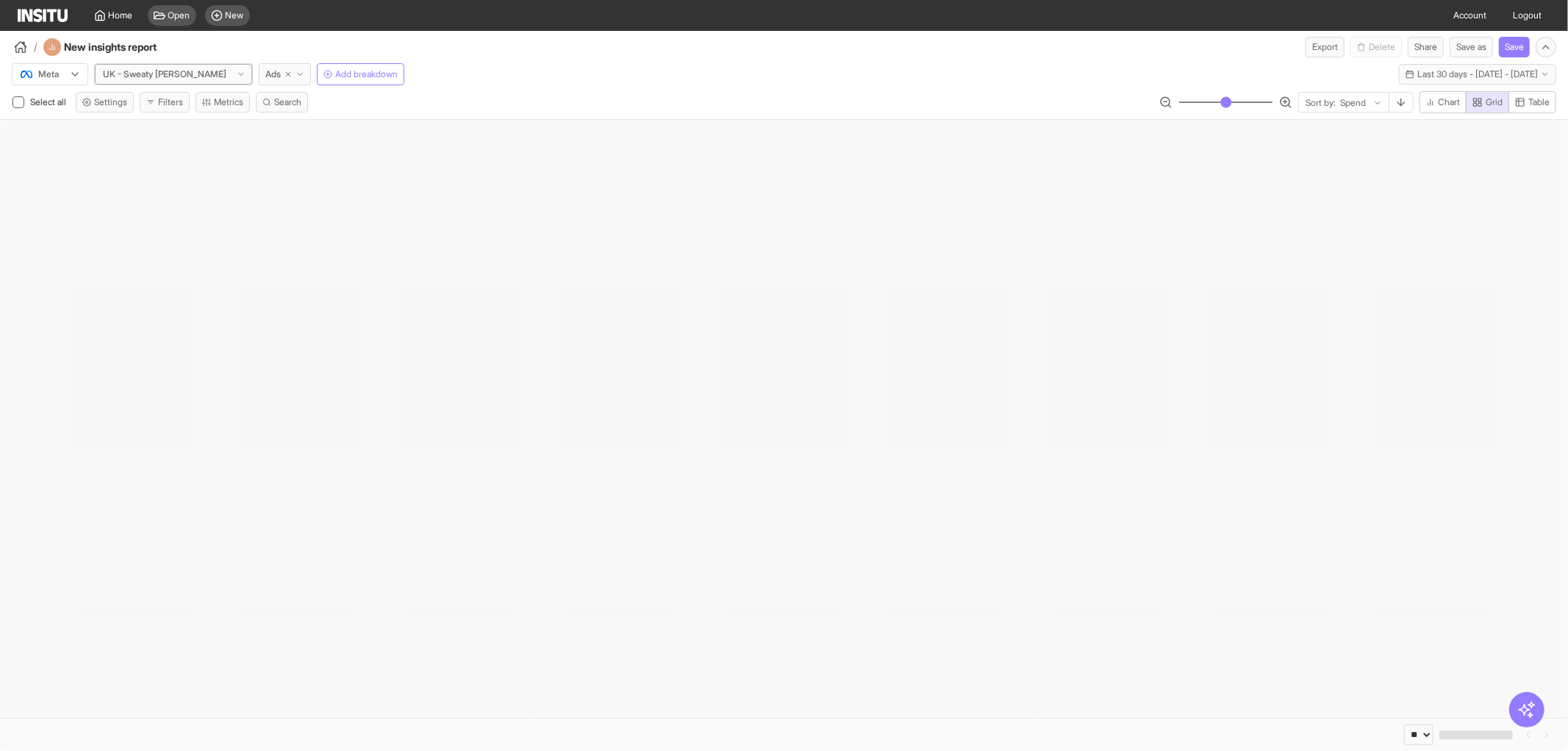
click at [174, 79] on div at bounding box center [165, 74] width 126 height 15
click at [151, 201] on span "EU - Sweaty [PERSON_NAME]" at bounding box center [153, 214] width 99 height 26
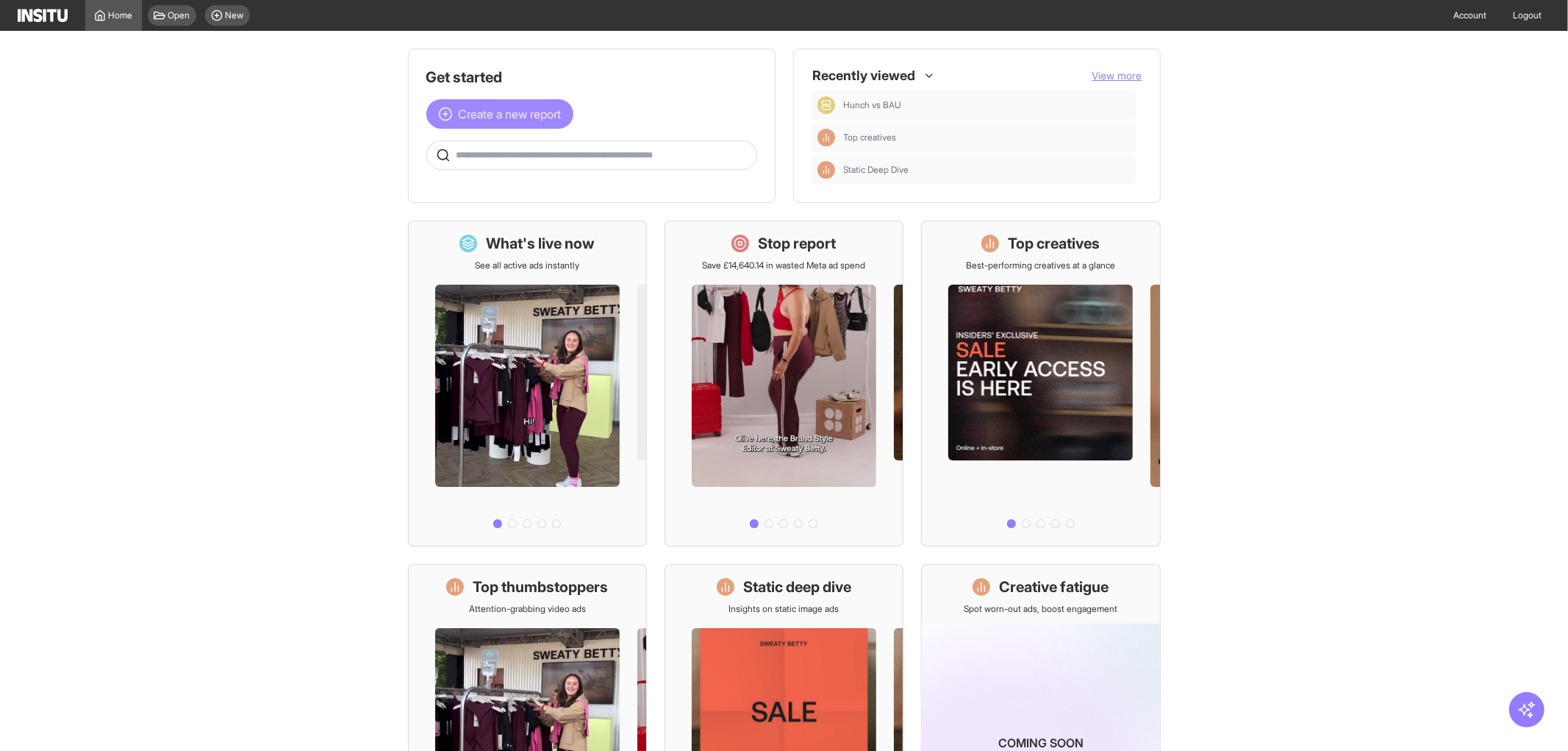
click at [459, 111] on span "Create a new report" at bounding box center [510, 114] width 103 height 17
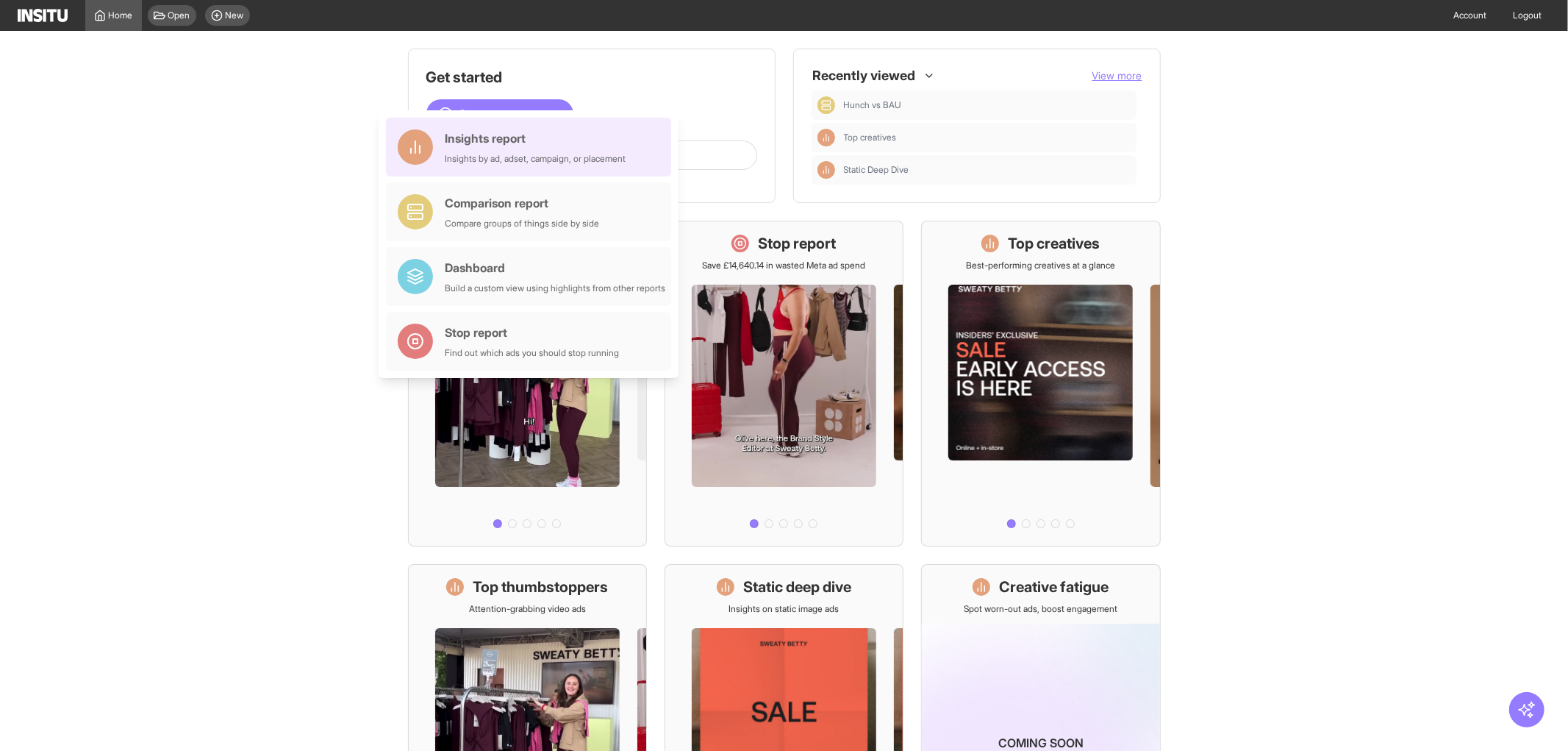
click at [521, 165] on div "Insights report Insights by ad, adset, campaign, or placement" at bounding box center [528, 147] width 285 height 59
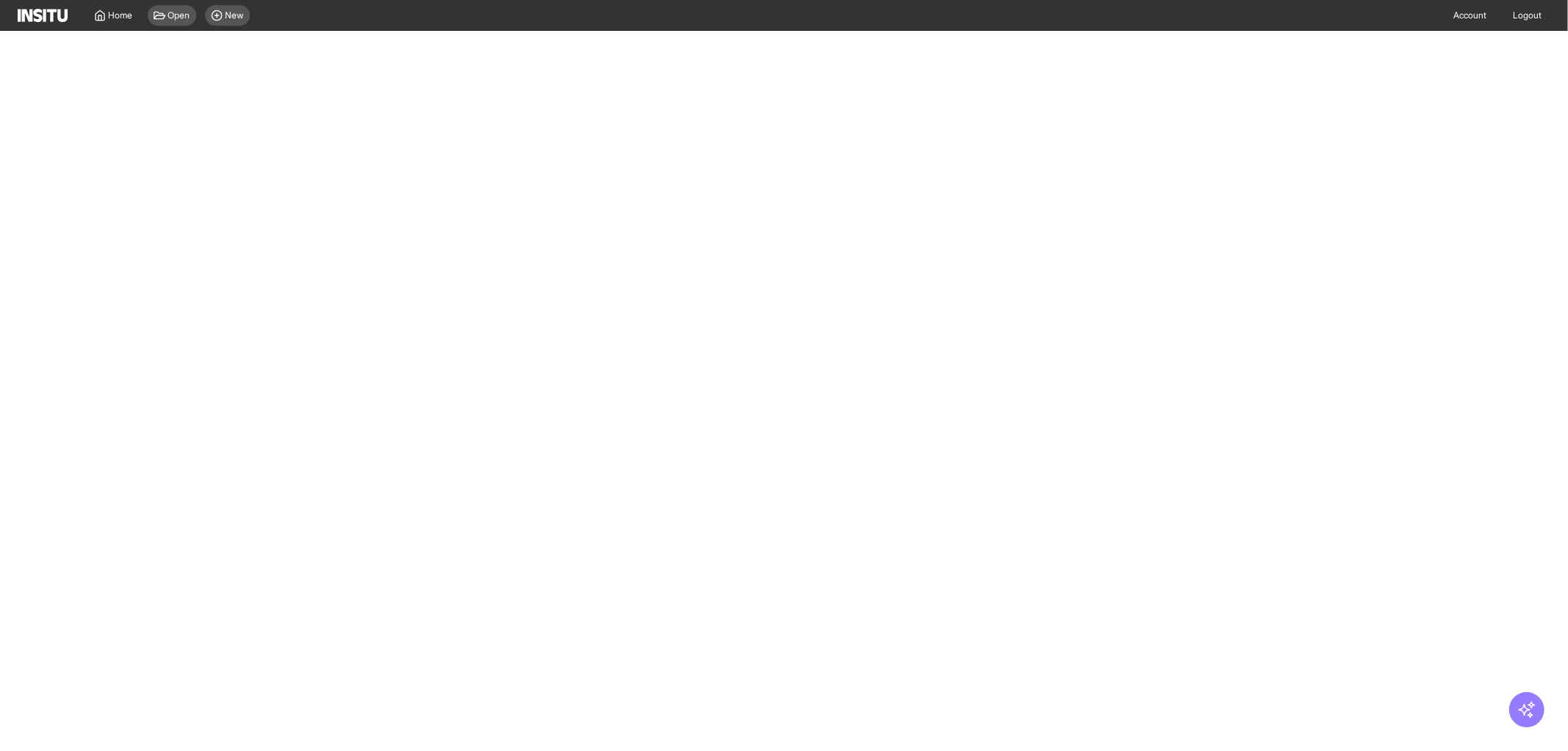
select select "**"
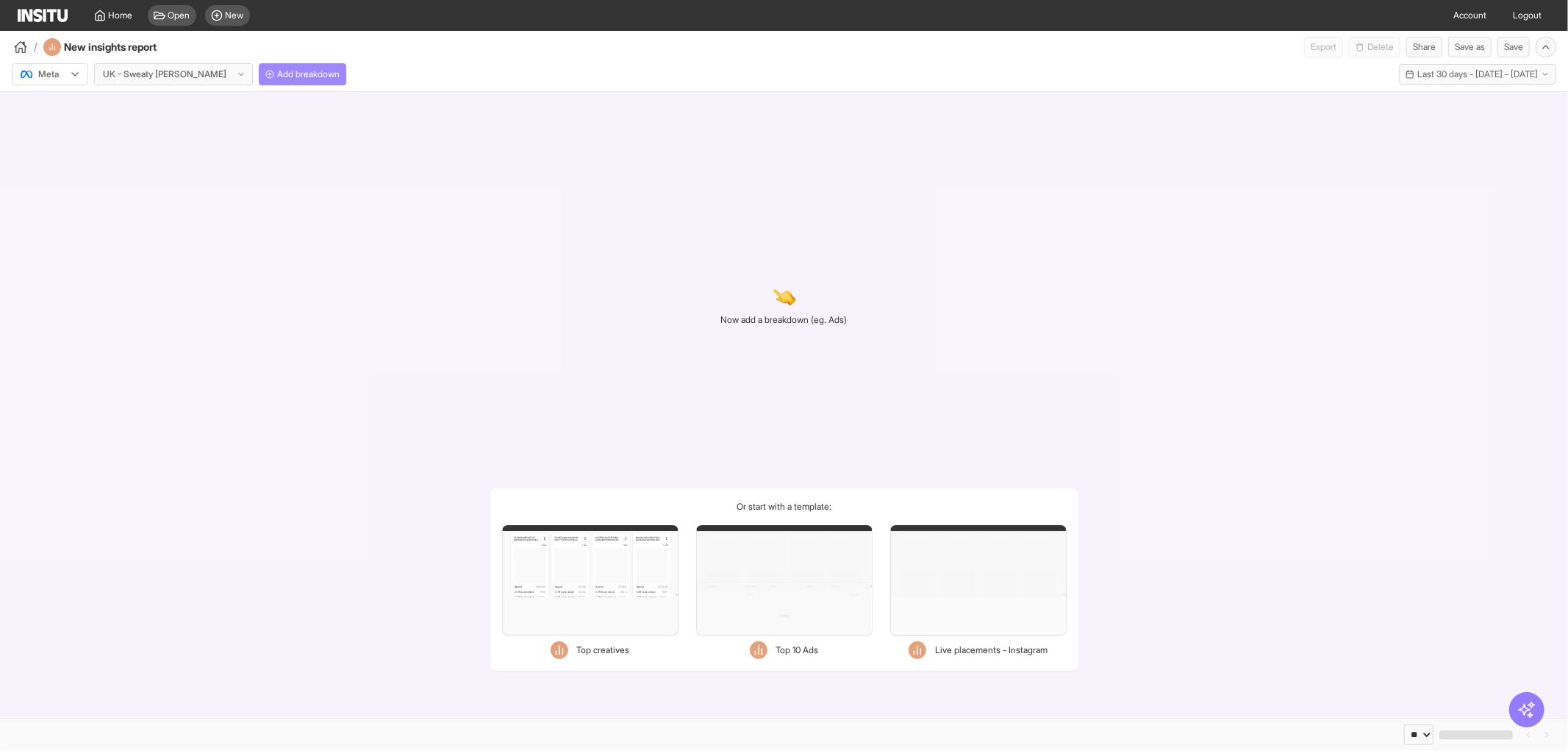
click at [277, 78] on span "Add breakdown" at bounding box center [308, 74] width 62 height 12
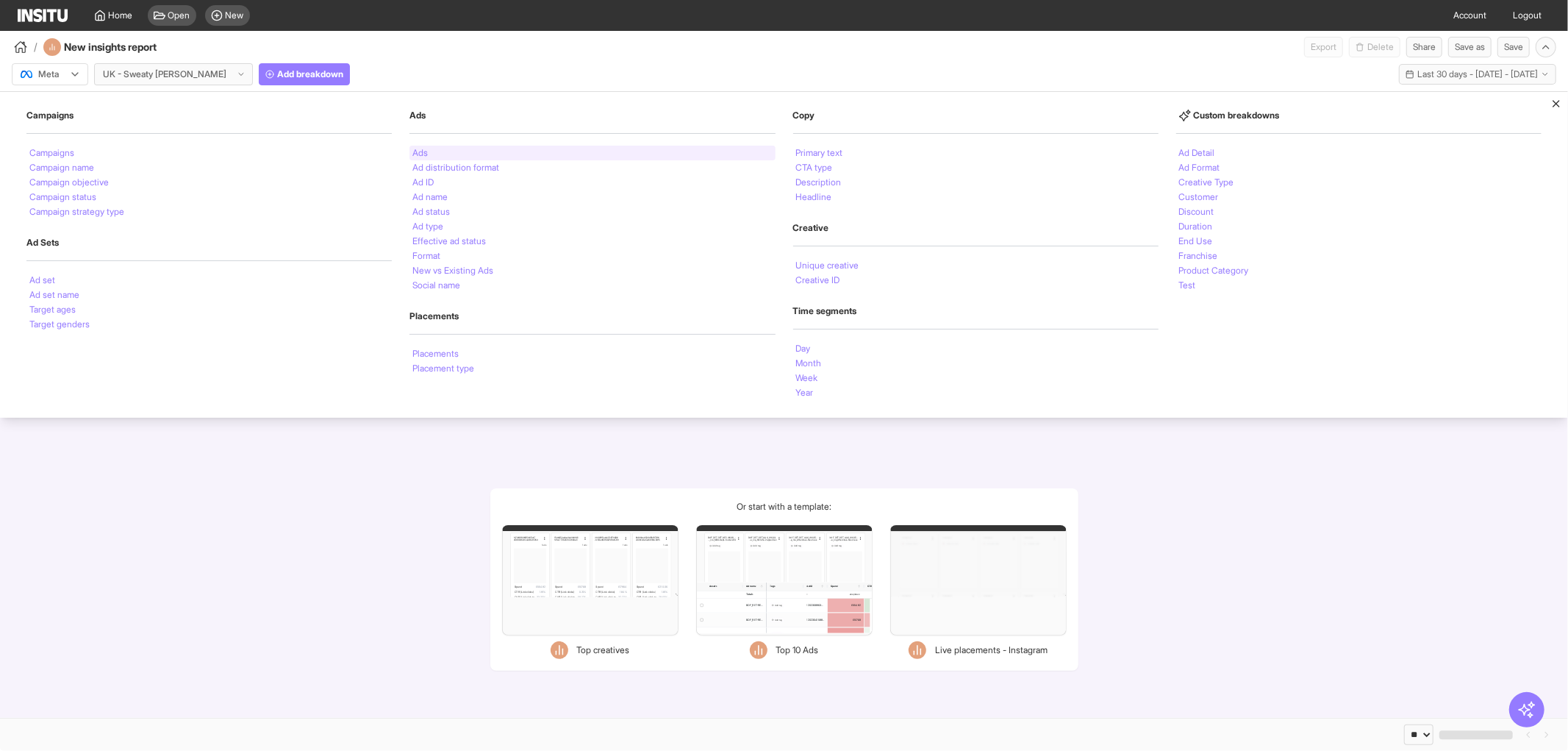
click at [437, 145] on div "Ads" at bounding box center [592, 153] width 366 height 15
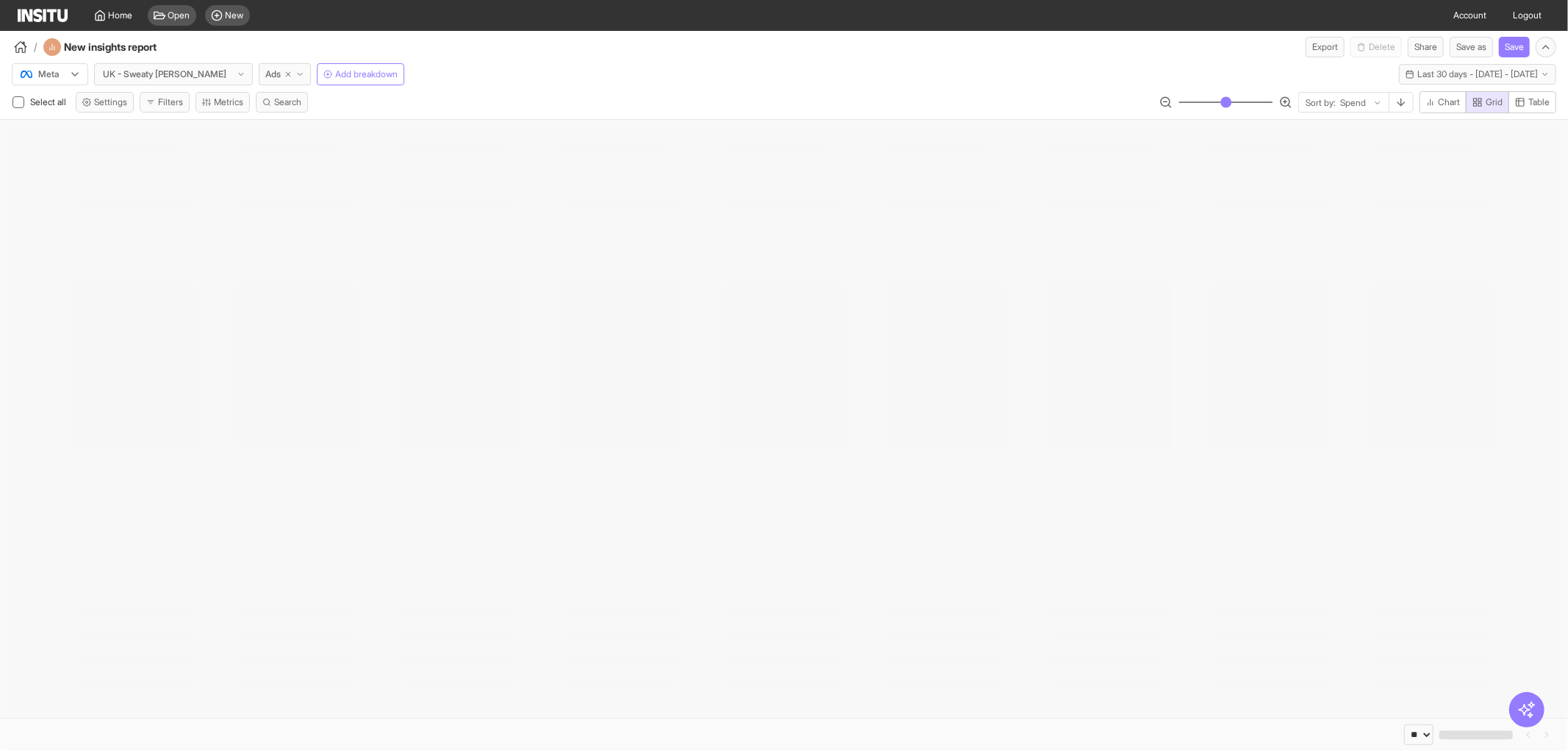
click at [116, 111] on button "Settings" at bounding box center [105, 102] width 58 height 20
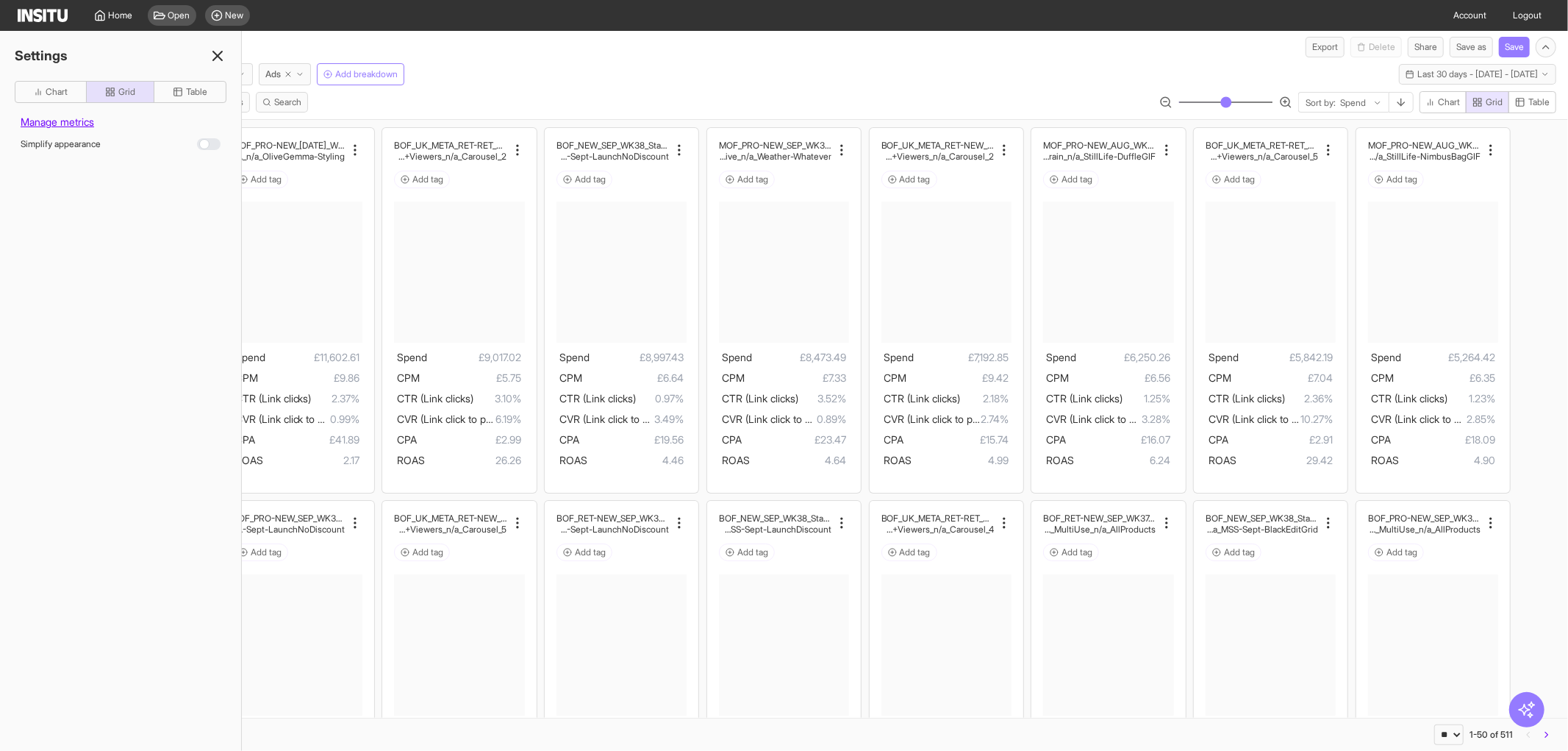
click at [550, 84] on div "Meta UK - Sweaty Betty Ads Add breakdown Last 30 days - Tue 26 Aug - Wed 24 Sep…" at bounding box center [784, 71] width 1568 height 28
click at [223, 60] on icon at bounding box center [217, 56] width 17 height 17
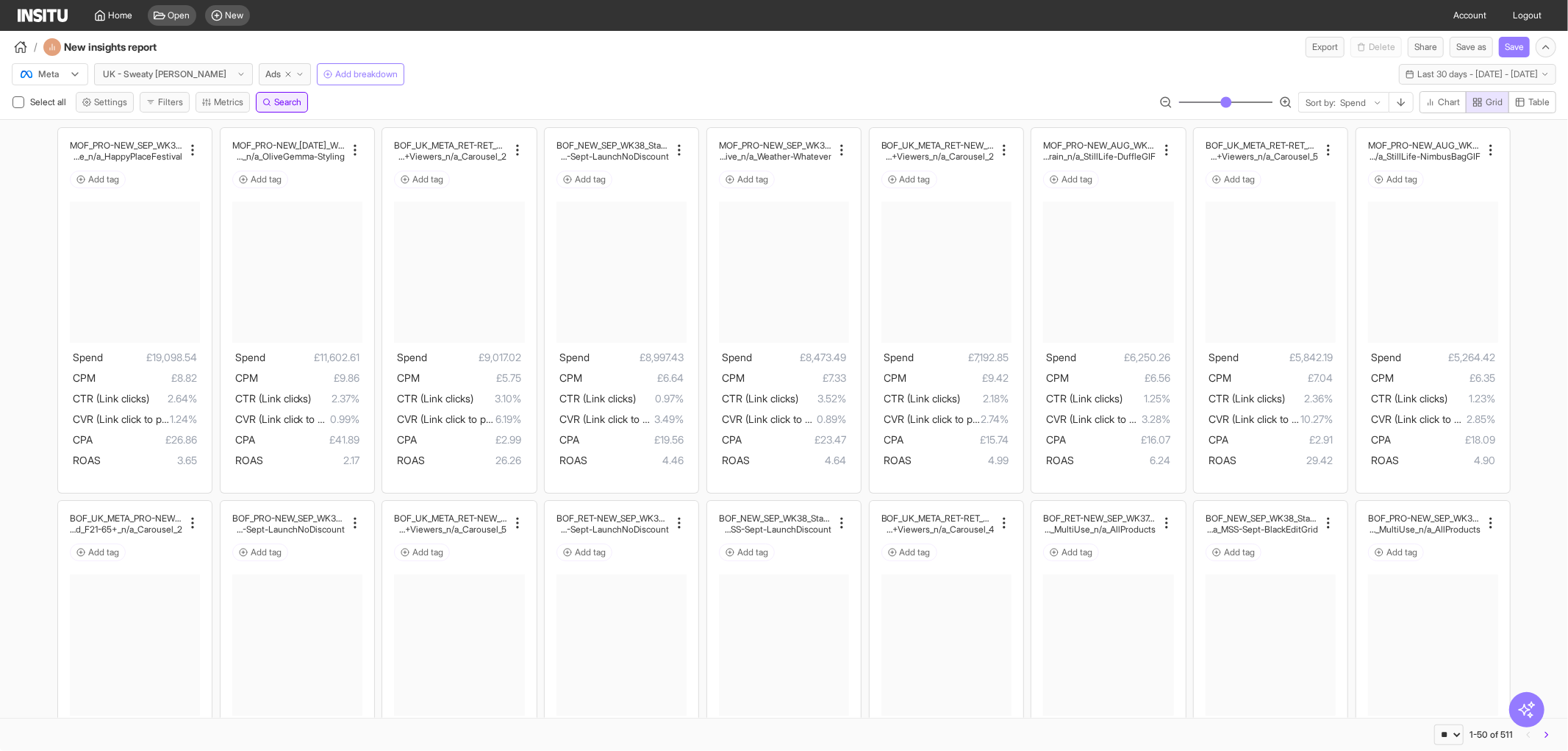
click at [272, 98] on icon "button" at bounding box center [267, 102] width 9 height 9
drag, startPoint x: 98, startPoint y: 116, endPoint x: 99, endPoint y: 126, distance: 10.0
click at [97, 116] on select "**********" at bounding box center [59, 120] width 77 height 20
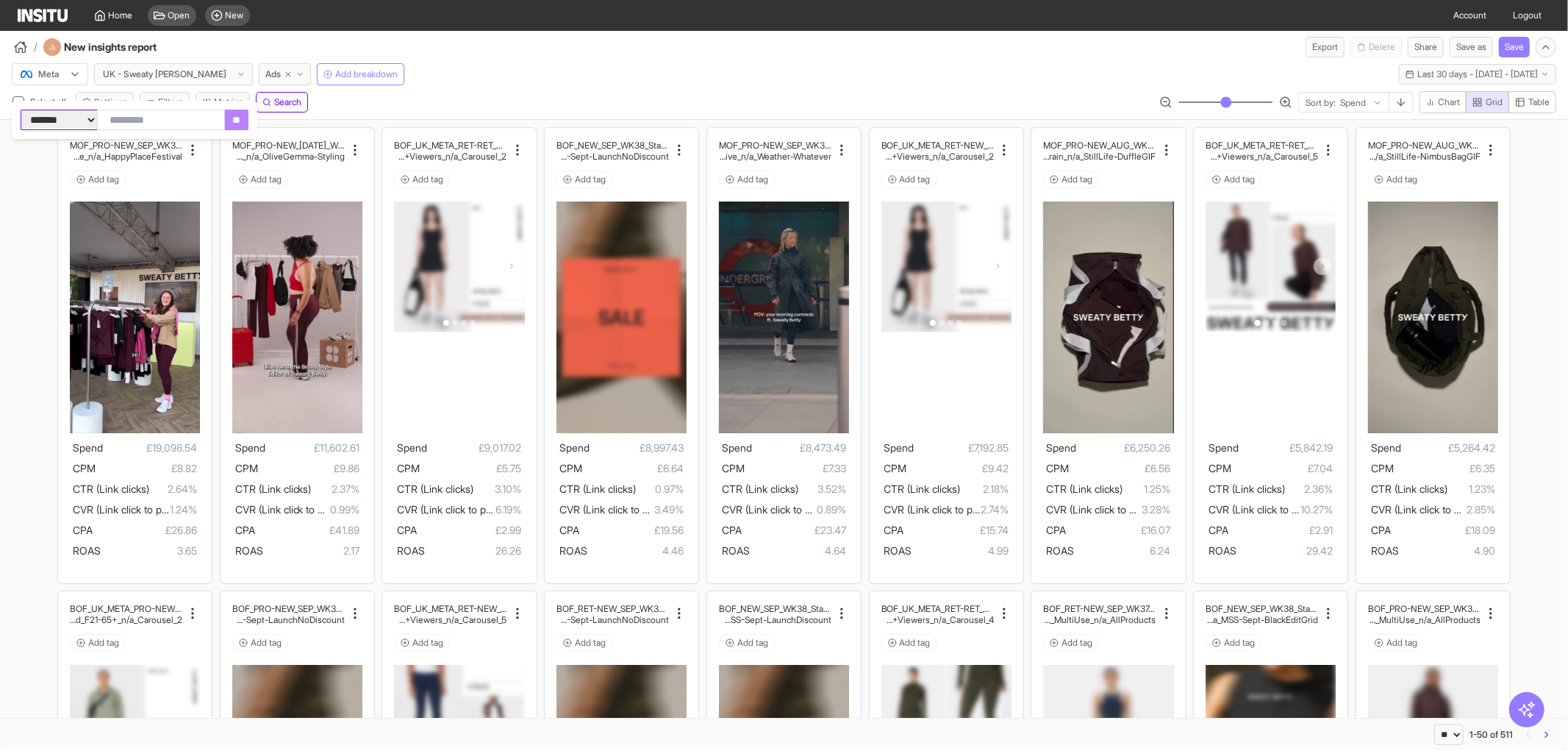
select select "********"
click at [20, 110] on select "**********" at bounding box center [59, 120] width 77 height 20
click at [179, 123] on input "text" at bounding box center [161, 120] width 128 height 20
type input "*****"
click at [248, 115] on input "**" at bounding box center [236, 120] width 23 height 20
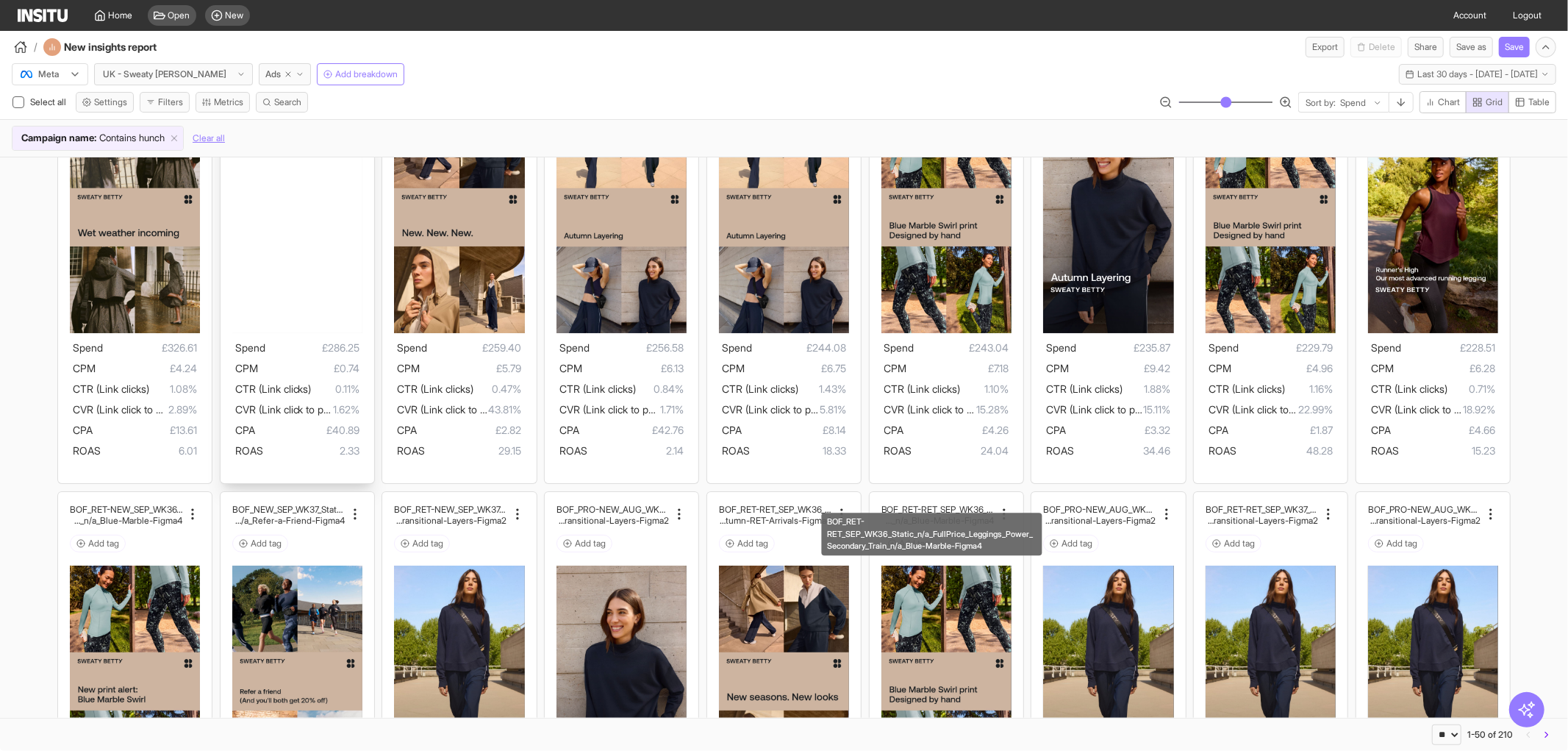
scroll to position [988, 0]
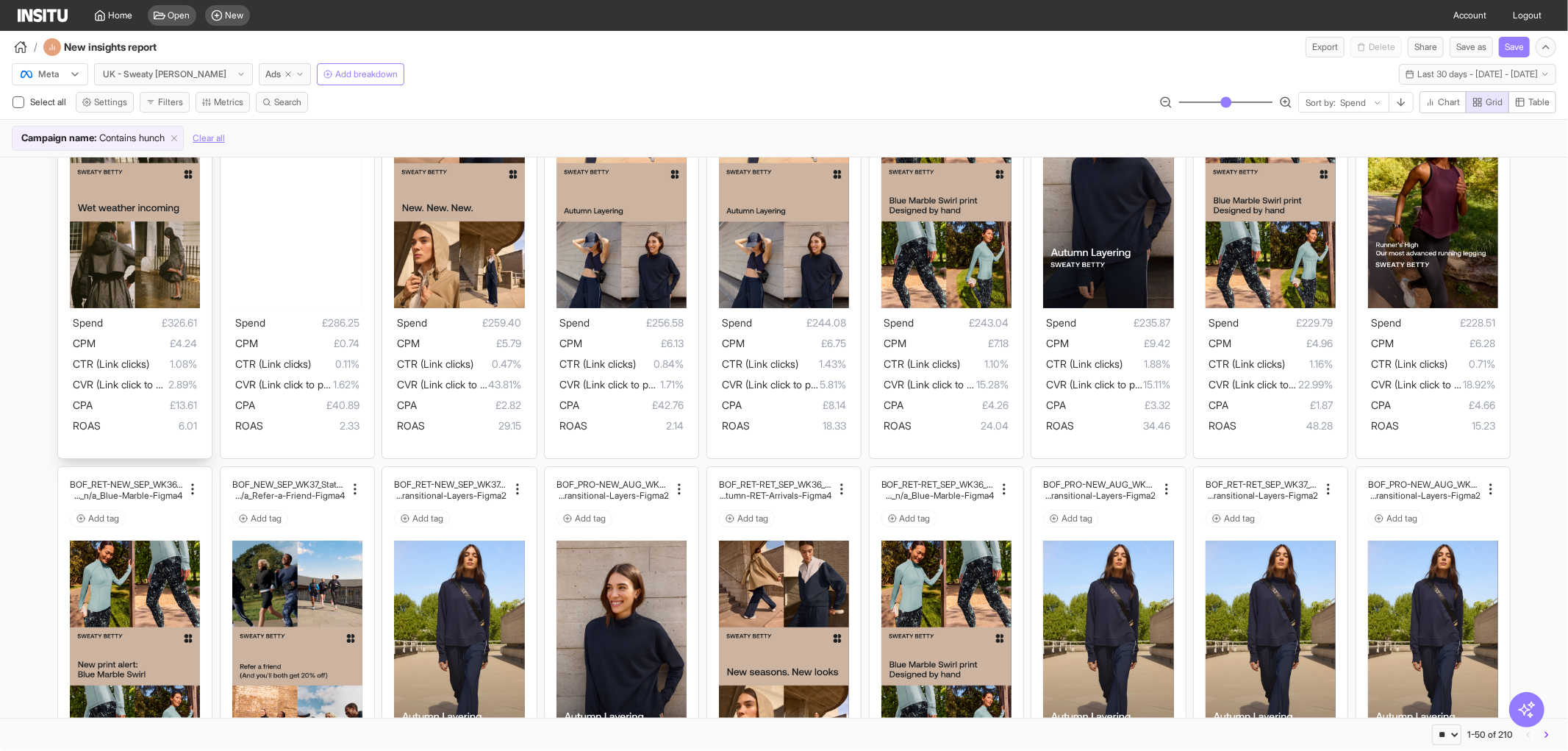
click at [144, 266] on img at bounding box center [135, 193] width 130 height 232
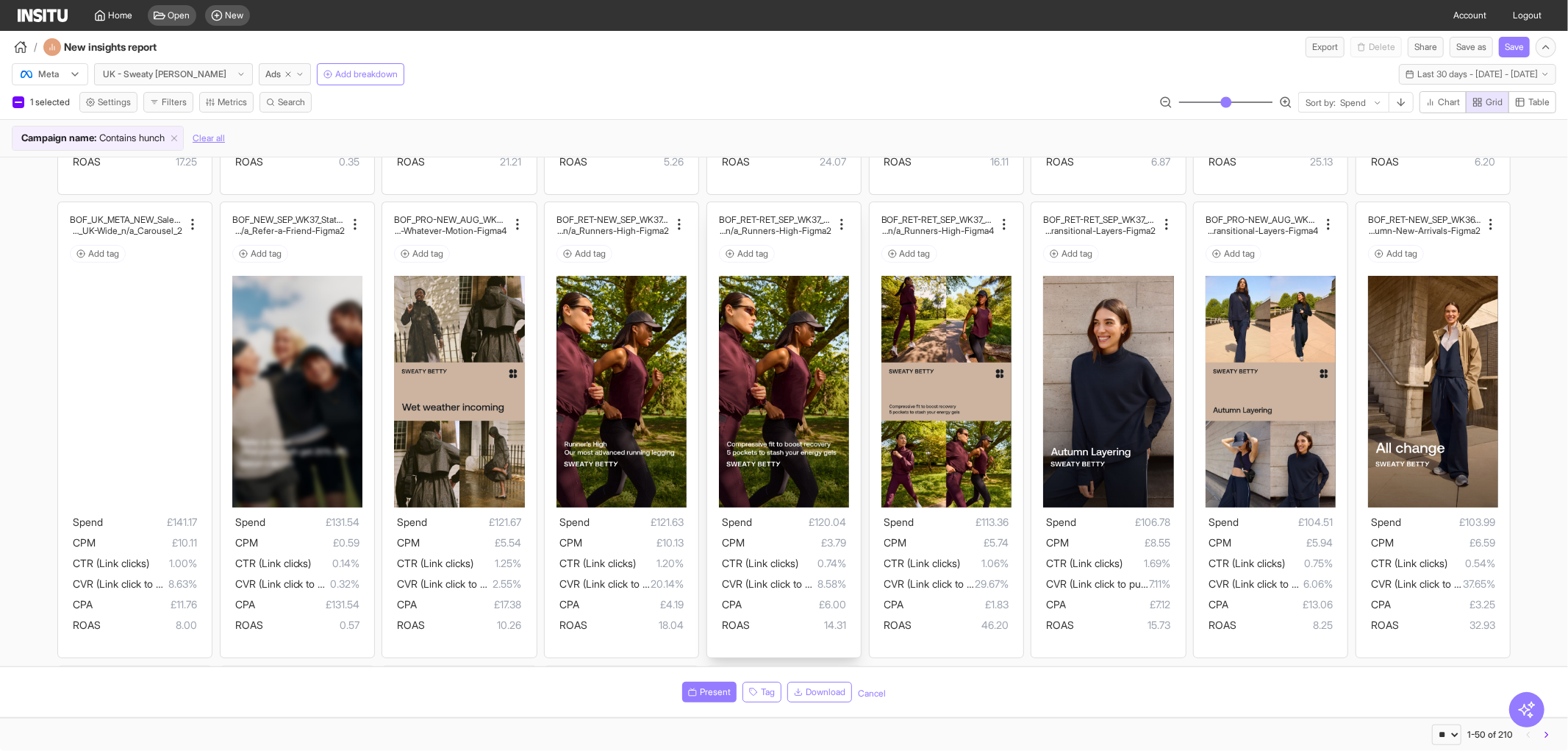
scroll to position [1723, 0]
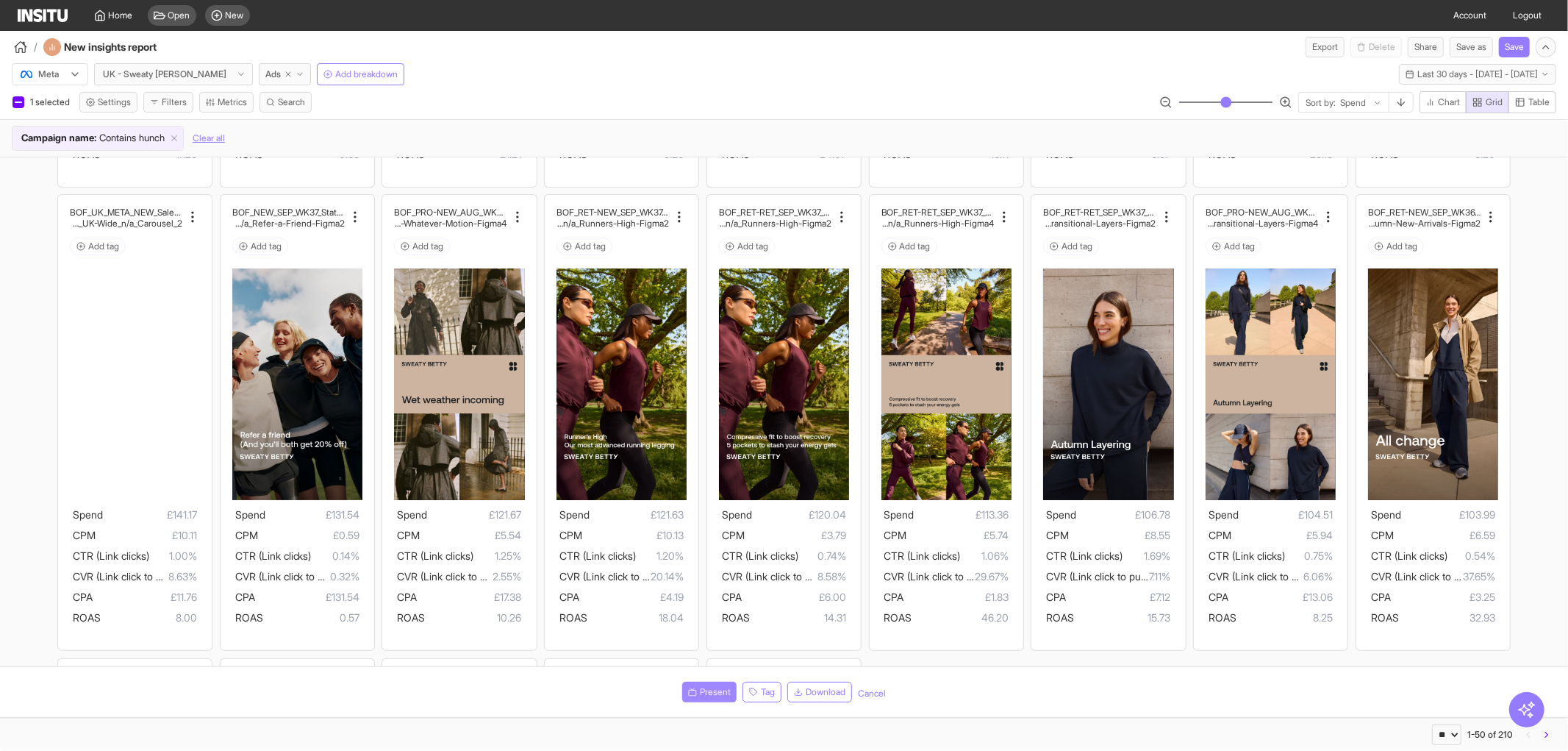
click at [695, 689] on button "Present" at bounding box center [710, 692] width 54 height 20
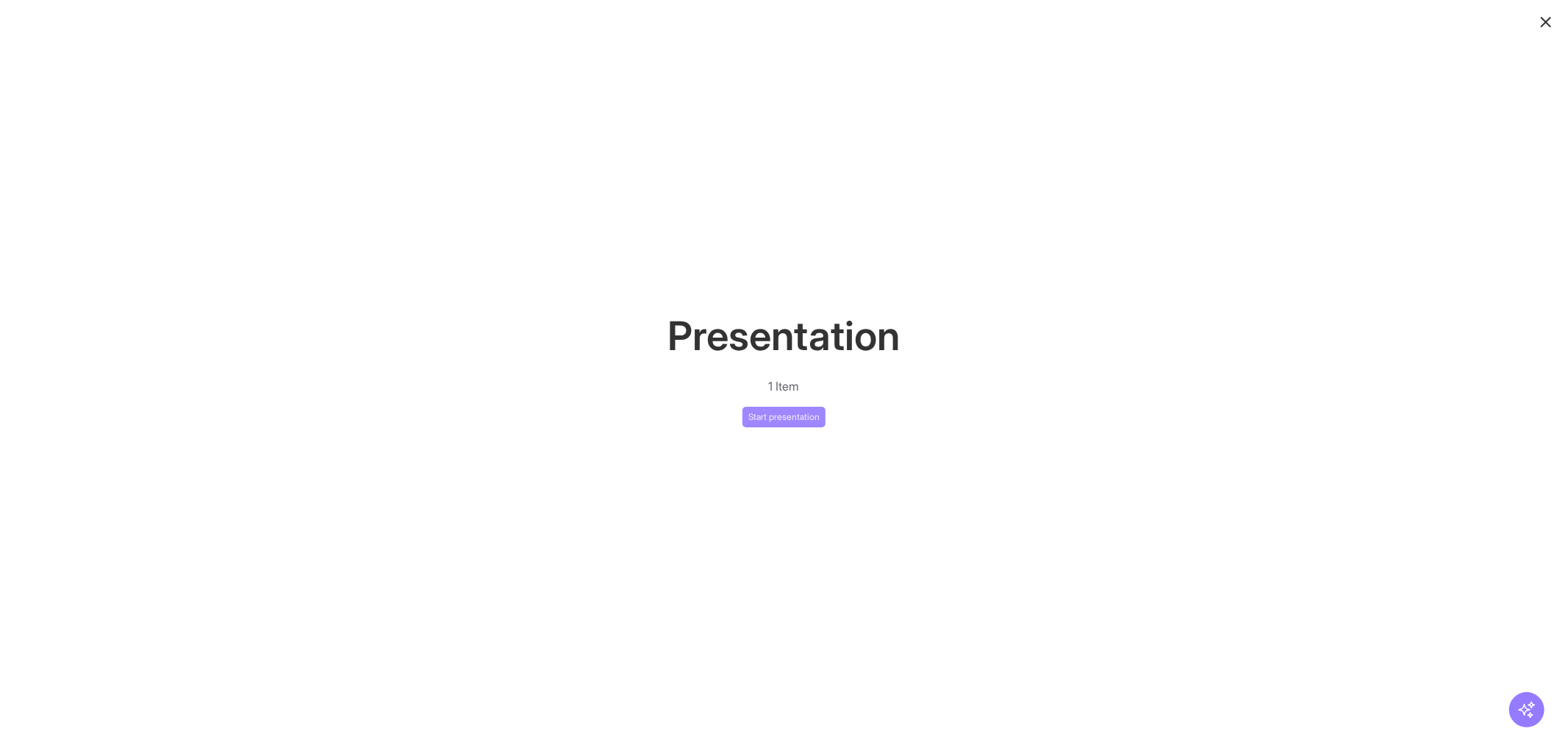
click at [769, 412] on button "Start presentation" at bounding box center [784, 416] width 83 height 20
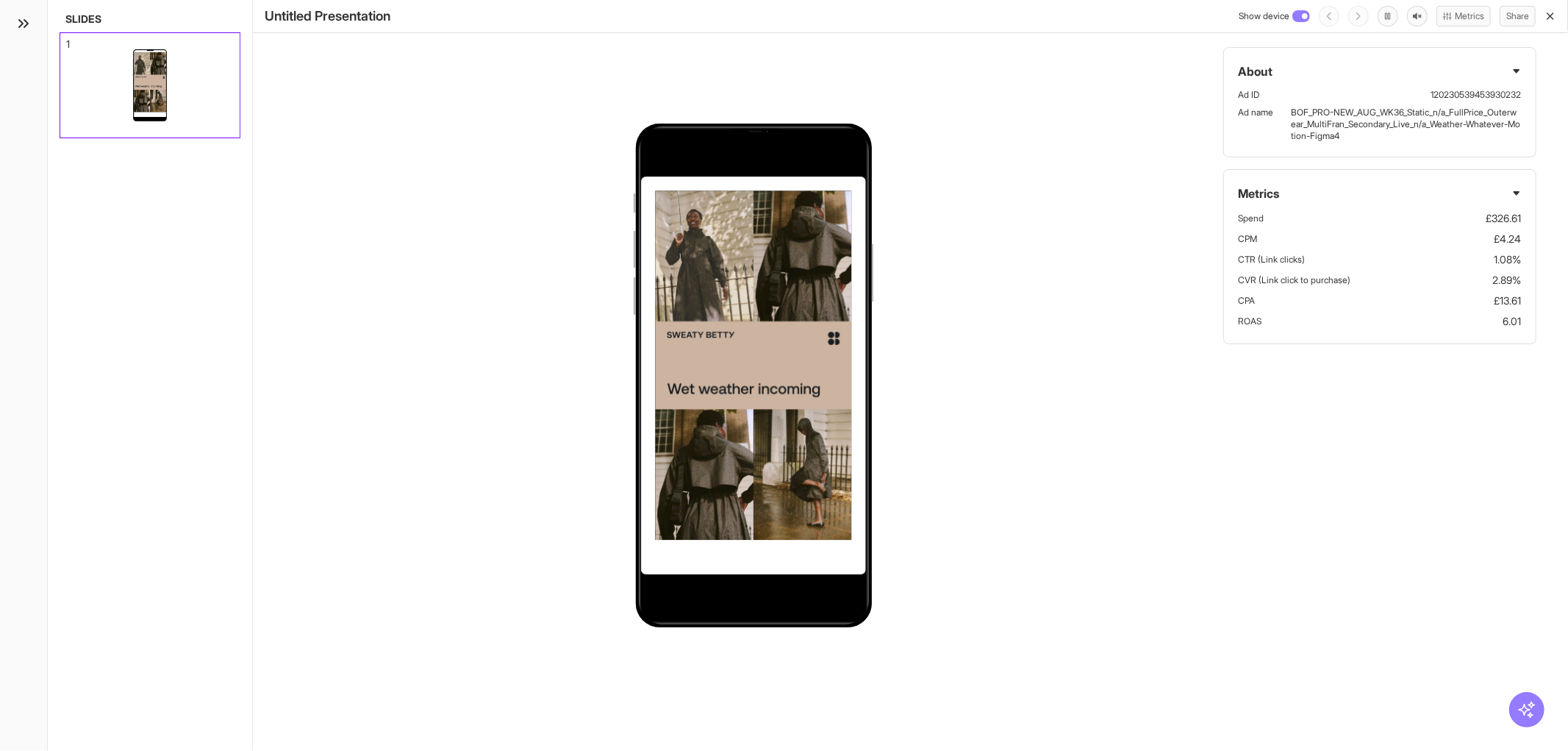
click at [1548, 13] on icon "button" at bounding box center [1551, 17] width 12 height 12
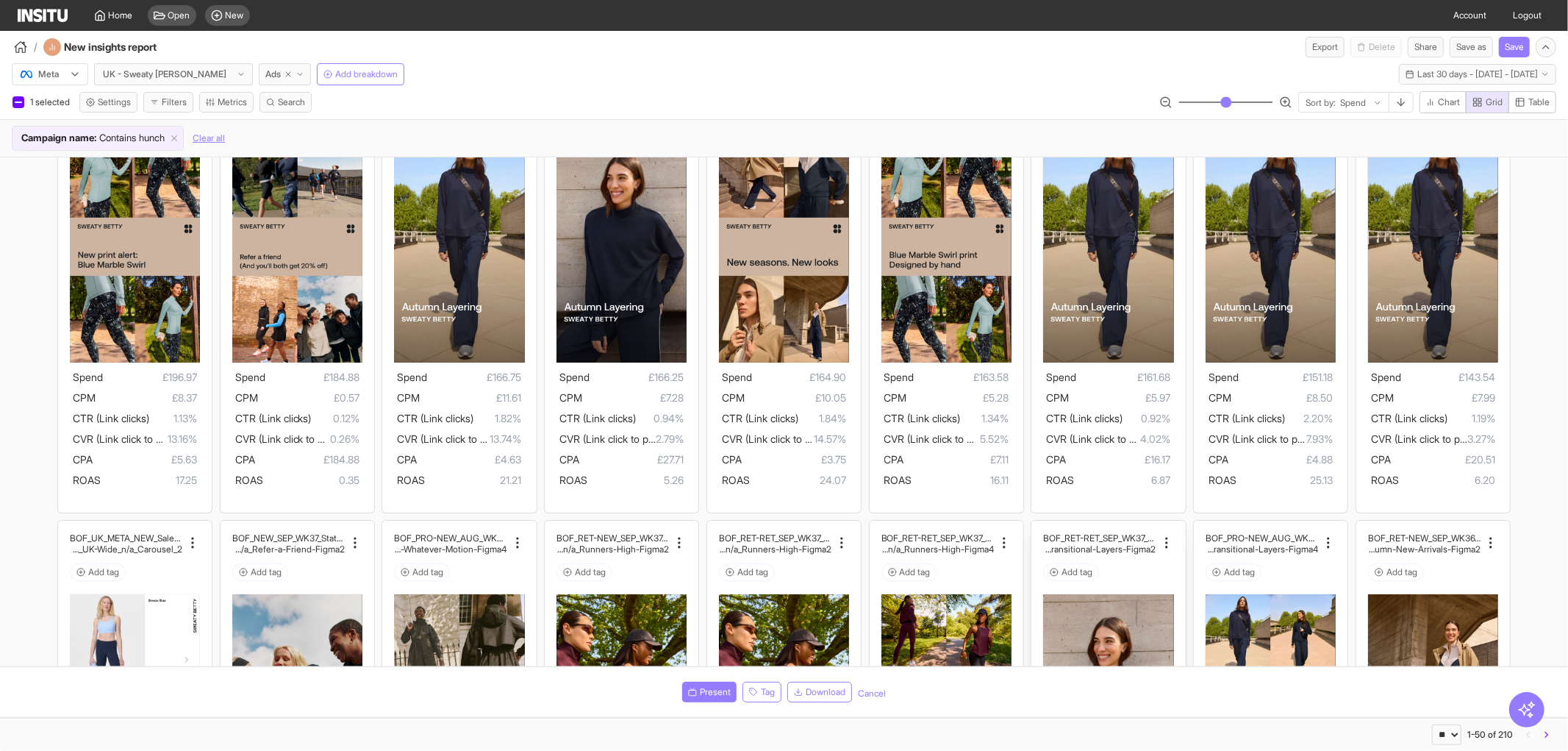
scroll to position [1397, 0]
click at [787, 296] on img at bounding box center [784, 248] width 130 height 232
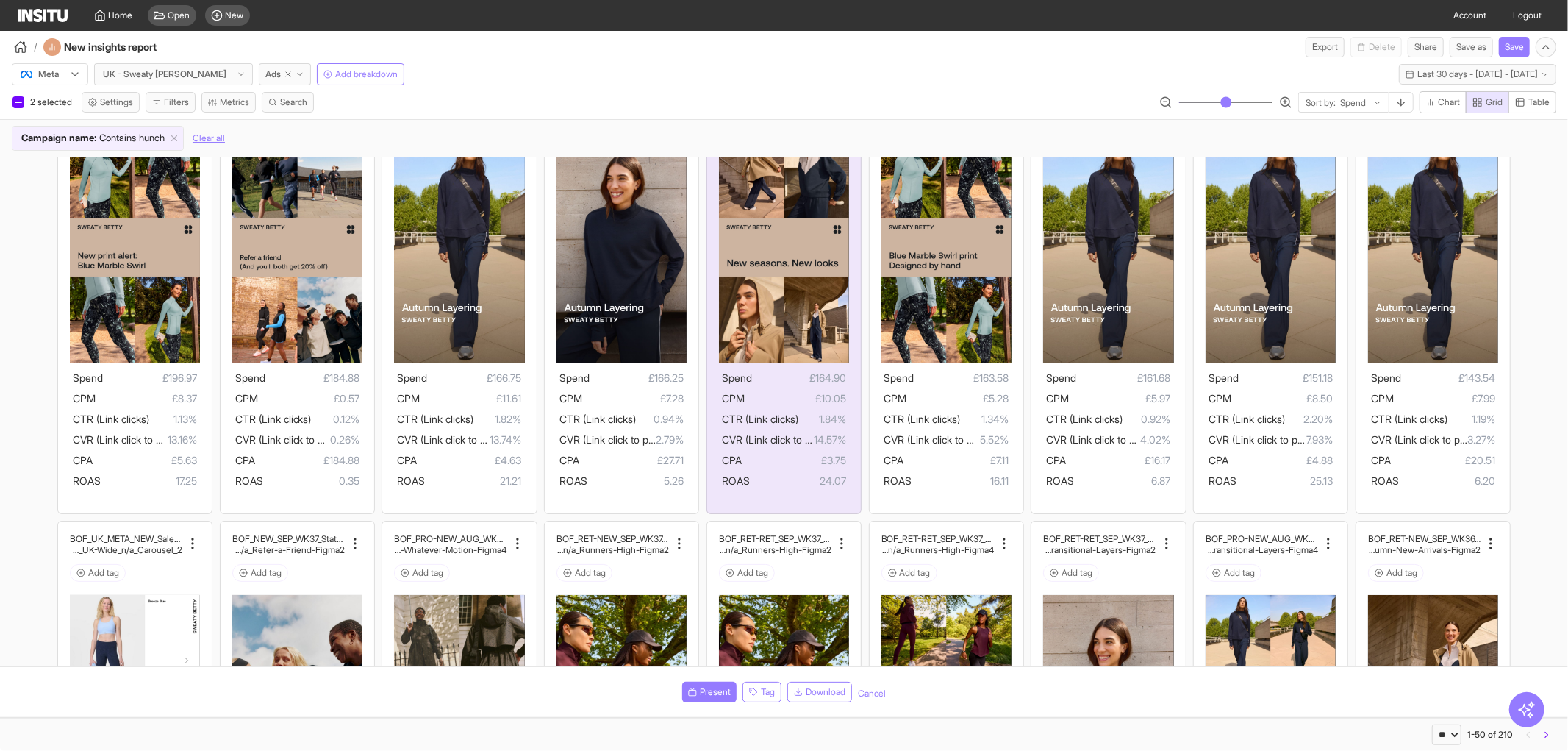
click at [726, 680] on div "Present Tag Download Cancel" at bounding box center [784, 692] width 1568 height 50
click at [718, 690] on span "Present" at bounding box center [715, 692] width 31 height 12
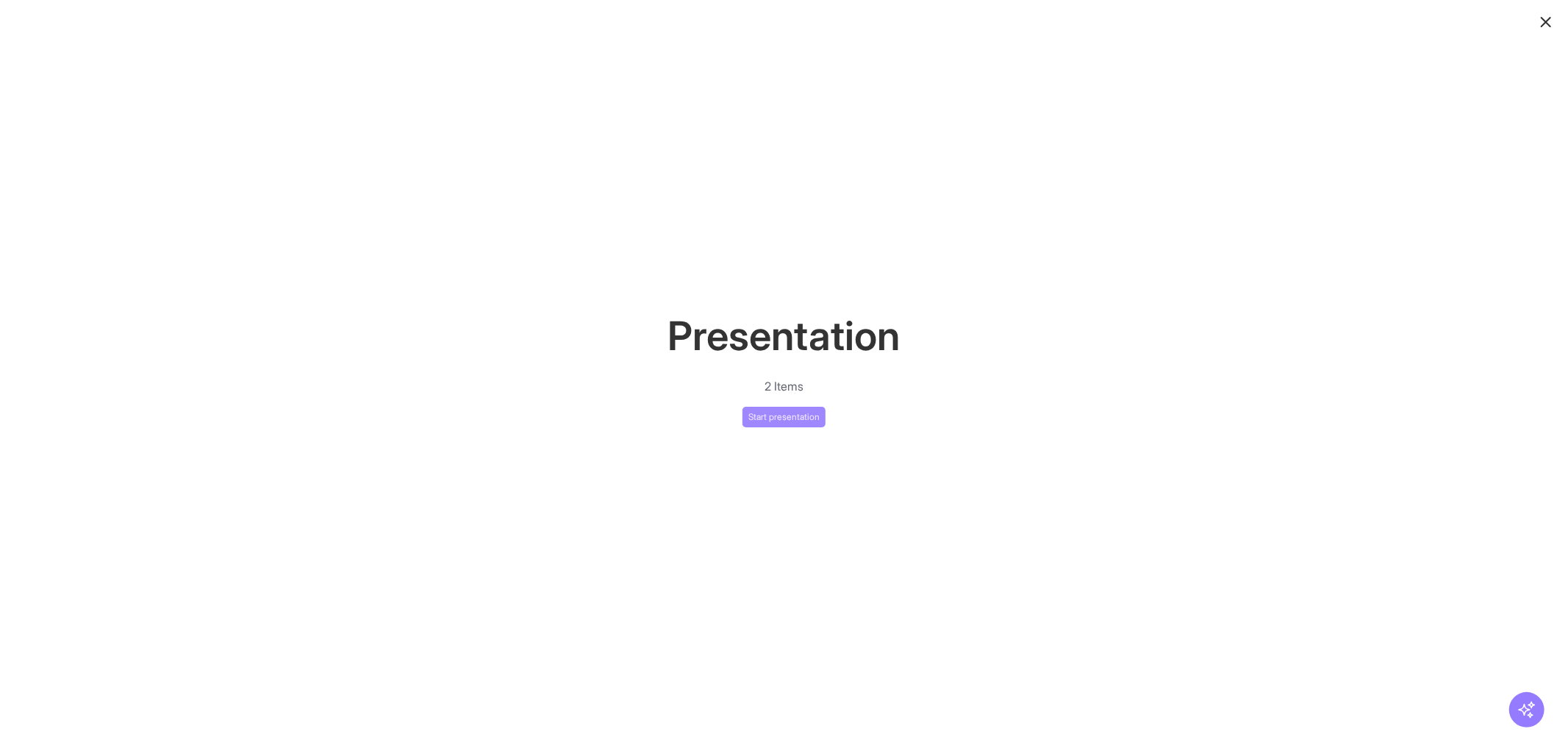
click at [773, 410] on button "Start presentation" at bounding box center [784, 416] width 83 height 20
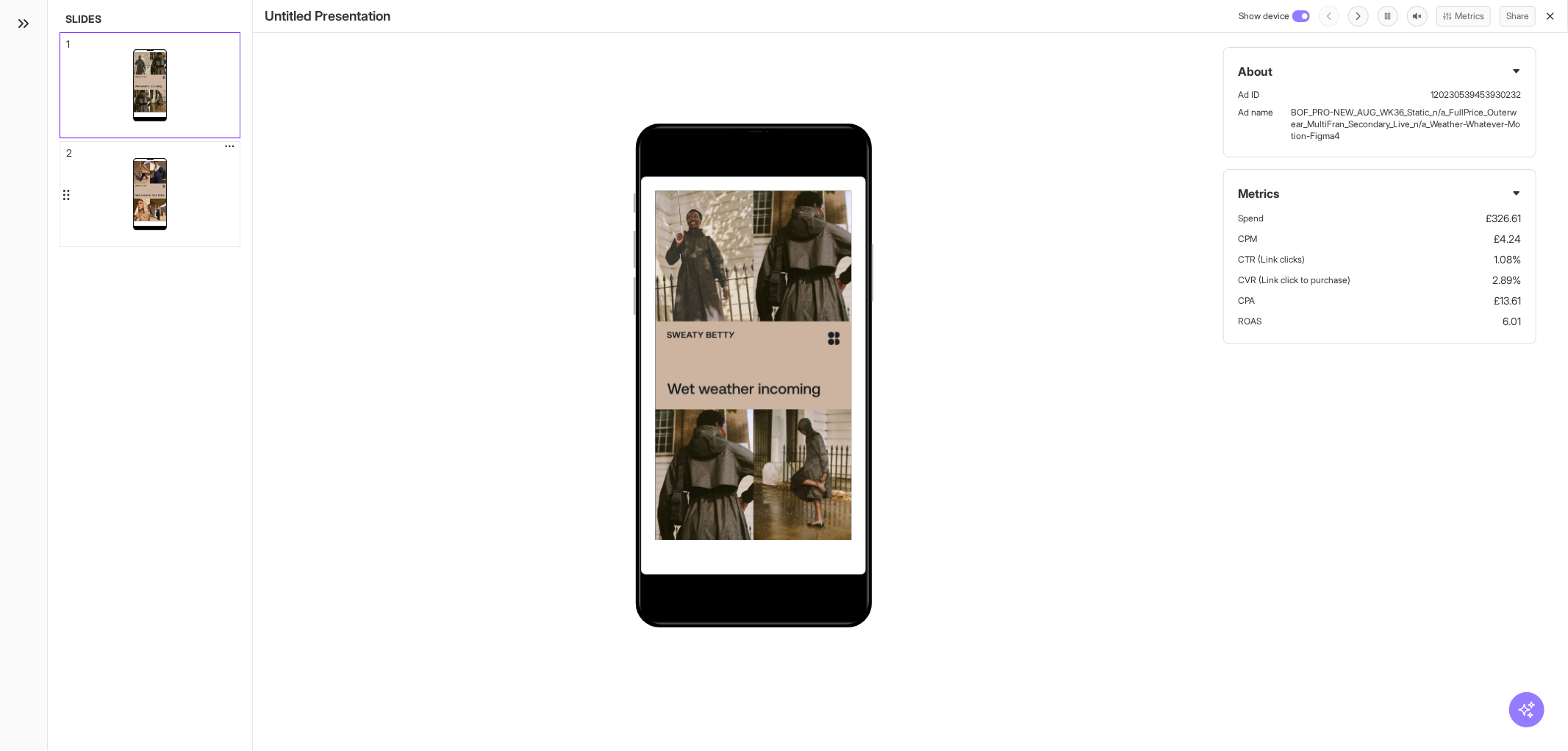
click at [158, 185] on img at bounding box center [150, 191] width 34 height 60
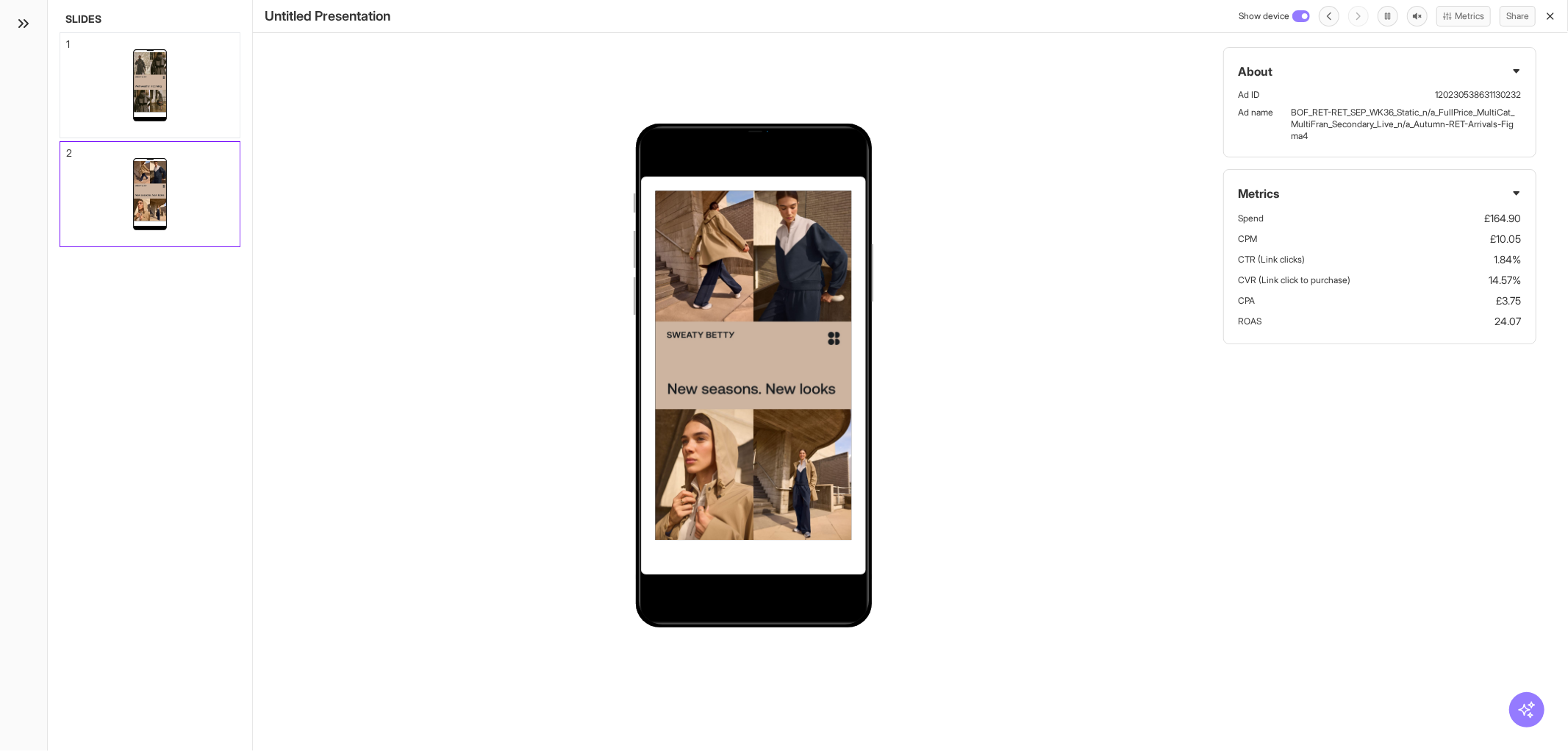
click at [1544, 16] on div "Show device Metrics Share" at bounding box center [1397, 16] width 318 height 20
click at [1551, 17] on line "button" at bounding box center [1551, 17] width 6 height 6
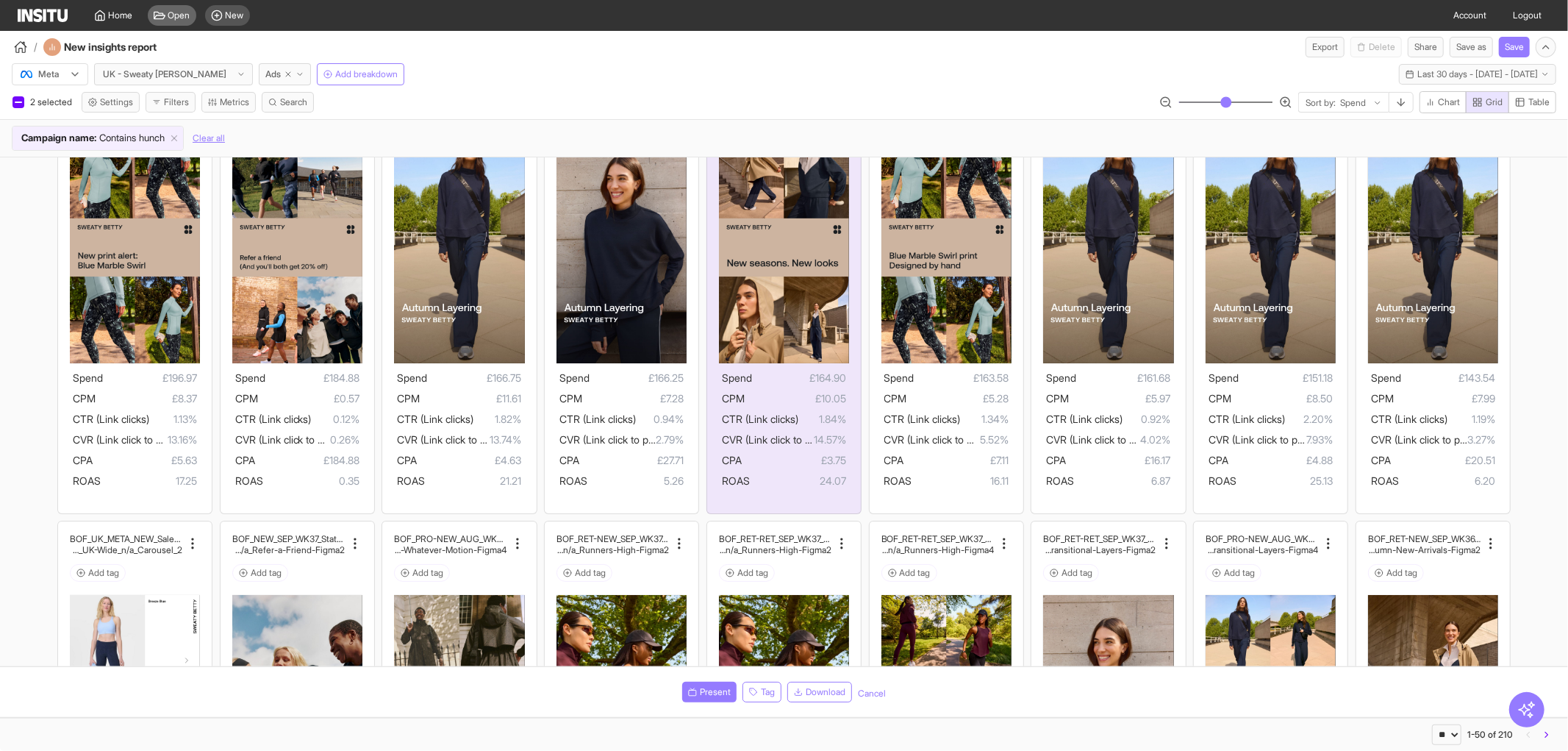
click at [165, 23] on div "Open" at bounding box center [172, 15] width 48 height 20
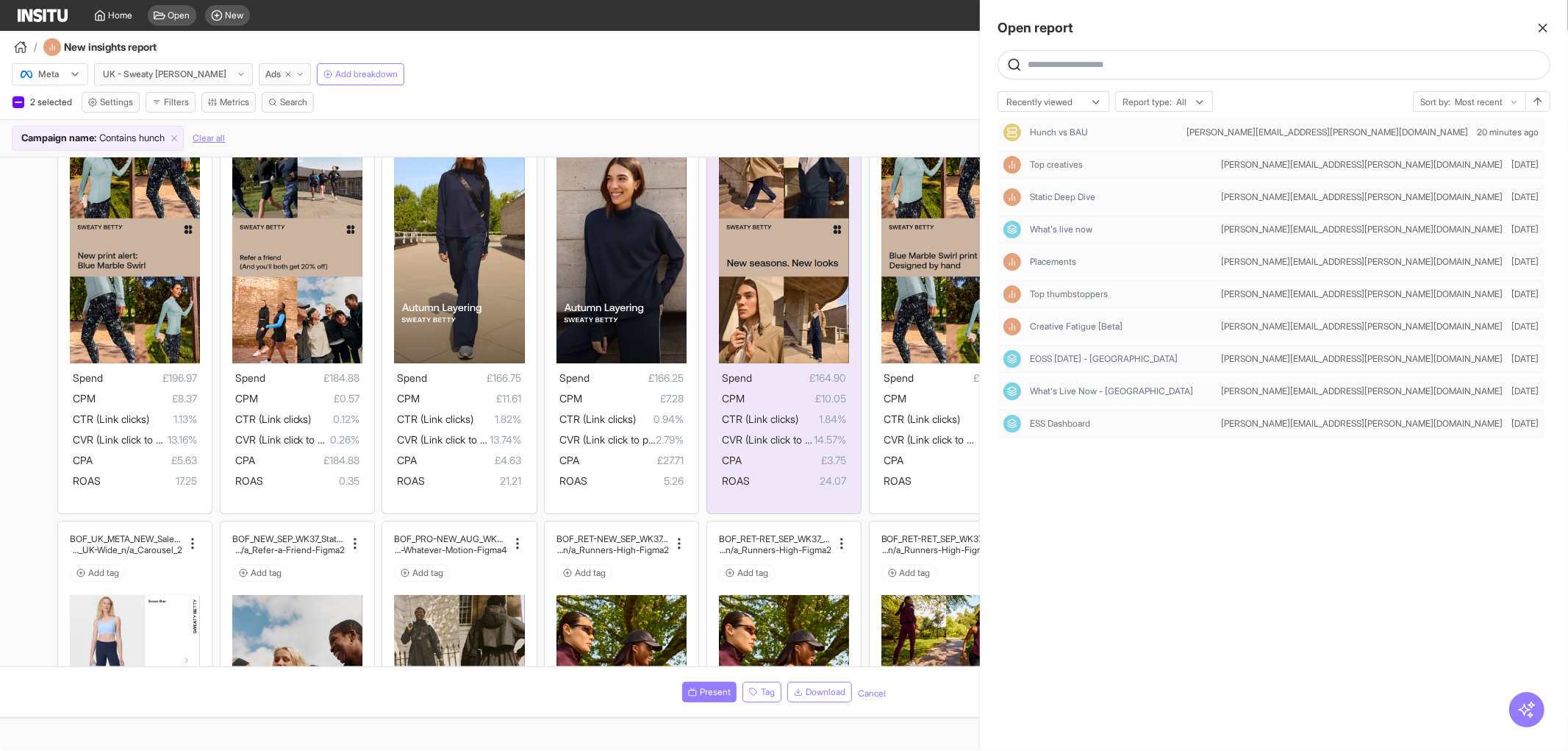
click at [1536, 20] on icon "button" at bounding box center [1543, 28] width 15 height 15
